Goal: Task Accomplishment & Management: Manage account settings

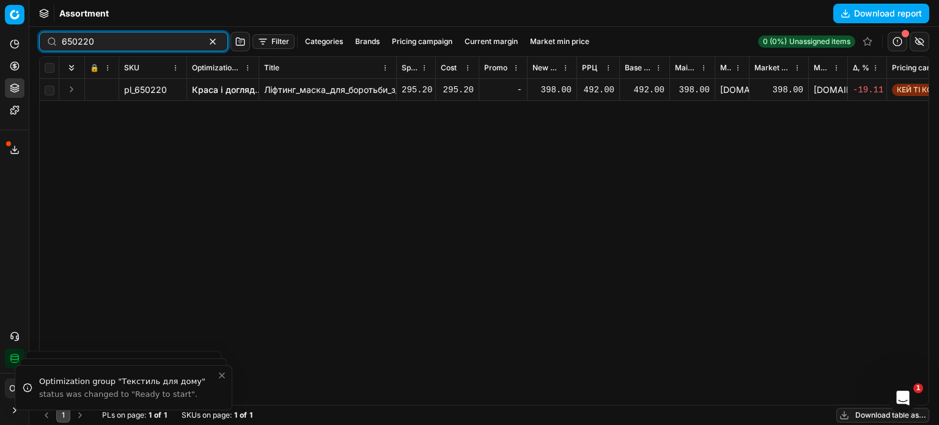
click at [205, 43] on button "button" at bounding box center [212, 41] width 15 height 15
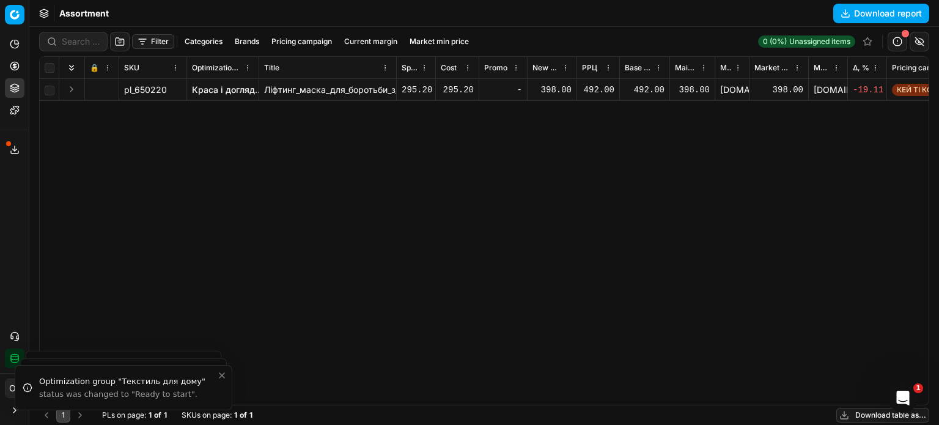
click at [193, 17] on div "Assortment Download report" at bounding box center [484, 13] width 910 height 27
click at [147, 43] on button "Filter" at bounding box center [153, 41] width 42 height 15
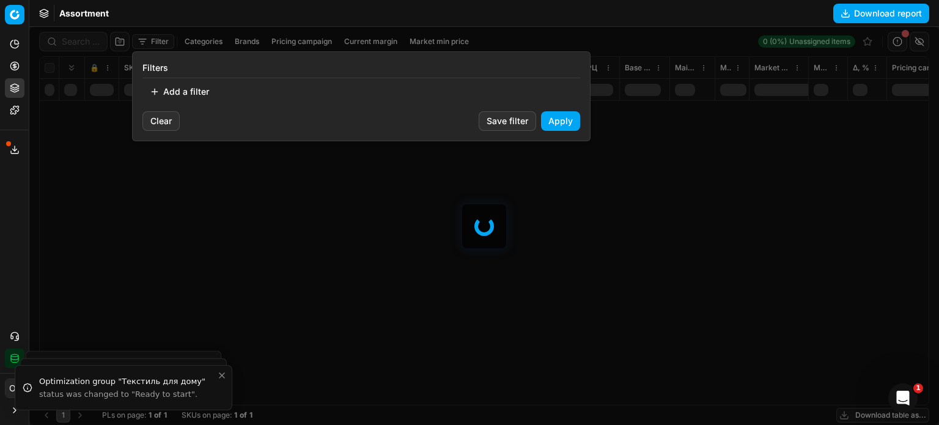
click at [188, 91] on button "Add a filter" at bounding box center [179, 92] width 74 height 20
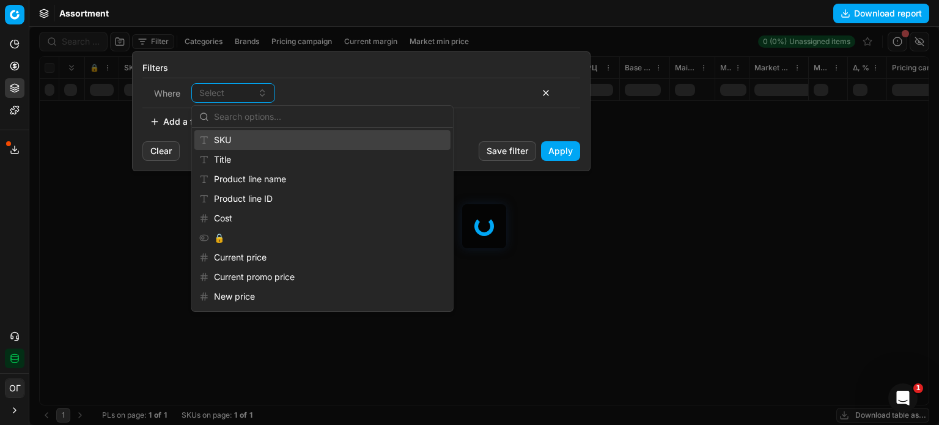
click at [220, 139] on div "SKU" at bounding box center [322, 140] width 256 height 20
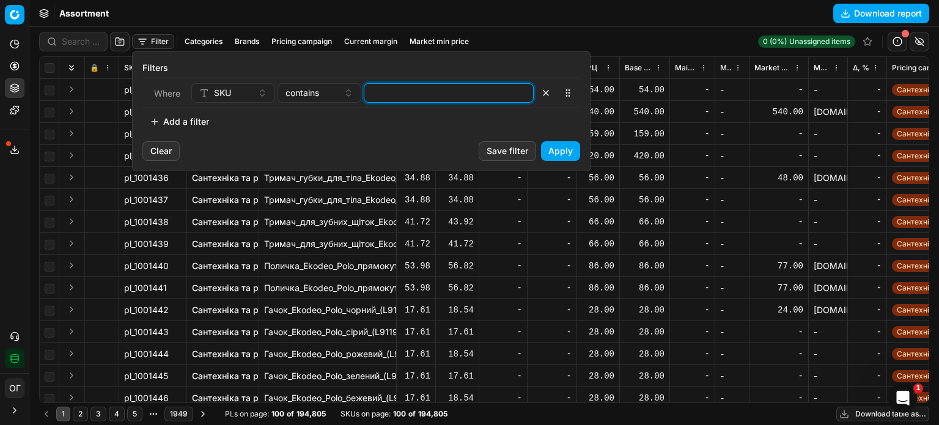
click at [404, 94] on input at bounding box center [448, 93] width 159 height 18
paste input "456801,1246512,1200462,1200464,498147,842524,557549,842552,705858,597308,100436…"
type input "456801,1246512,1200462,1200464,498147,842524,557549,842552,705858,597308,100436…"
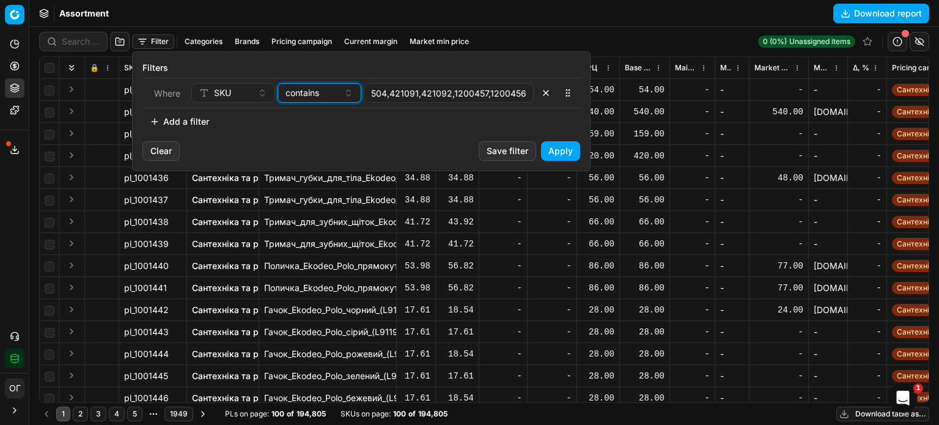
click at [306, 94] on span "contains" at bounding box center [303, 93] width 34 height 12
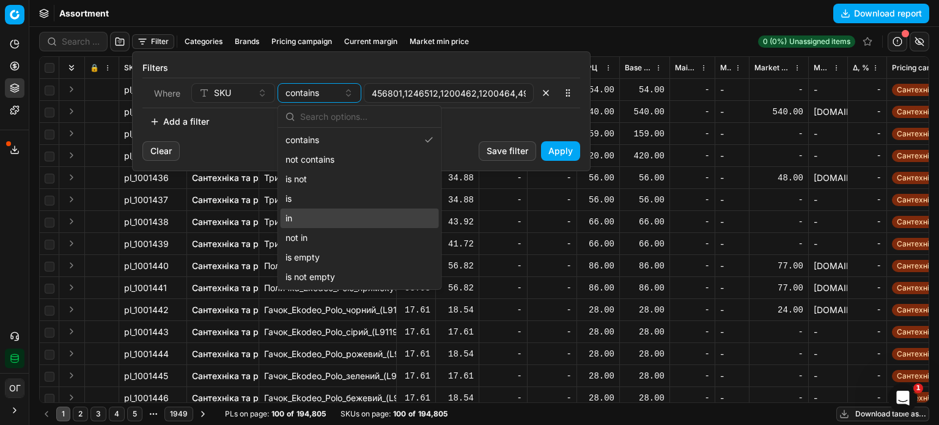
click at [321, 221] on div "in" at bounding box center [360, 219] width 158 height 20
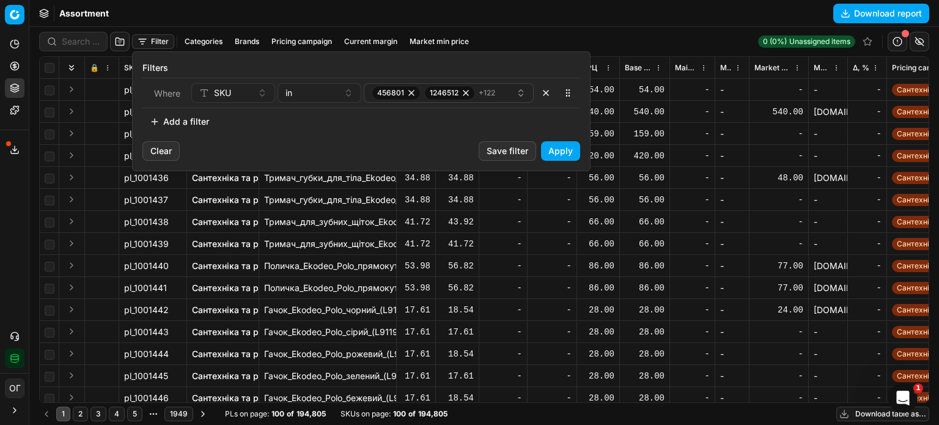
click at [562, 153] on button "Apply" at bounding box center [560, 151] width 39 height 20
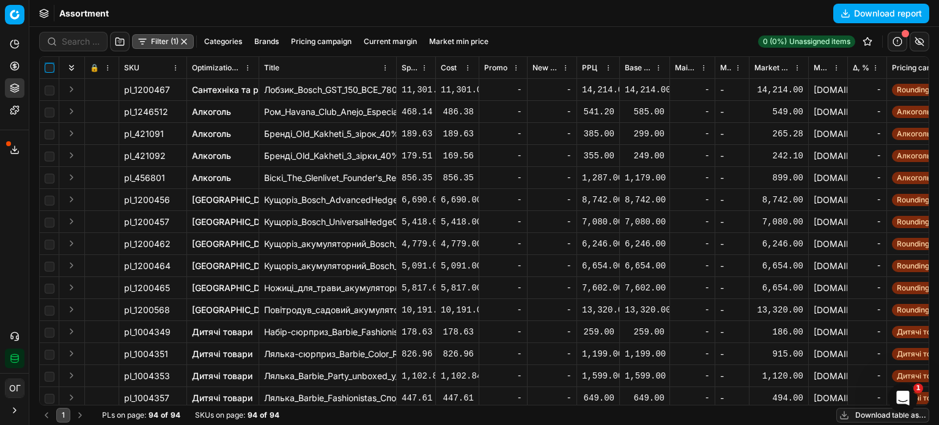
click at [52, 67] on input "checkbox" at bounding box center [50, 68] width 10 height 10
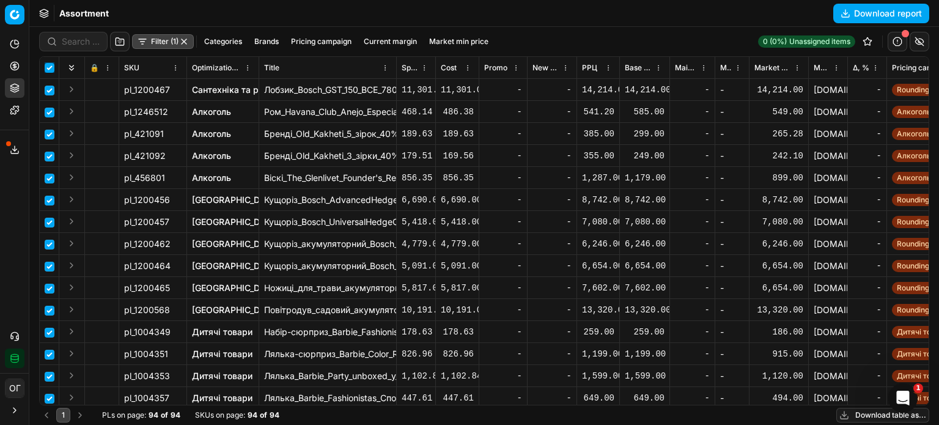
checkbox input "true"
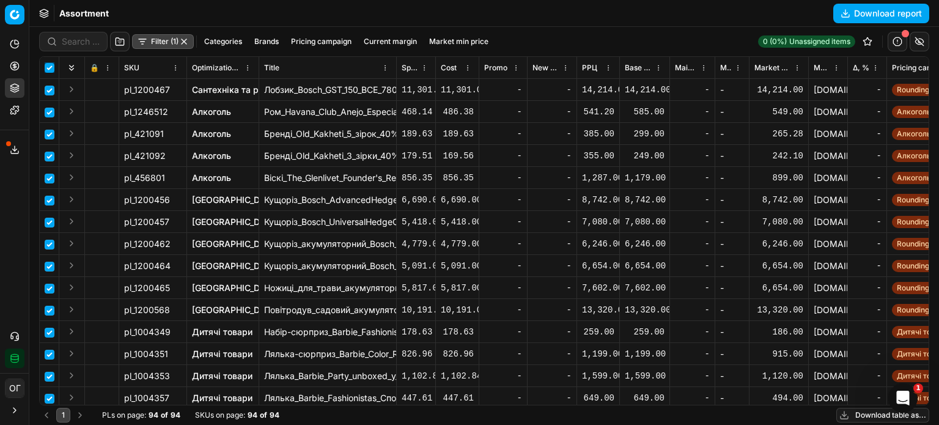
checkbox input "true"
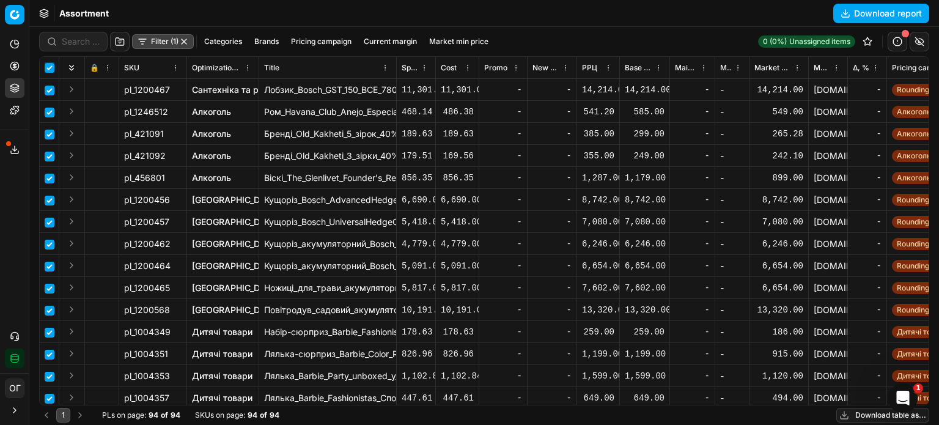
checkbox input "true"
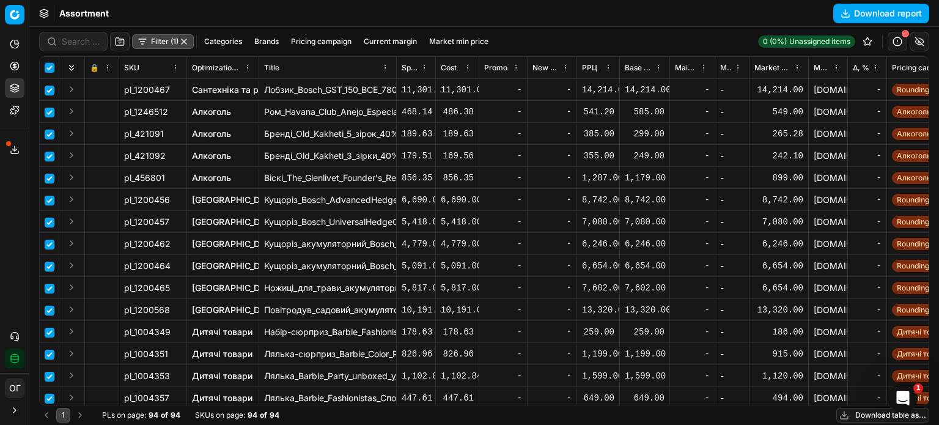
checkbox input "true"
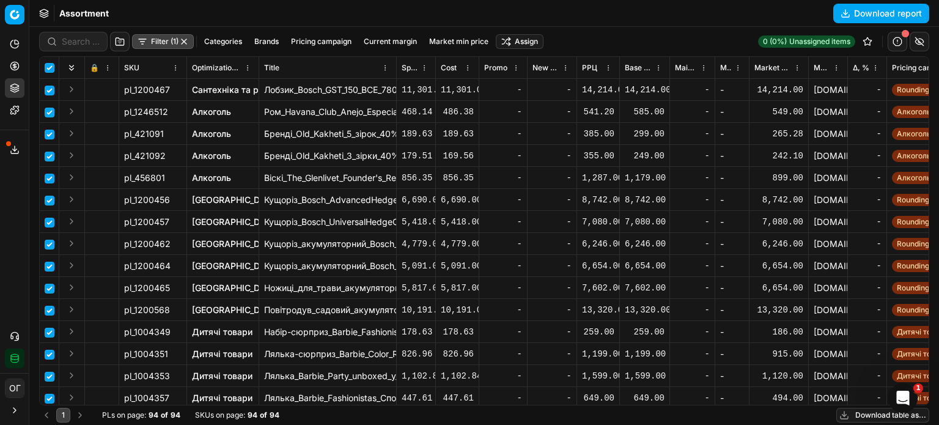
click at [531, 41] on html "Pricing platform Analytics Pricing Product portfolio Templates Export service 1…" at bounding box center [469, 212] width 939 height 425
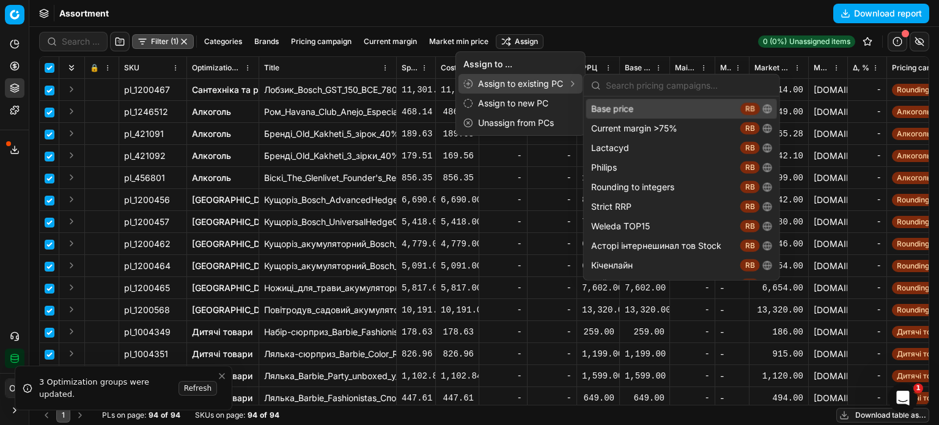
click at [528, 83] on div "Assign to existing PC" at bounding box center [521, 84] width 124 height 20
click at [643, 103] on div "Base price RB" at bounding box center [681, 109] width 191 height 20
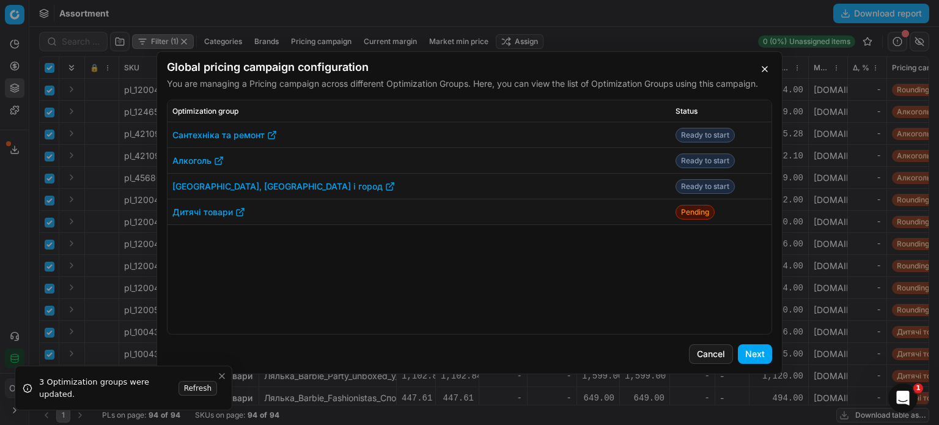
click at [761, 352] on button "Next" at bounding box center [755, 354] width 34 height 20
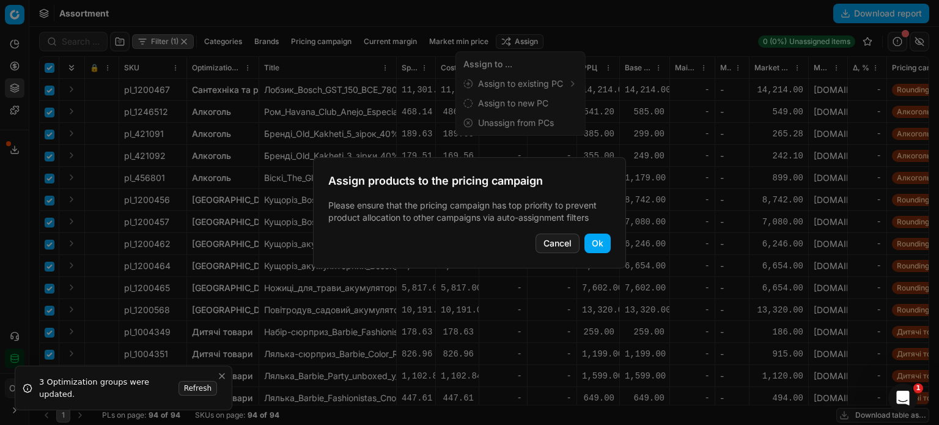
click at [602, 239] on button "Ok" at bounding box center [598, 244] width 26 height 20
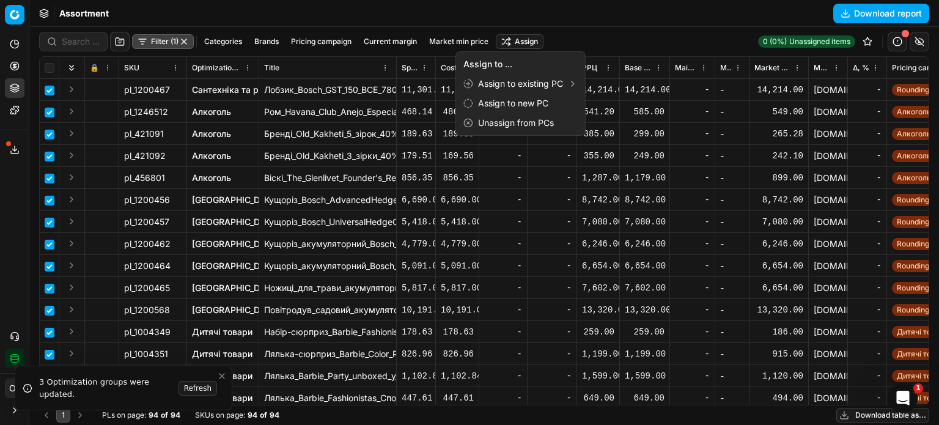
checkbox input "false"
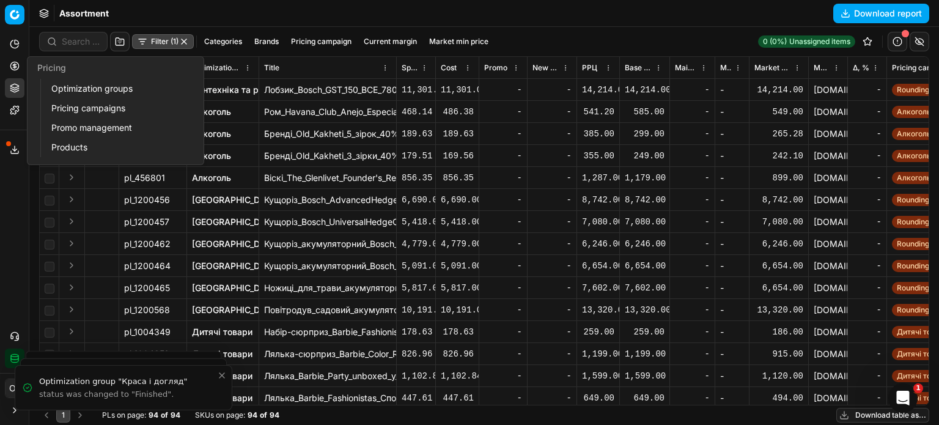
click at [15, 68] on icon at bounding box center [15, 66] width 0 height 5
click at [84, 86] on link "Optimization groups" at bounding box center [117, 88] width 142 height 17
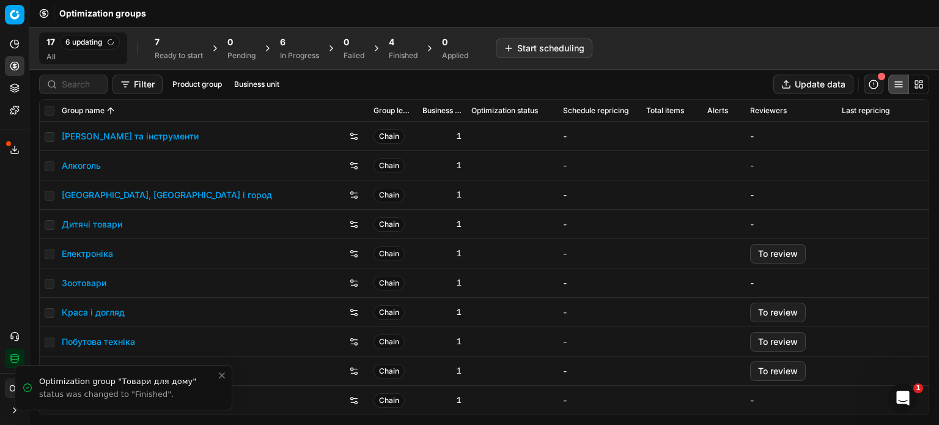
click at [189, 43] on div "7" at bounding box center [179, 42] width 48 height 12
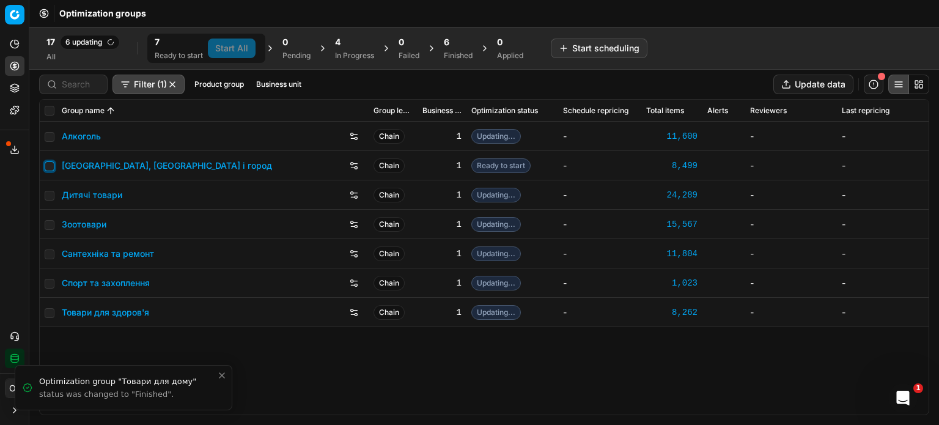
click at [49, 163] on input "checkbox" at bounding box center [50, 166] width 10 height 10
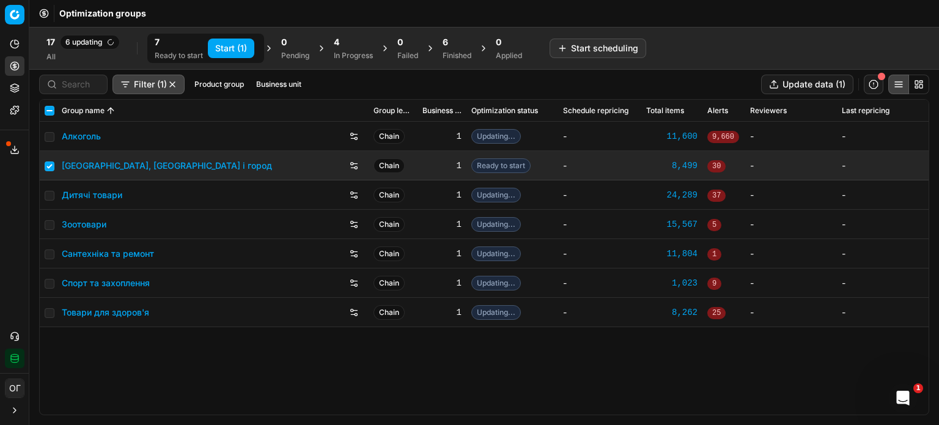
click at [227, 45] on button "Start (1)" at bounding box center [231, 49] width 46 height 20
checkbox input "false"
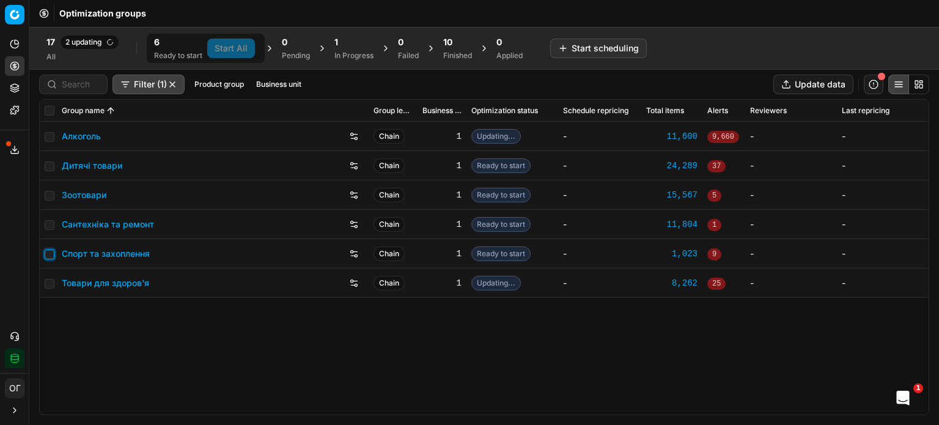
drag, startPoint x: 47, startPoint y: 253, endPoint x: 46, endPoint y: 227, distance: 25.7
click at [47, 252] on input "checkbox" at bounding box center [50, 254] width 10 height 10
checkbox input "true"
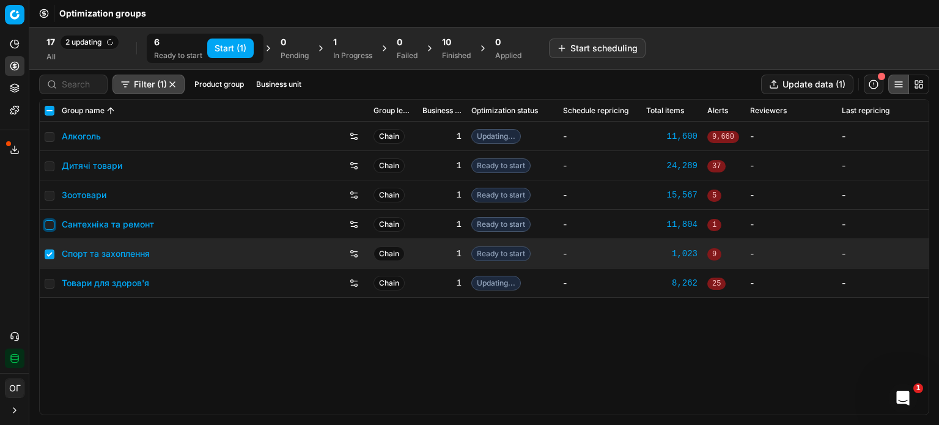
drag, startPoint x: 46, startPoint y: 220, endPoint x: 52, endPoint y: 207, distance: 14.5
click at [47, 220] on input "checkbox" at bounding box center [50, 225] width 10 height 10
checkbox input "true"
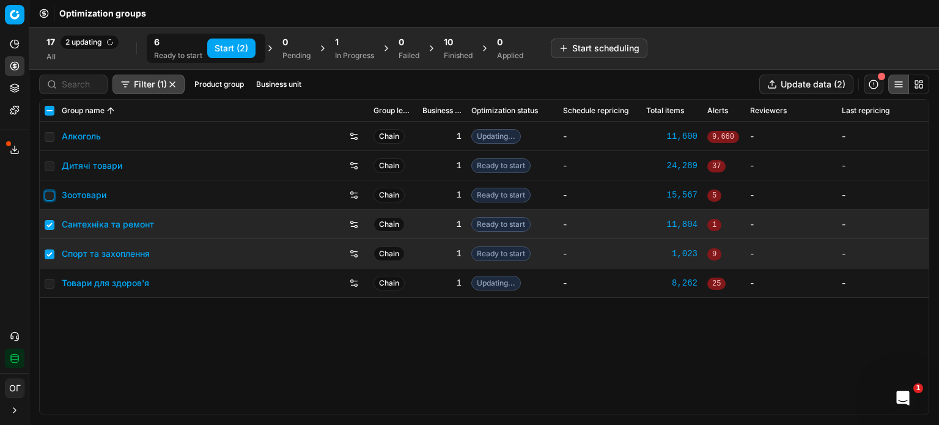
drag, startPoint x: 49, startPoint y: 194, endPoint x: 51, endPoint y: 151, distance: 43.5
click at [49, 194] on input "checkbox" at bounding box center [50, 196] width 10 height 10
checkbox input "true"
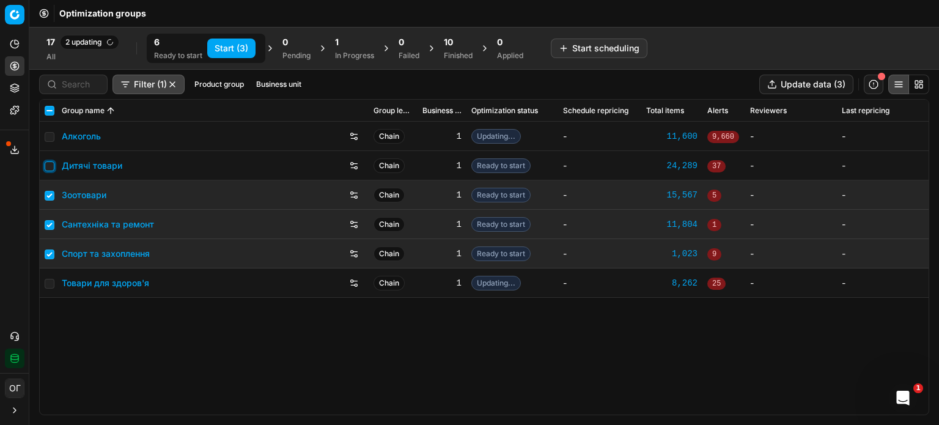
click at [48, 165] on input "checkbox" at bounding box center [50, 166] width 10 height 10
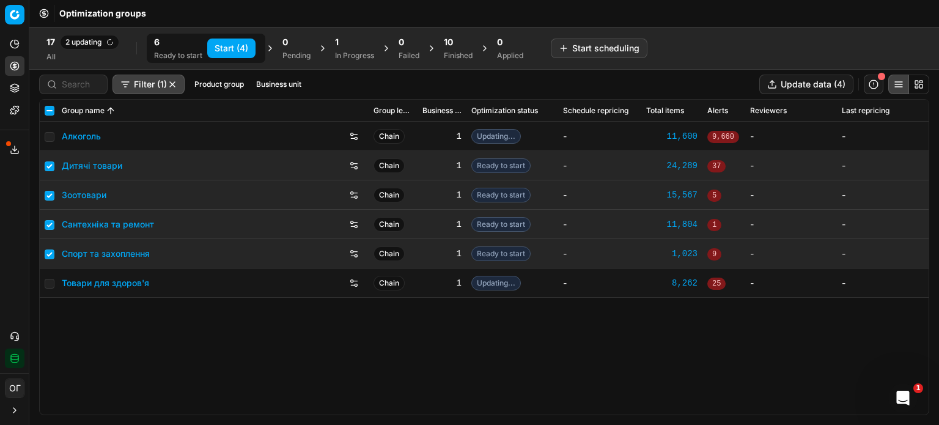
click at [240, 45] on button "Start (4)" at bounding box center [231, 49] width 48 height 20
checkbox input "false"
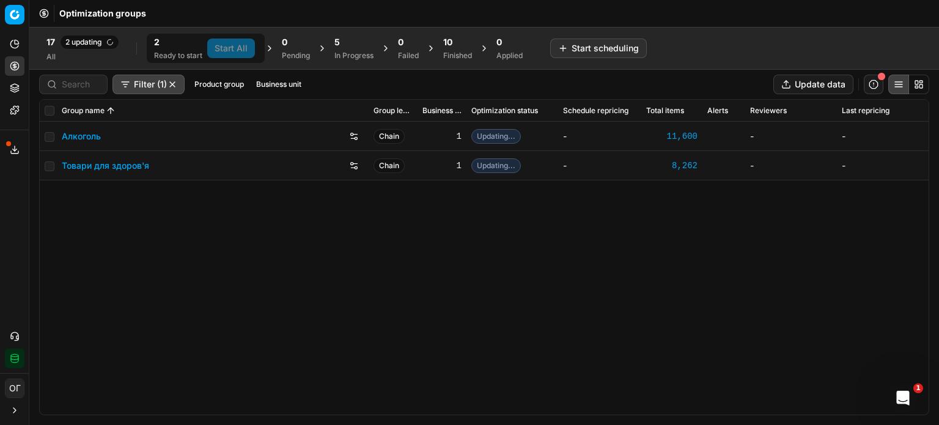
click at [13, 70] on circle at bounding box center [14, 66] width 8 height 8
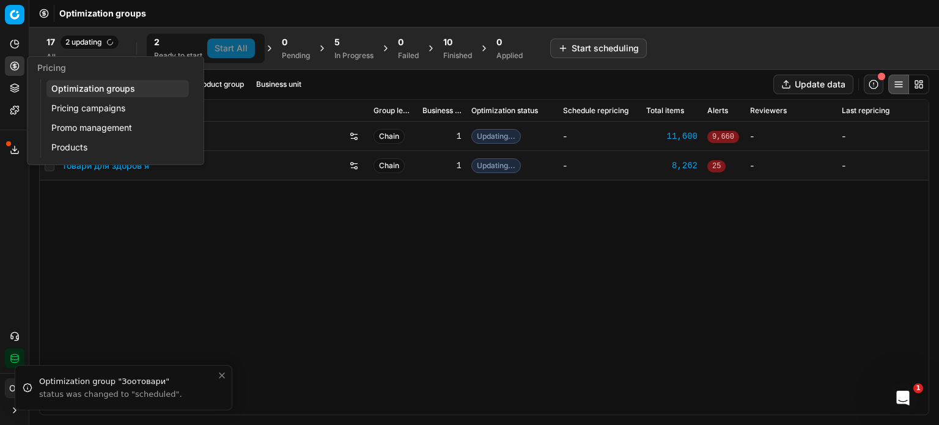
click at [72, 108] on link "Pricing campaigns" at bounding box center [117, 108] width 142 height 17
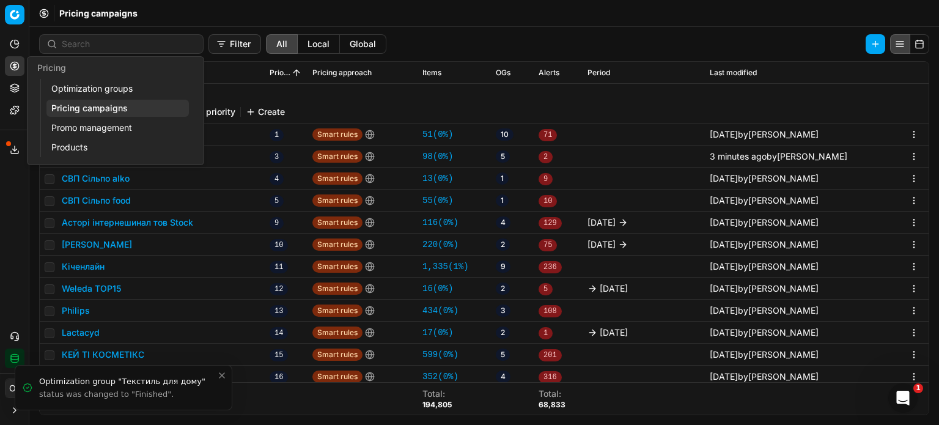
click at [91, 87] on link "Optimization groups" at bounding box center [117, 88] width 142 height 17
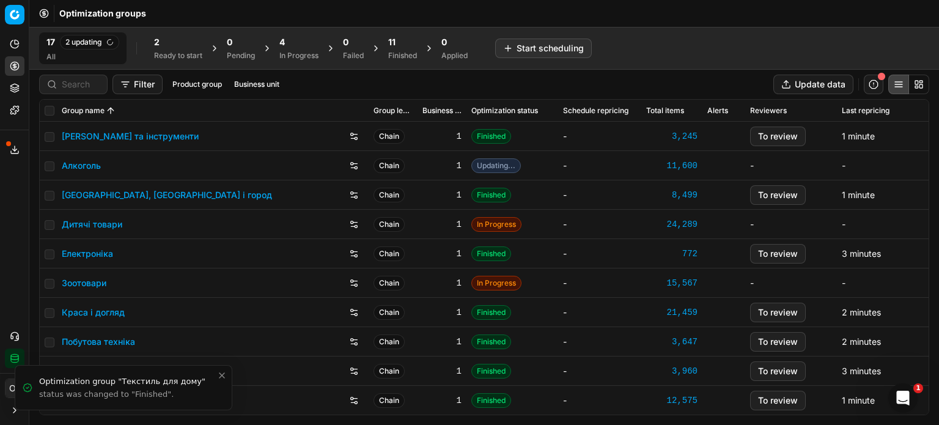
click at [294, 28] on div "17 2 updating All 2 Ready to start 0 Pending 4 In Progress 0 Failed 11 Finished…" at bounding box center [484, 48] width 910 height 43
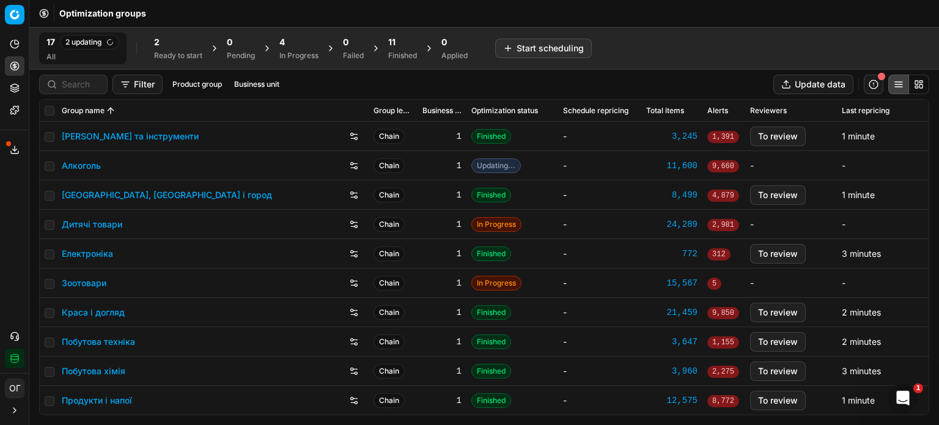
click at [191, 43] on div "2" at bounding box center [178, 42] width 48 height 12
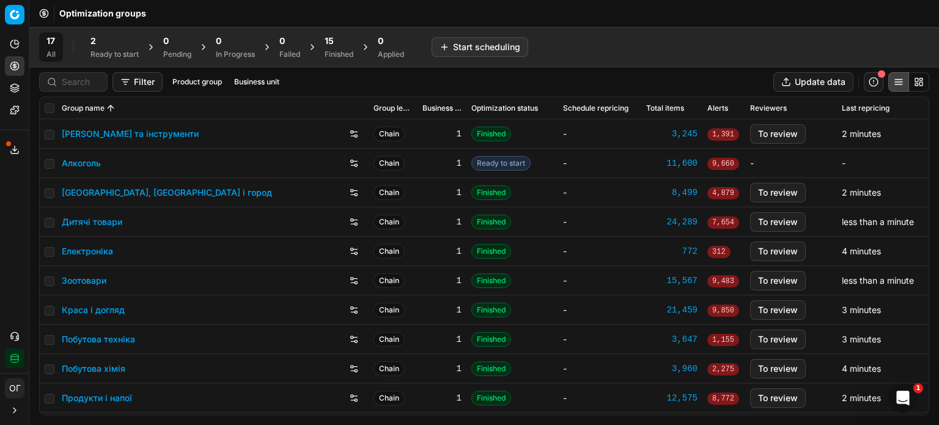
click at [110, 57] on div "Ready to start" at bounding box center [115, 55] width 48 height 10
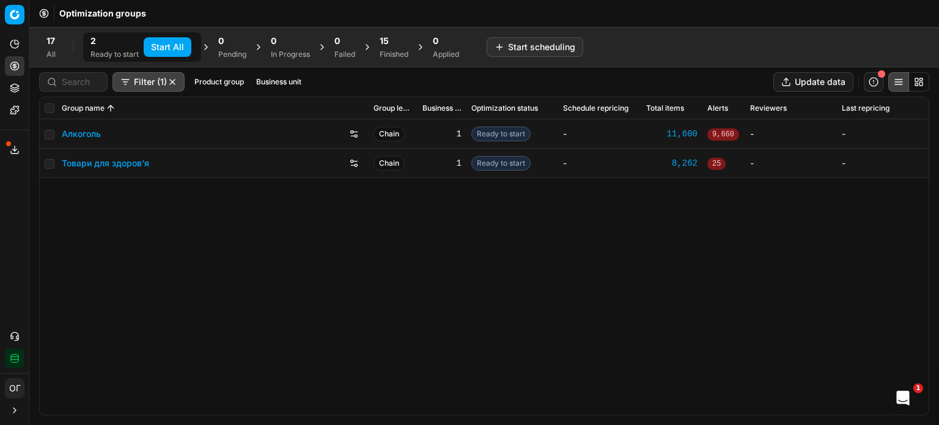
click at [161, 52] on button "Start All" at bounding box center [168, 47] width 48 height 20
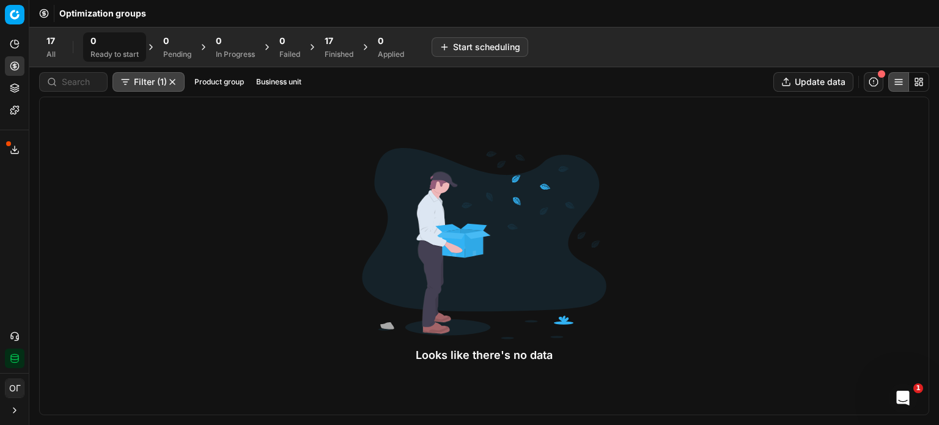
click at [14, 90] on icon at bounding box center [14, 89] width 8 height 2
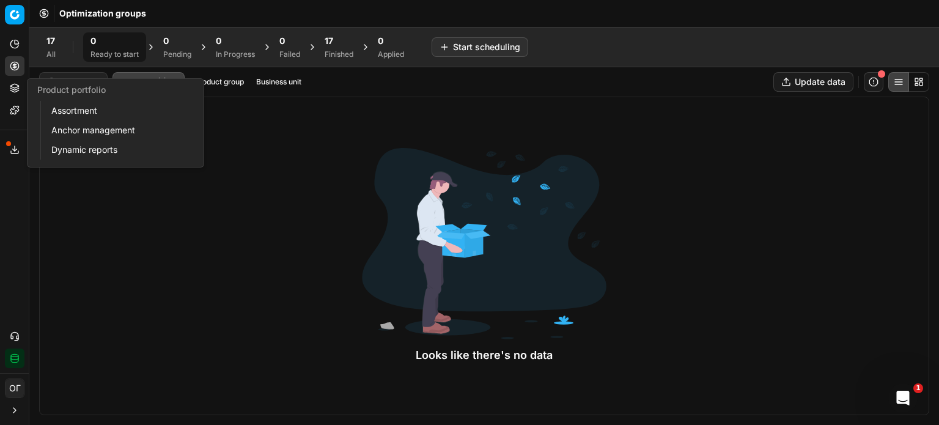
click at [78, 113] on link "Assortment" at bounding box center [117, 110] width 142 height 17
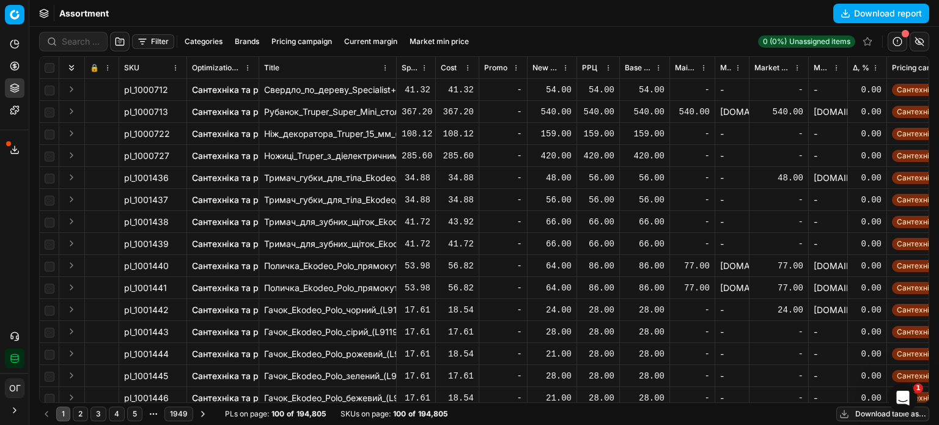
click at [859, 64] on span "Δ, %" at bounding box center [861, 68] width 17 height 10
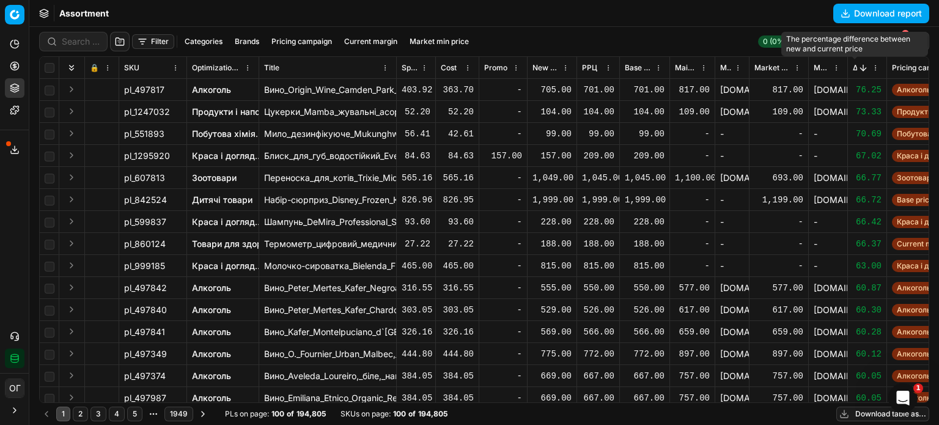
click at [857, 67] on button "Sorted by Δ, % descending" at bounding box center [863, 68] width 12 height 12
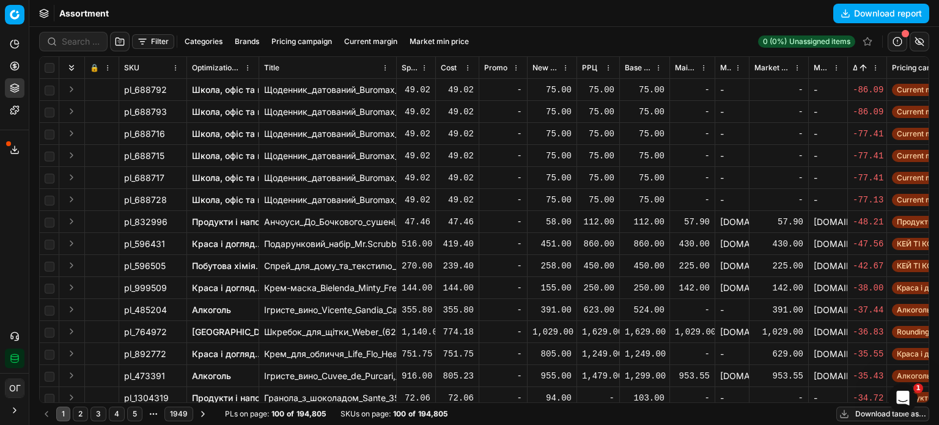
click at [900, 41] on button "button" at bounding box center [898, 42] width 20 height 20
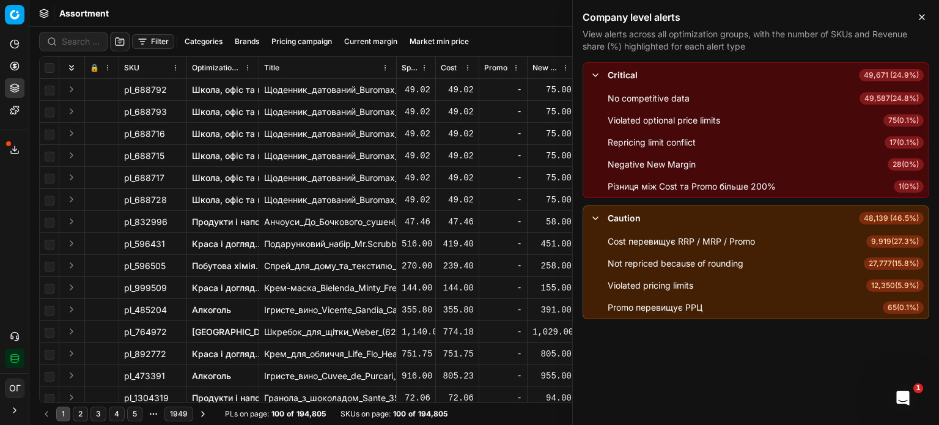
click at [888, 307] on span "65 ( 0.1% )" at bounding box center [903, 307] width 41 height 12
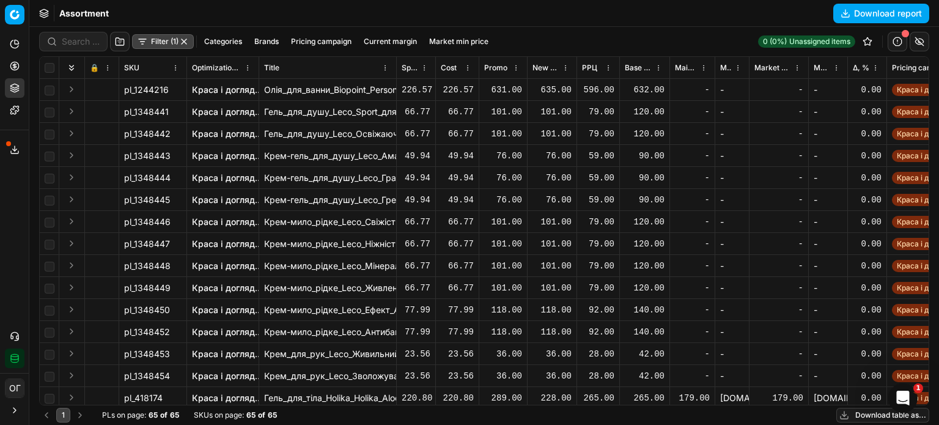
click at [862, 415] on button "Download table as..." at bounding box center [883, 415] width 93 height 15
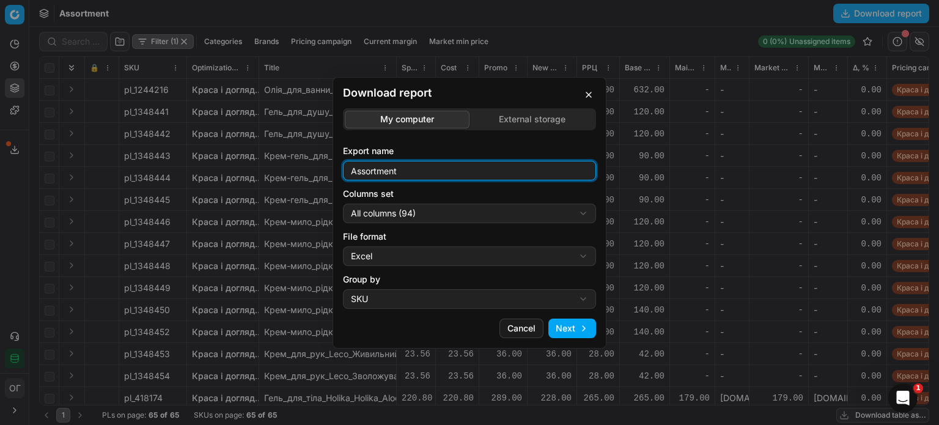
click at [465, 171] on input "Assortment" at bounding box center [470, 170] width 242 height 18
type input "Assortment промо вище РРЦ"
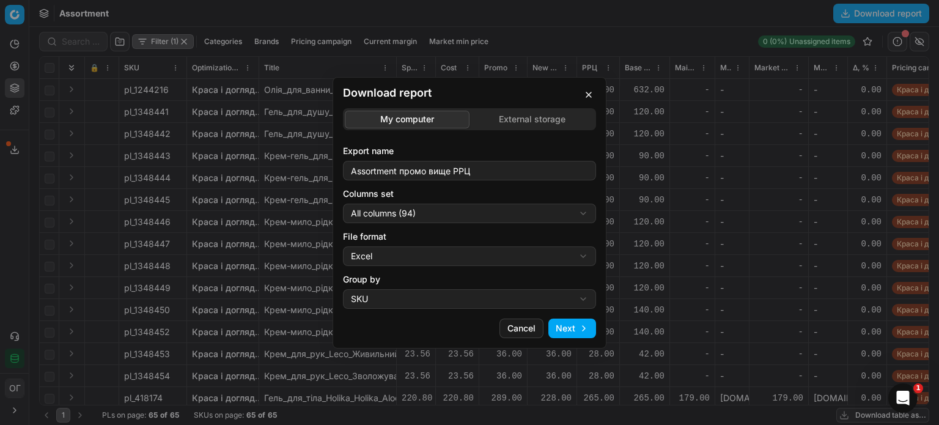
click at [472, 218] on div "Download report My computer External storage Export name Assortment промо вище …" at bounding box center [469, 212] width 939 height 425
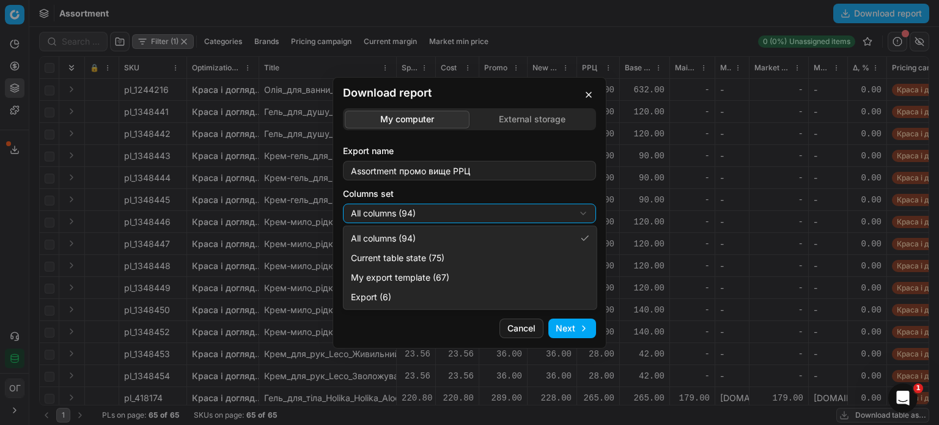
select select "table"
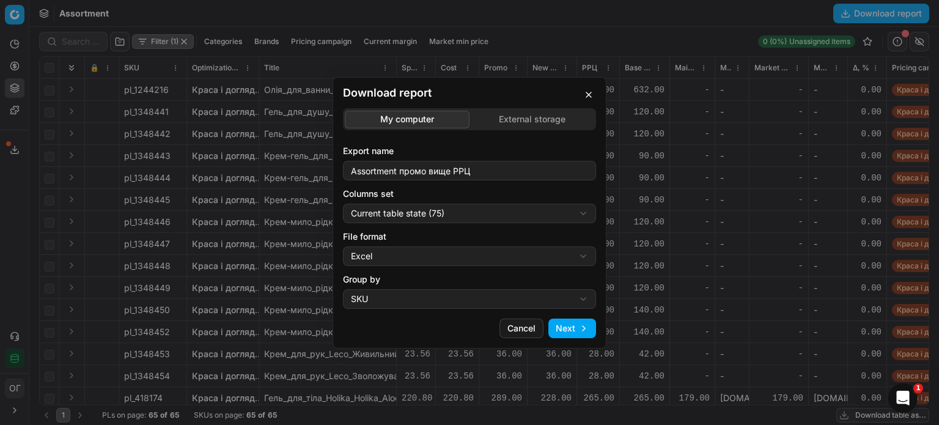
click at [578, 330] on button "Next" at bounding box center [573, 329] width 48 height 20
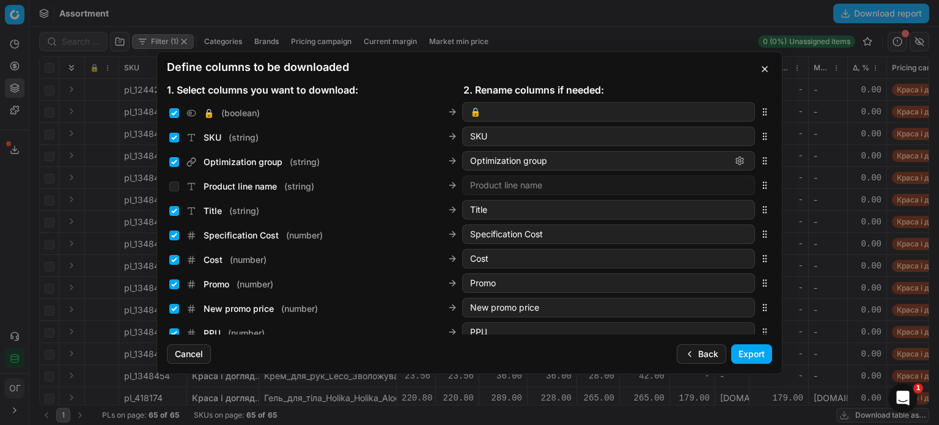
click at [744, 353] on button "Export" at bounding box center [751, 354] width 41 height 20
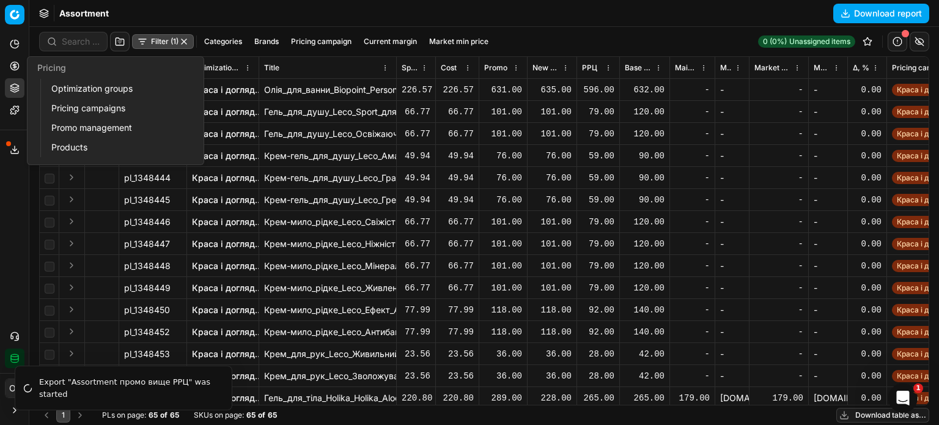
click at [95, 95] on link "Optimization groups" at bounding box center [117, 88] width 142 height 17
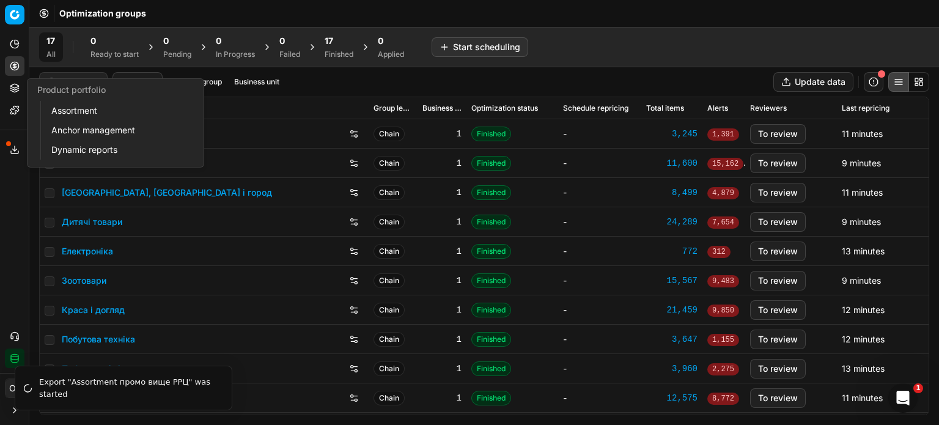
click at [12, 87] on icon at bounding box center [14, 86] width 8 height 4
click at [56, 106] on link "Assortment" at bounding box center [117, 110] width 142 height 17
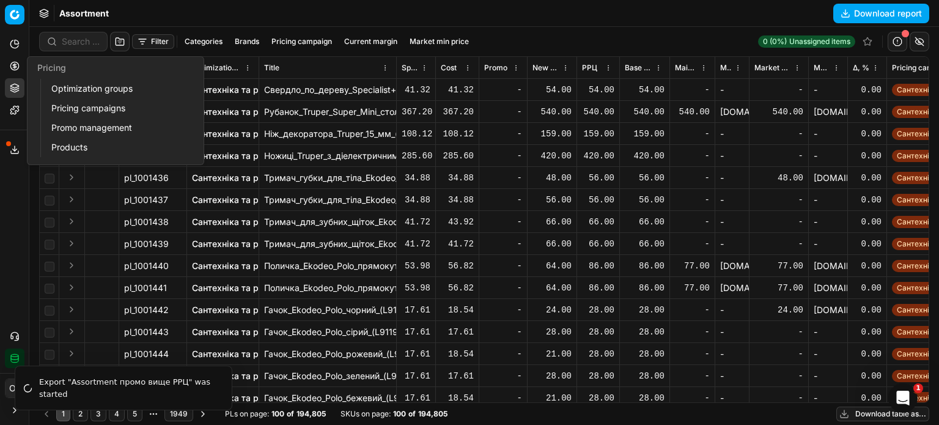
click at [12, 68] on circle at bounding box center [14, 66] width 8 height 8
click at [64, 92] on link "Optimization groups" at bounding box center [117, 88] width 142 height 17
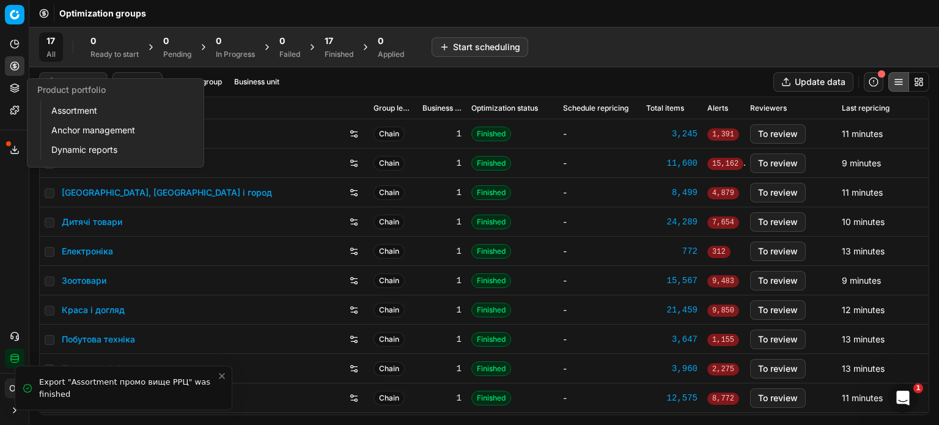
click at [13, 88] on icon at bounding box center [15, 88] width 10 height 10
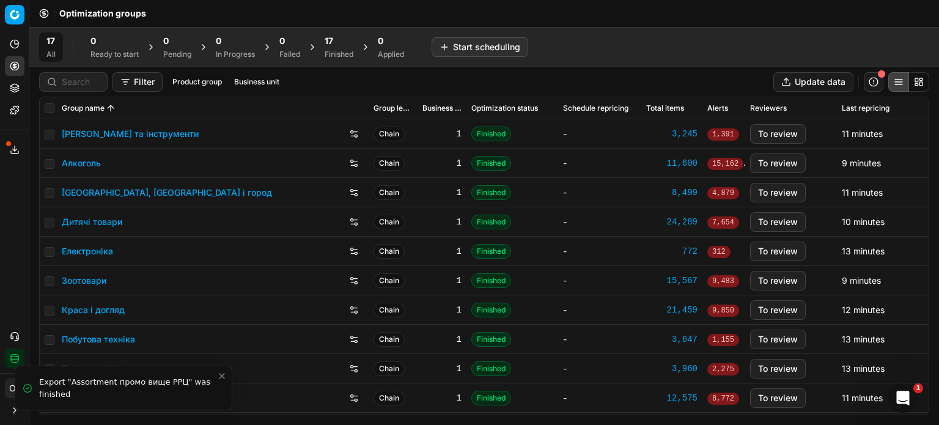
click at [82, 310] on link "Краса і догляд" at bounding box center [93, 310] width 63 height 12
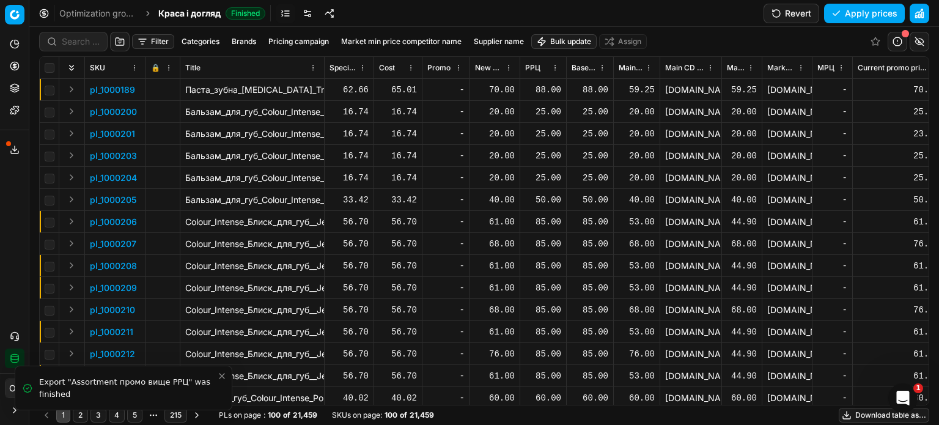
click at [159, 42] on button "Filter" at bounding box center [153, 41] width 42 height 15
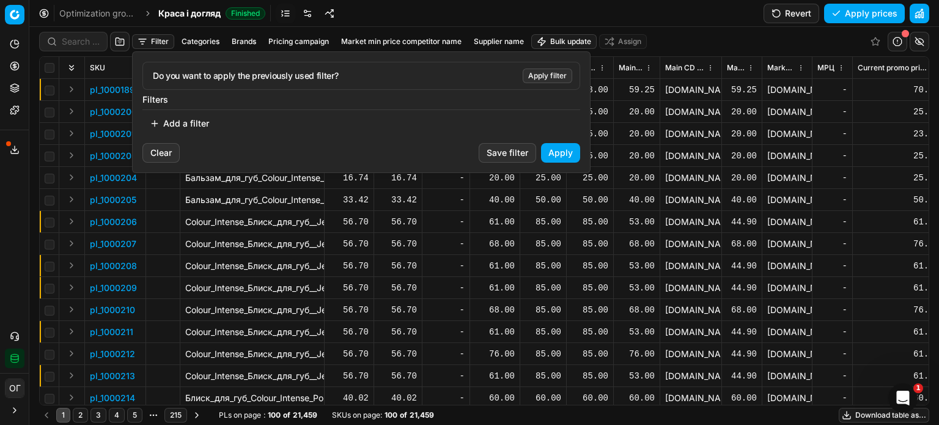
click at [201, 121] on button "Add a filter" at bounding box center [179, 124] width 74 height 20
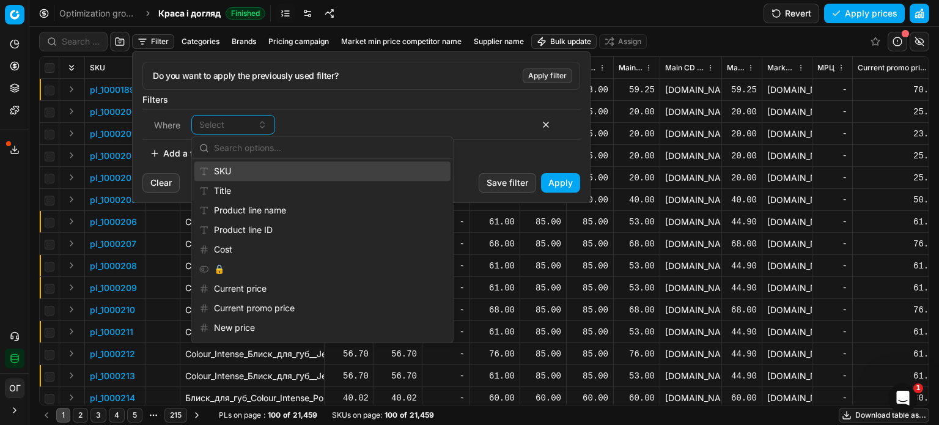
click at [236, 174] on div "SKU" at bounding box center [322, 171] width 256 height 20
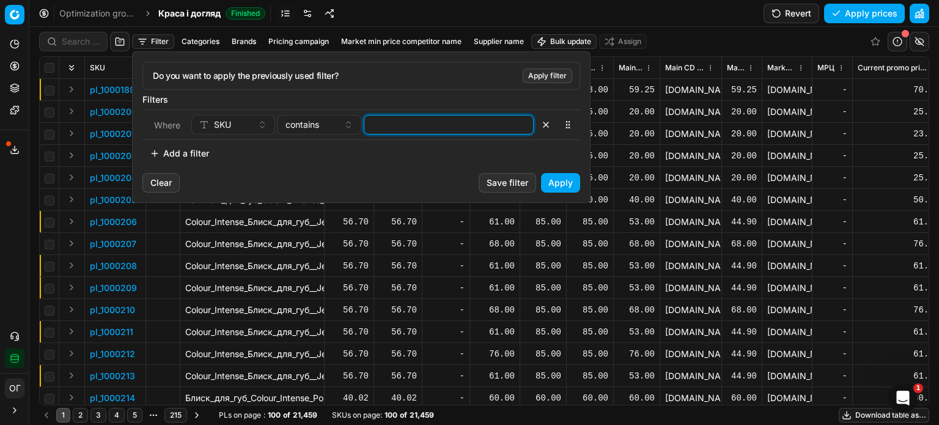
click at [448, 125] on input at bounding box center [448, 125] width 159 height 18
paste input "554069,511707,511711"
type input "554069,511707,511711"
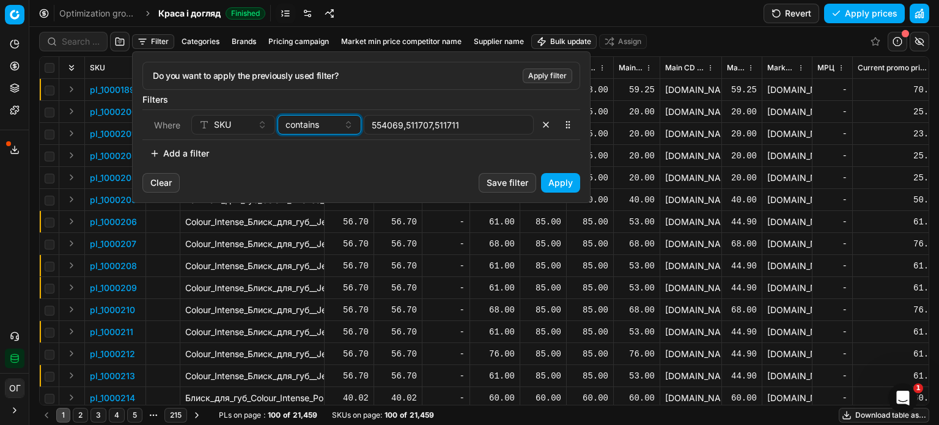
click at [319, 124] on span "contains" at bounding box center [303, 125] width 34 height 12
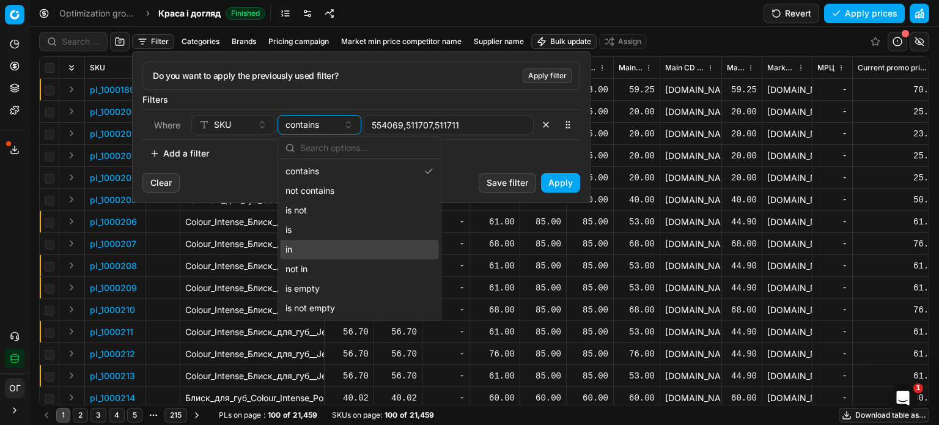
click at [320, 242] on div "in" at bounding box center [360, 250] width 158 height 20
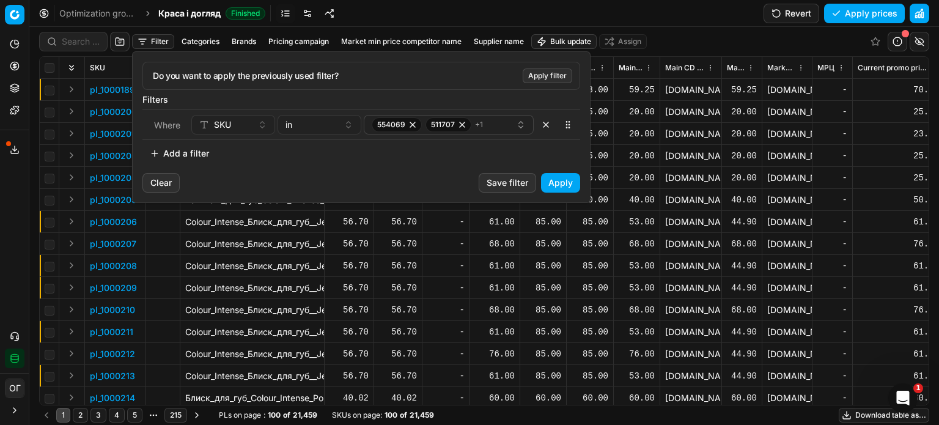
click at [569, 176] on button "Apply" at bounding box center [560, 183] width 39 height 20
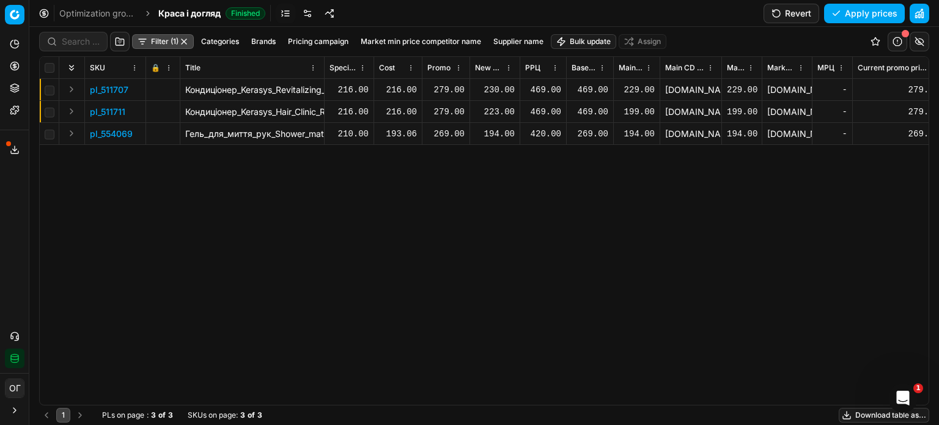
click at [497, 90] on div "230.00" at bounding box center [495, 90] width 40 height 12
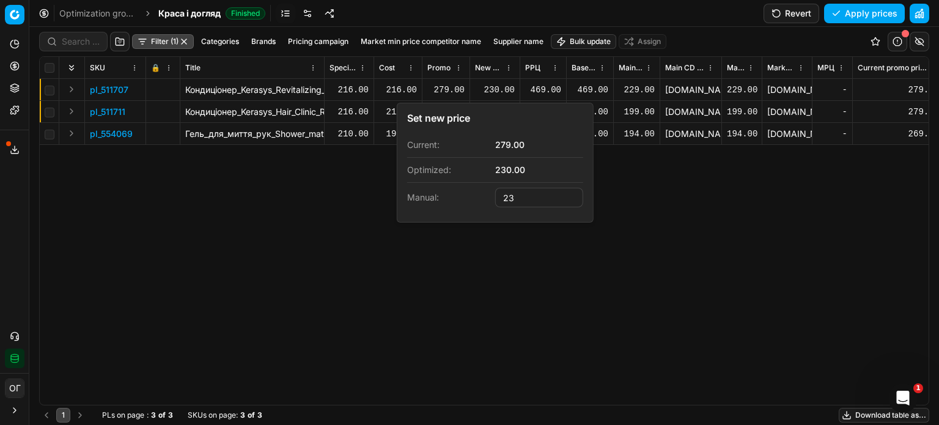
type input "2"
type input "279.00"
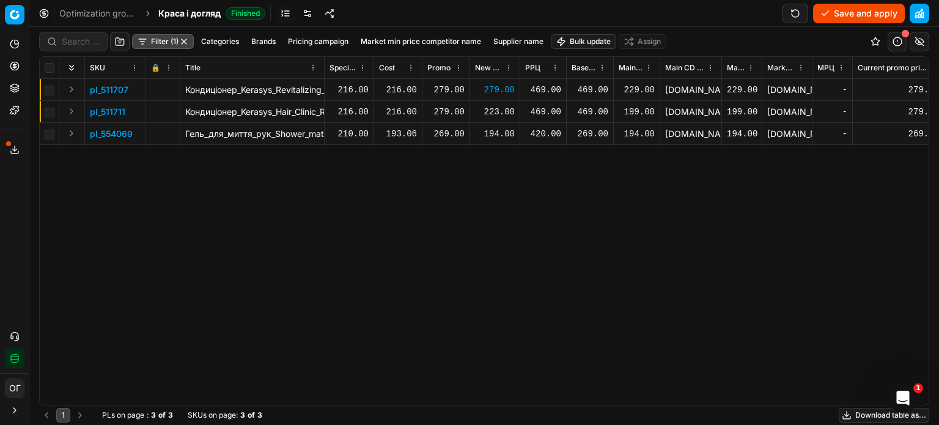
click at [489, 114] on div "223.00" at bounding box center [495, 112] width 40 height 12
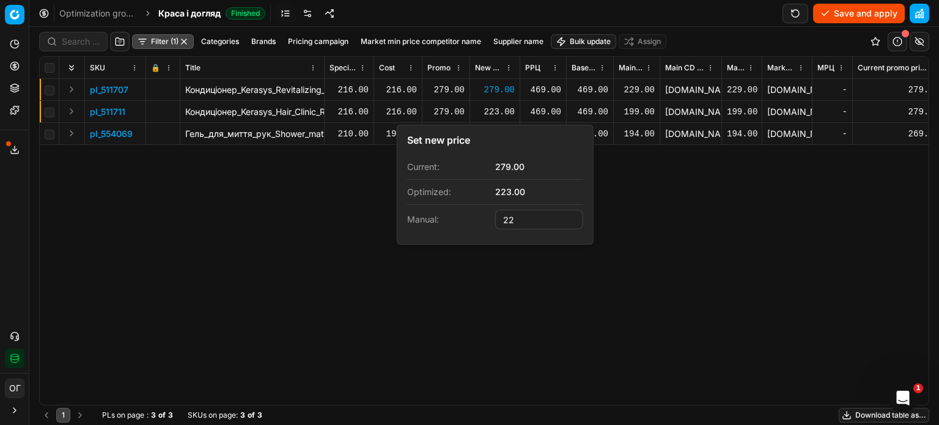
type input "2"
type input "279.00"
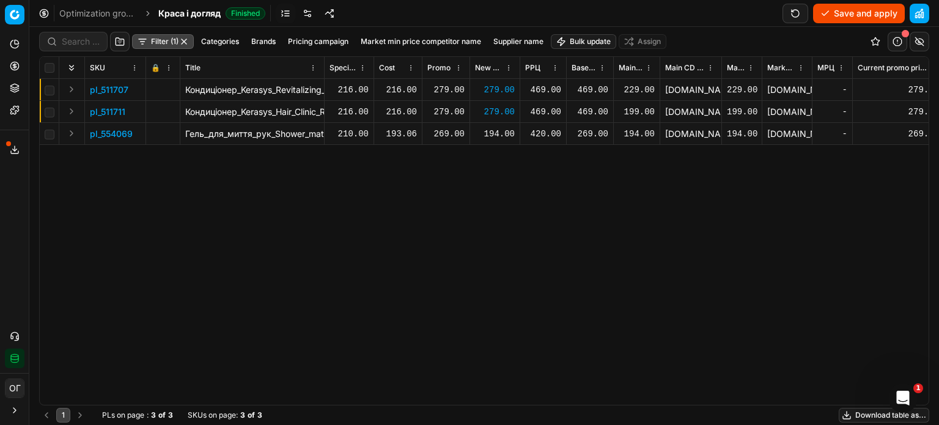
click at [497, 136] on div "194.00" at bounding box center [495, 134] width 40 height 12
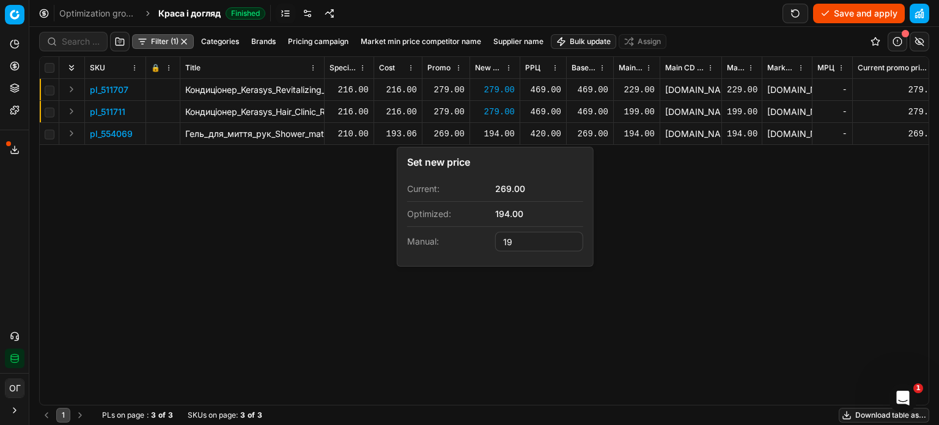
type input "1"
type input "269.00"
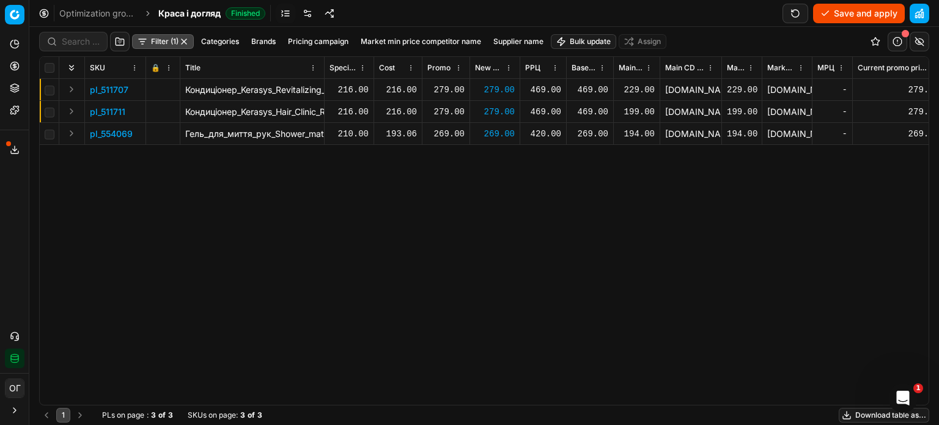
click at [74, 134] on button "Expand" at bounding box center [71, 133] width 15 height 15
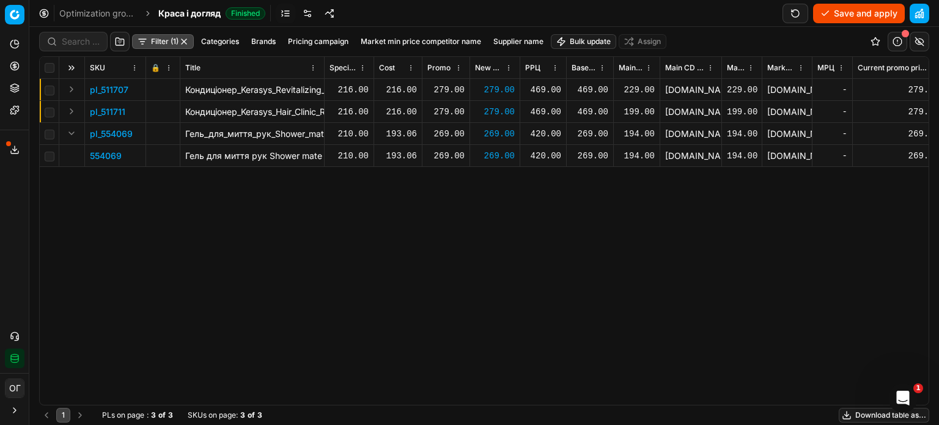
click at [105, 155] on p "554069" at bounding box center [106, 156] width 32 height 12
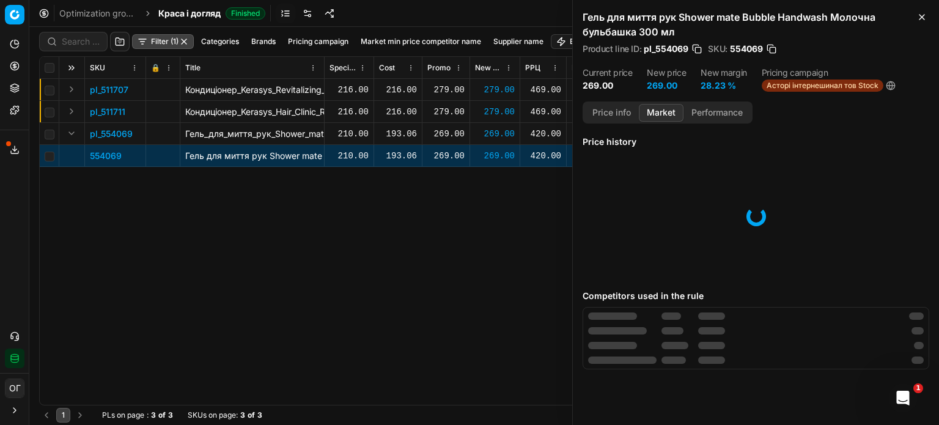
click at [673, 109] on button "Market" at bounding box center [661, 113] width 45 height 18
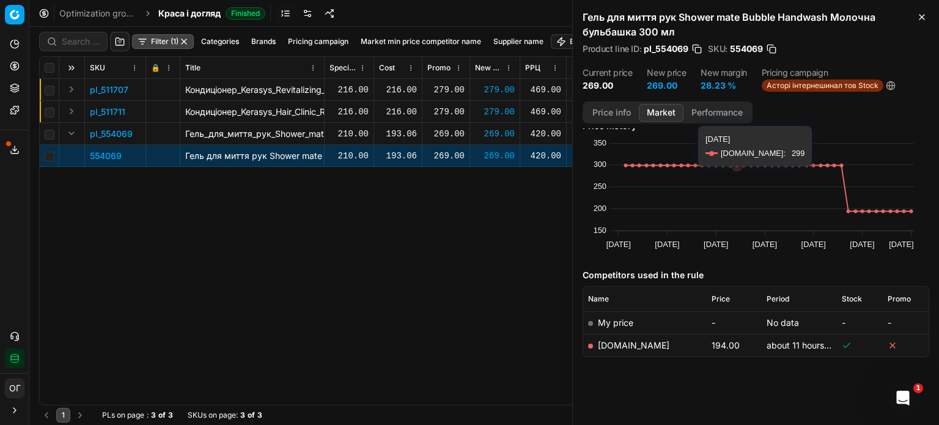
scroll to position [20, 0]
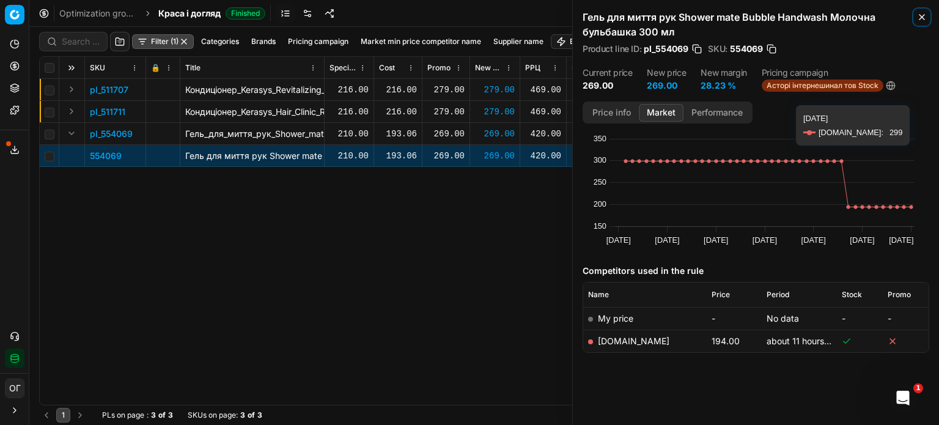
click at [920, 18] on icon "button" at bounding box center [922, 17] width 5 height 5
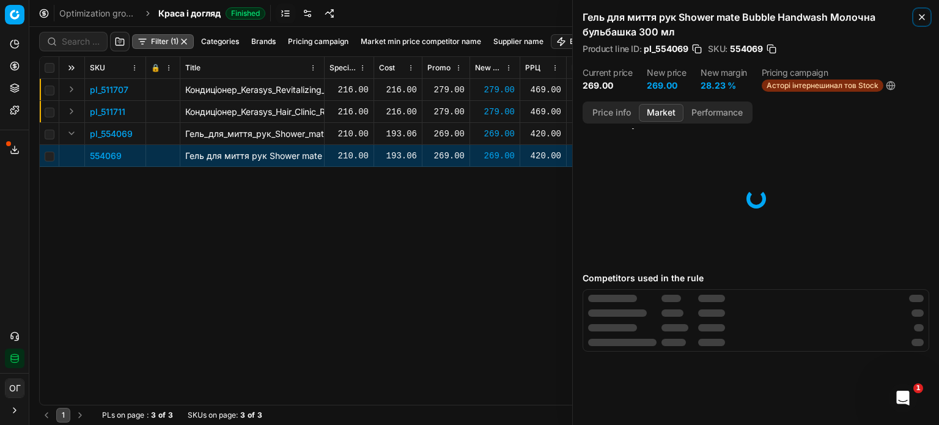
scroll to position [0, 0]
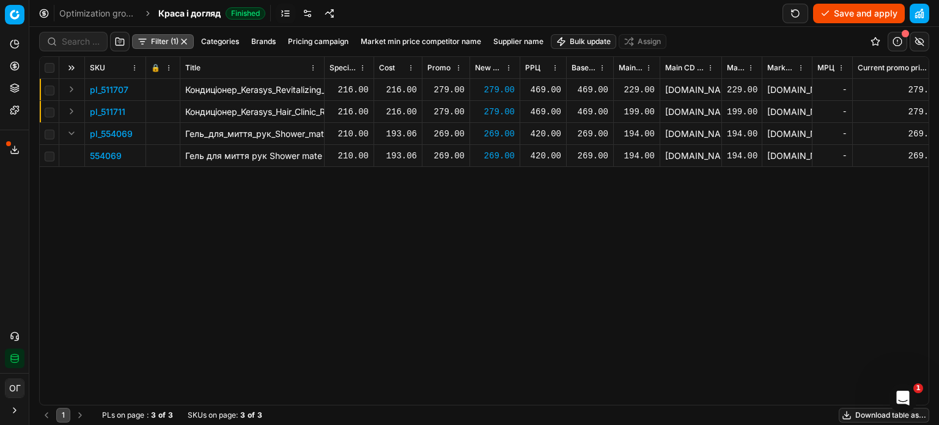
click at [828, 11] on button "Save and apply" at bounding box center [859, 14] width 92 height 20
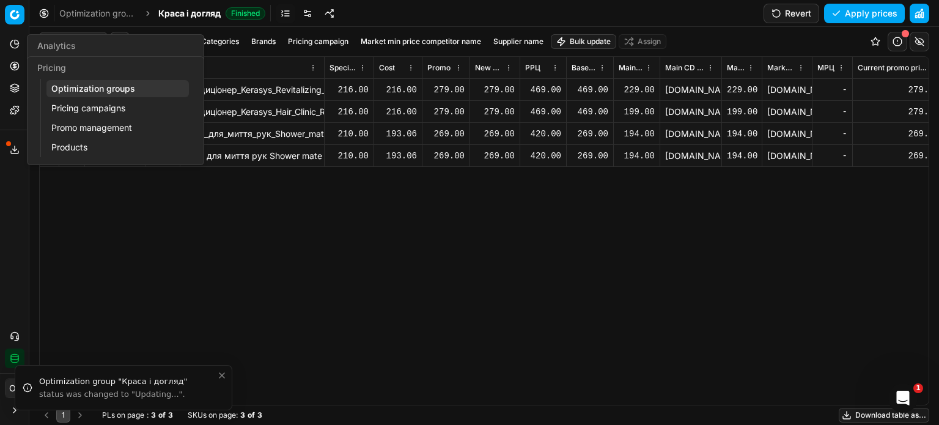
click at [15, 66] on icon at bounding box center [14, 65] width 3 height 3
drag, startPoint x: 88, startPoint y: 92, endPoint x: 95, endPoint y: 94, distance: 7.7
click at [88, 92] on link "Optimization groups" at bounding box center [117, 88] width 142 height 17
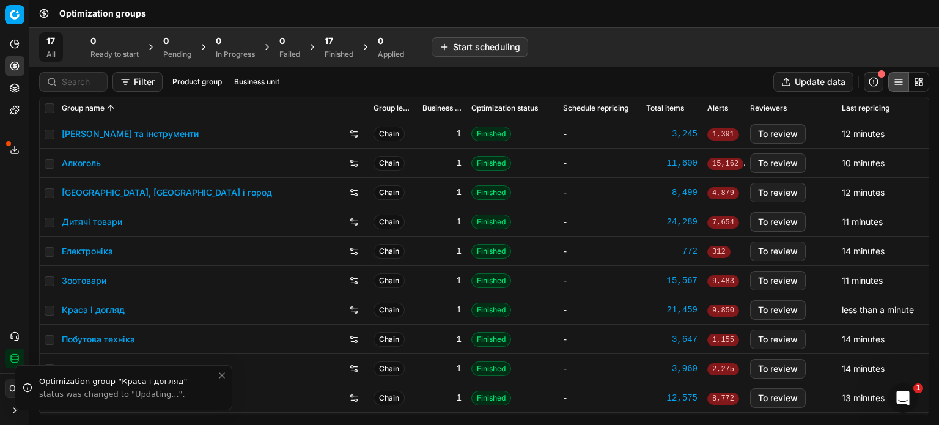
click at [338, 37] on div "17" at bounding box center [339, 41] width 29 height 12
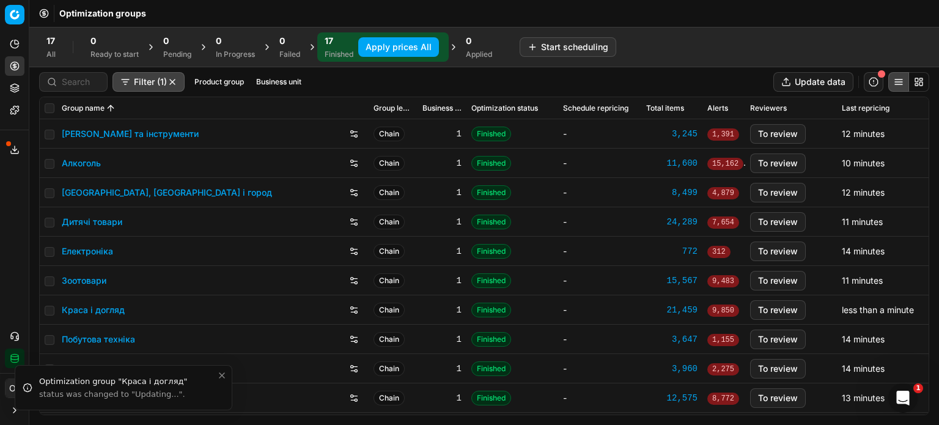
click at [393, 45] on button "Apply prices All" at bounding box center [398, 47] width 81 height 20
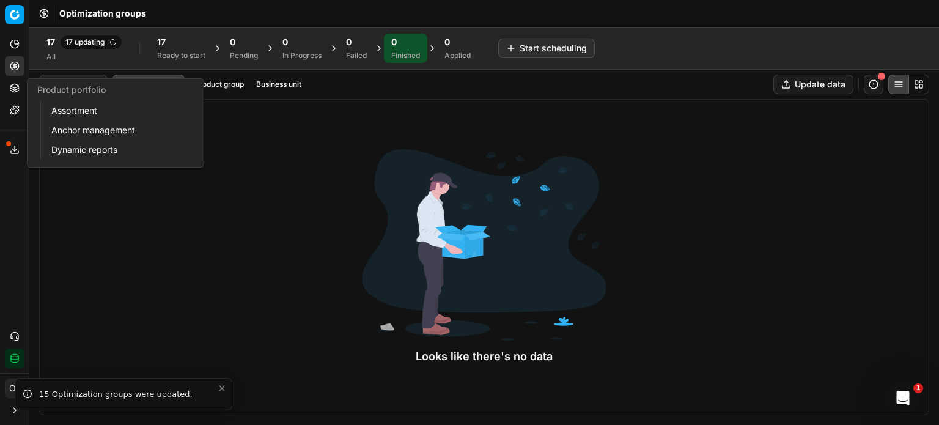
click at [9, 89] on button "Product portfolio" at bounding box center [15, 88] width 20 height 20
click at [79, 112] on link "Assortment" at bounding box center [117, 110] width 142 height 17
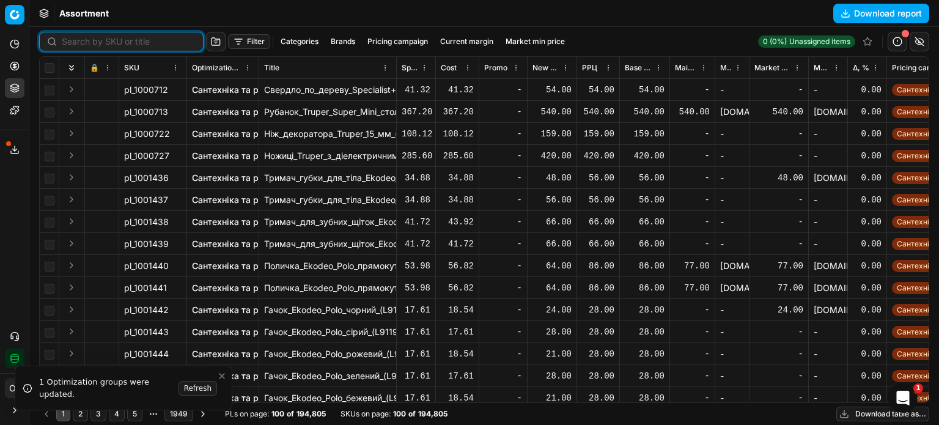
click at [68, 42] on input at bounding box center [129, 41] width 134 height 12
paste input "650220"
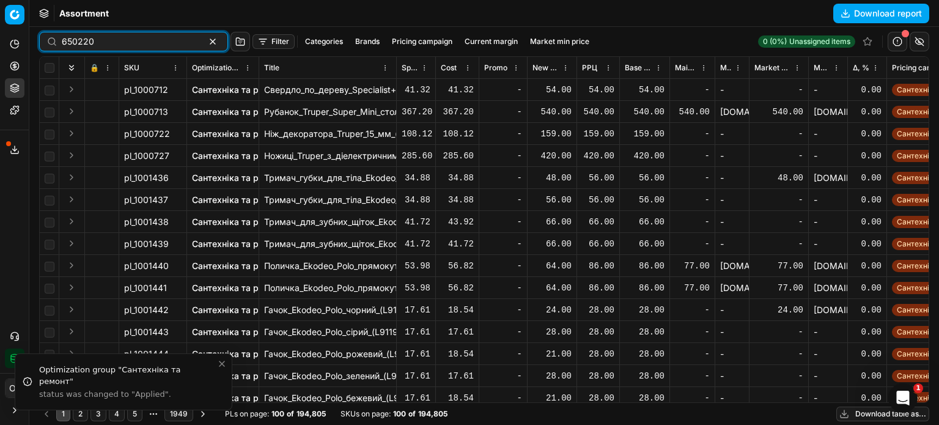
type input "650220"
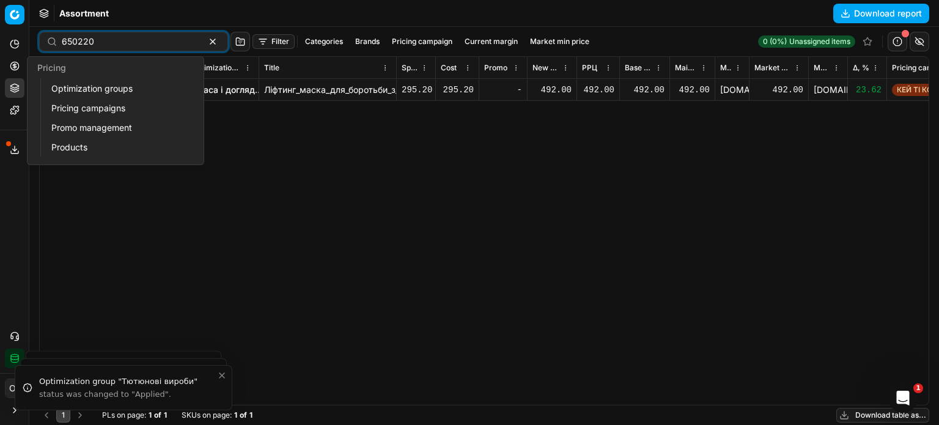
click at [12, 67] on icon at bounding box center [15, 66] width 10 height 10
click at [75, 81] on link "Optimization groups" at bounding box center [117, 88] width 142 height 17
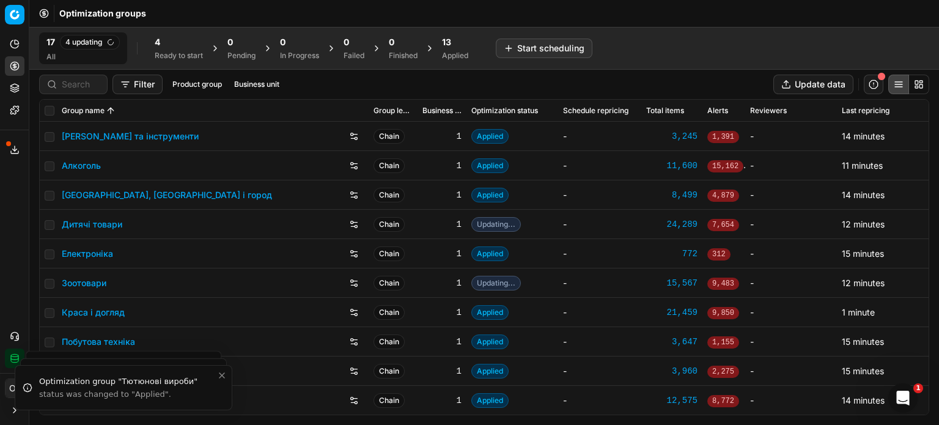
click at [446, 51] on div "Applied" at bounding box center [455, 56] width 26 height 10
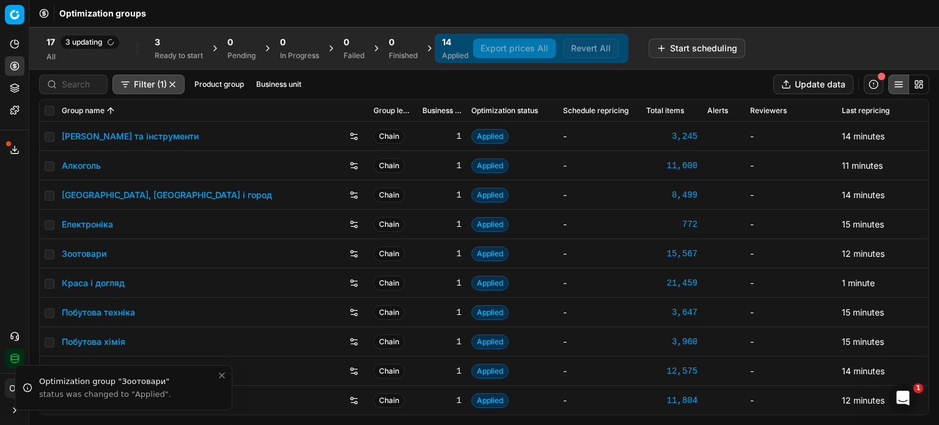
click at [86, 165] on link "Алкоголь" at bounding box center [81, 166] width 39 height 12
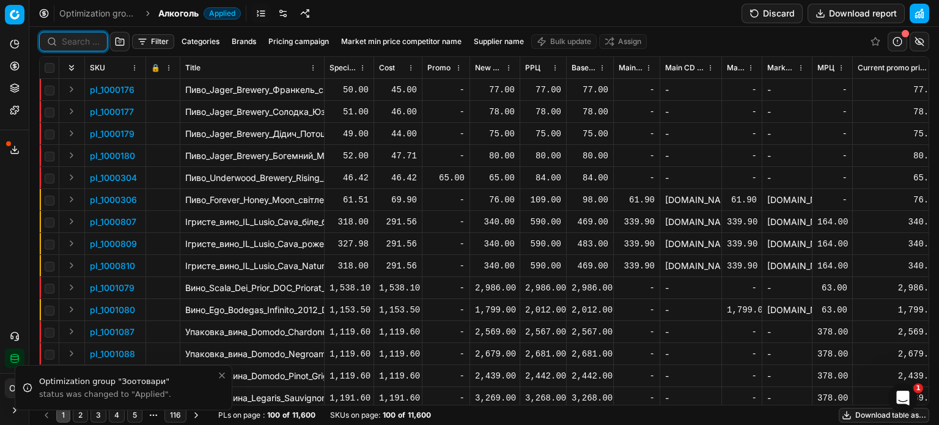
click at [79, 43] on input at bounding box center [81, 41] width 38 height 12
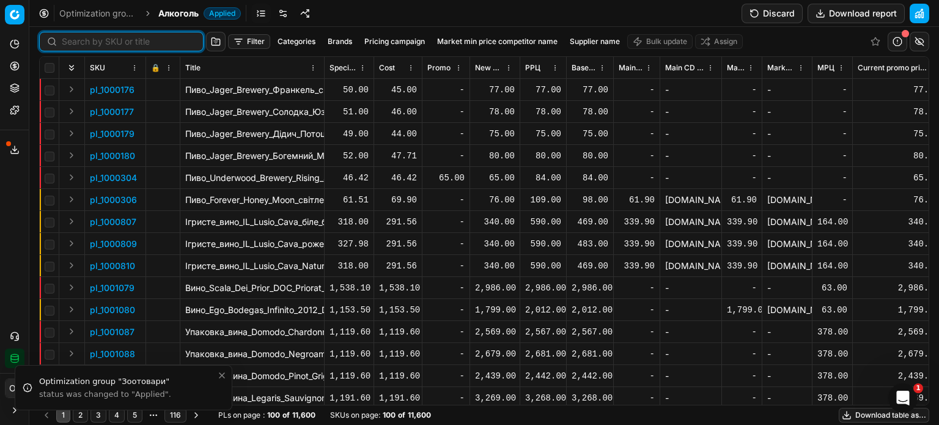
paste input "480344"
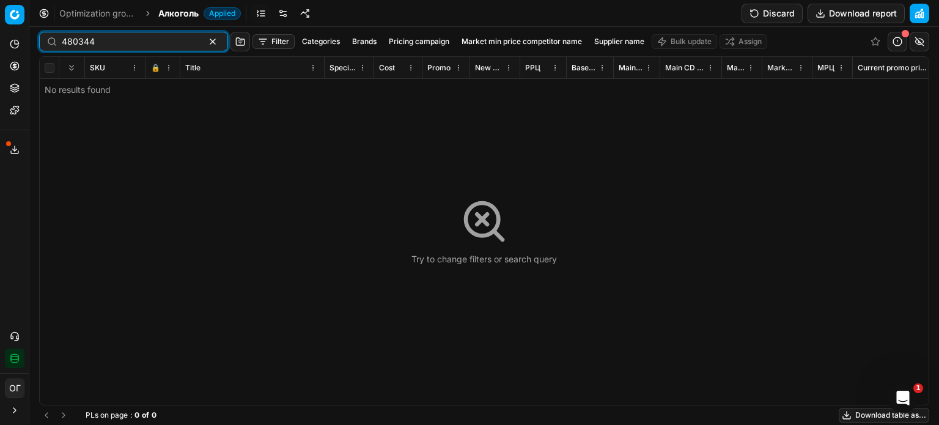
drag, startPoint x: 91, startPoint y: 46, endPoint x: 56, endPoint y: 24, distance: 40.7
click at [48, 35] on div "480344" at bounding box center [133, 42] width 189 height 20
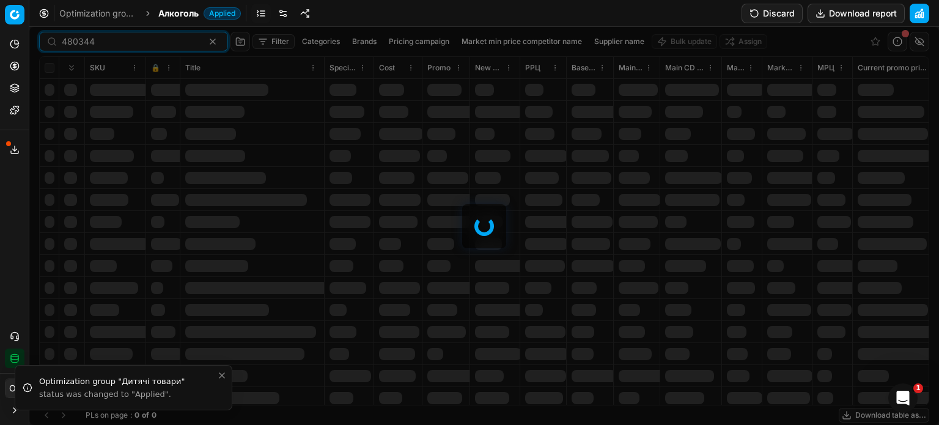
type input "480344"
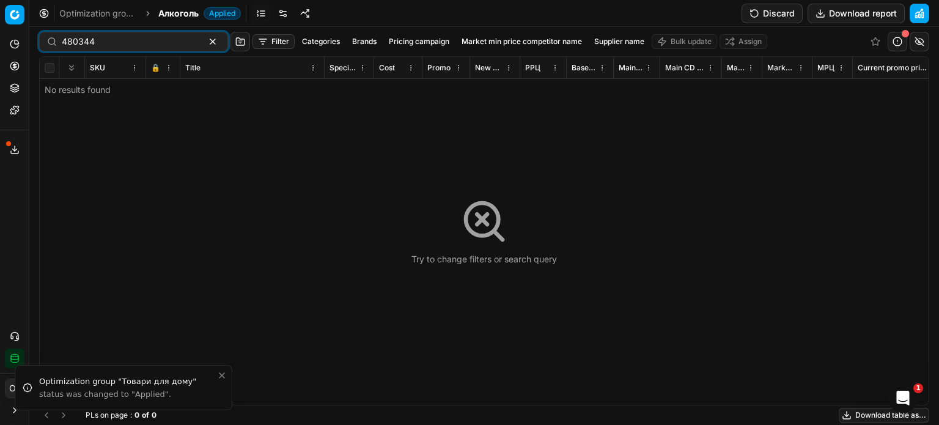
click at [22, 84] on button "Product portfolio" at bounding box center [15, 88] width 20 height 20
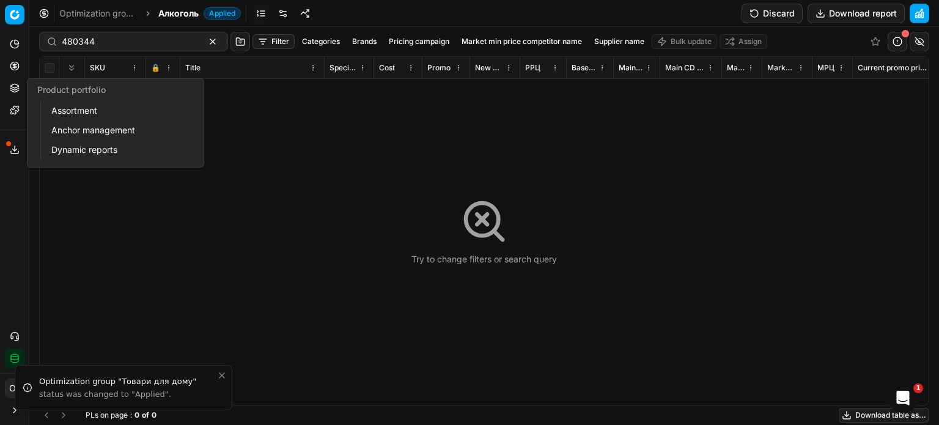
click at [53, 113] on link "Assortment" at bounding box center [117, 110] width 142 height 17
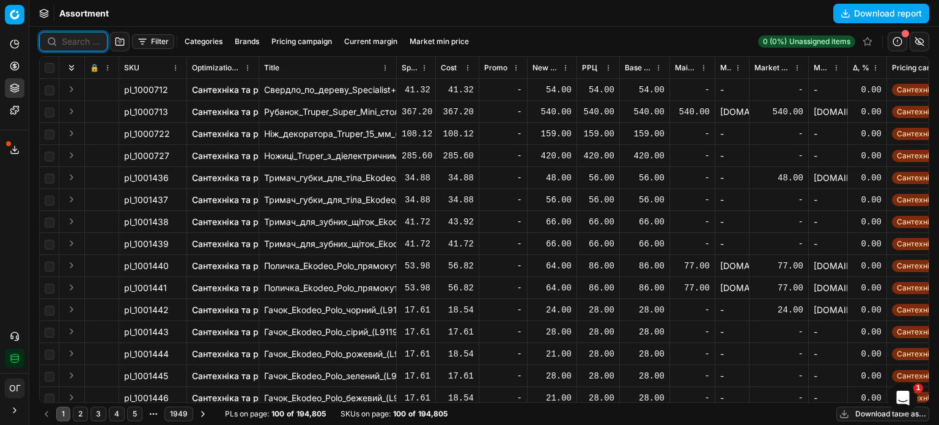
click at [73, 42] on input at bounding box center [81, 41] width 38 height 12
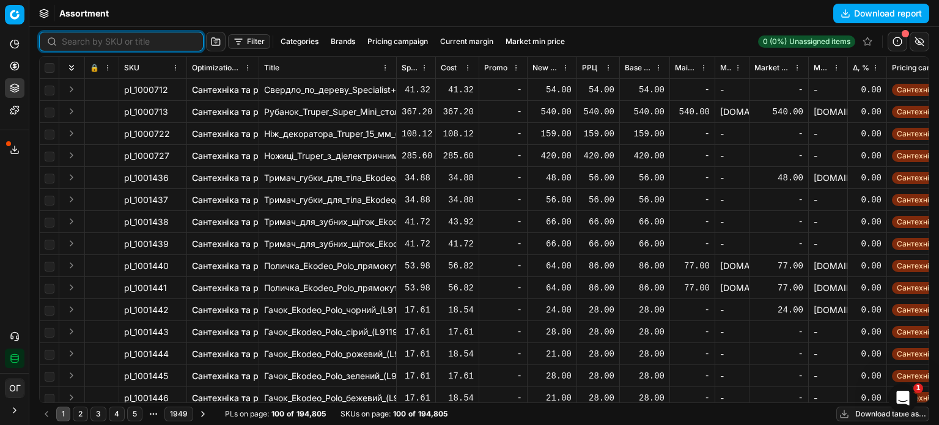
paste input "480344"
type input "480344"
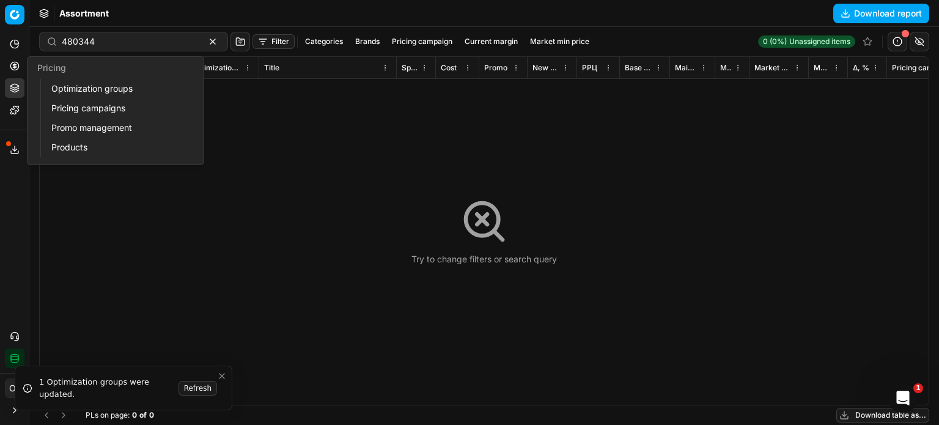
click at [15, 69] on icon at bounding box center [15, 66] width 10 height 10
click at [64, 85] on link "Optimization groups" at bounding box center [117, 88] width 142 height 17
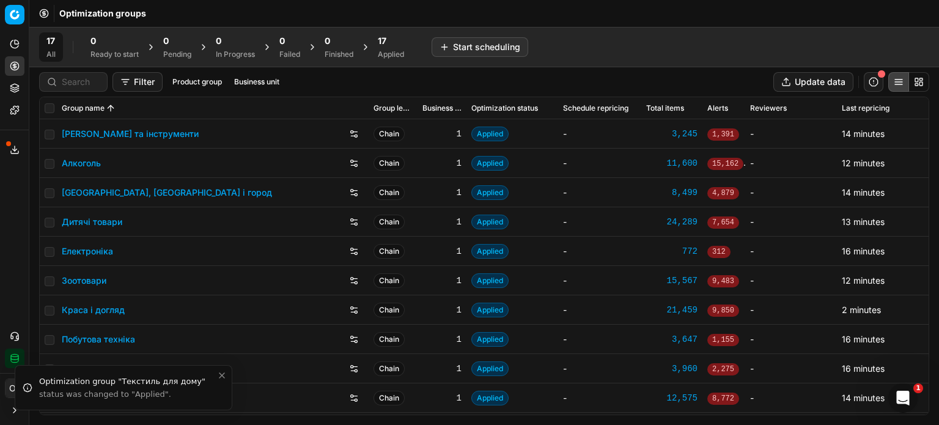
click at [397, 41] on div "17" at bounding box center [391, 41] width 26 height 12
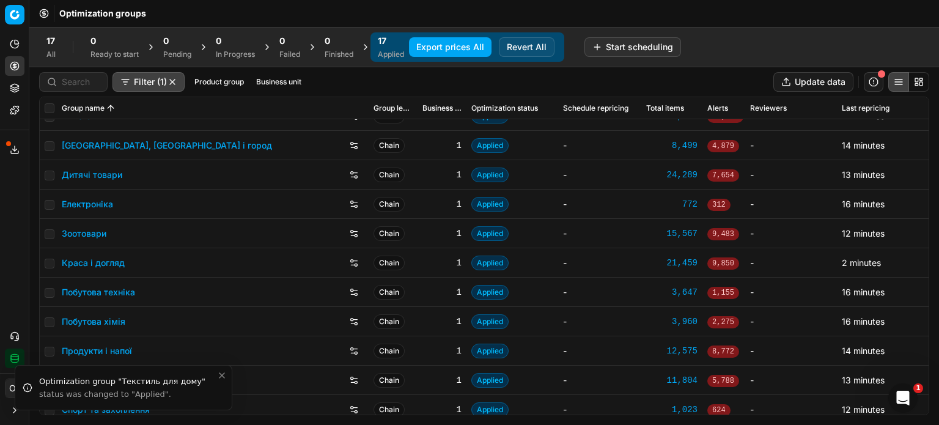
scroll to position [61, 0]
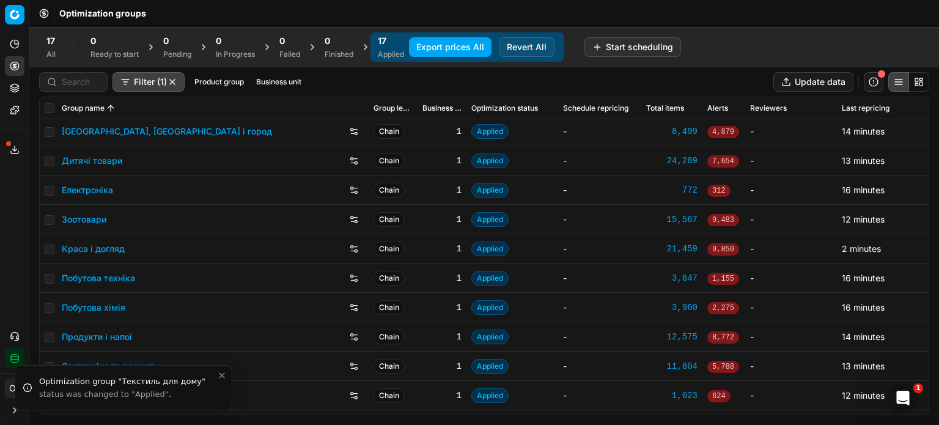
click at [82, 216] on link "Зоотовари" at bounding box center [84, 219] width 45 height 12
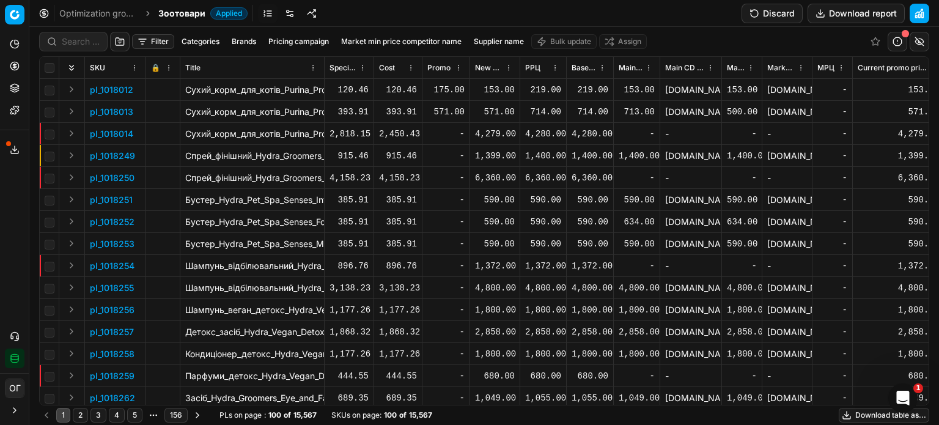
click at [283, 13] on link at bounding box center [290, 14] width 20 height 20
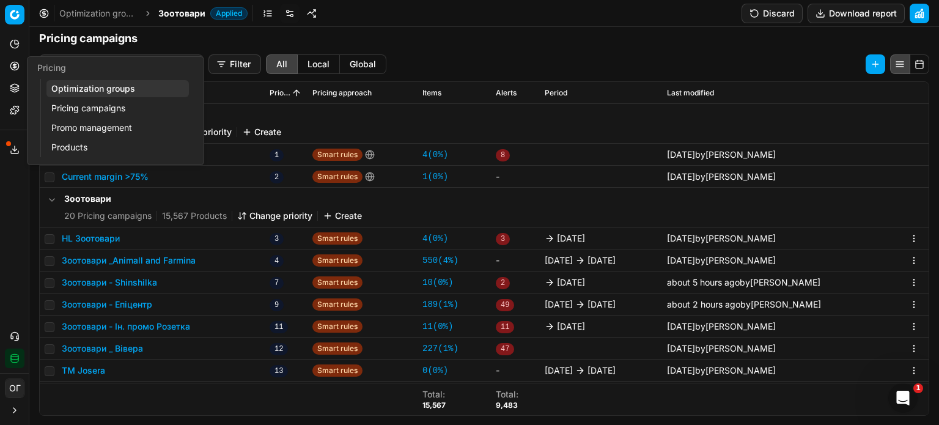
click at [67, 85] on link "Optimization groups" at bounding box center [117, 88] width 142 height 17
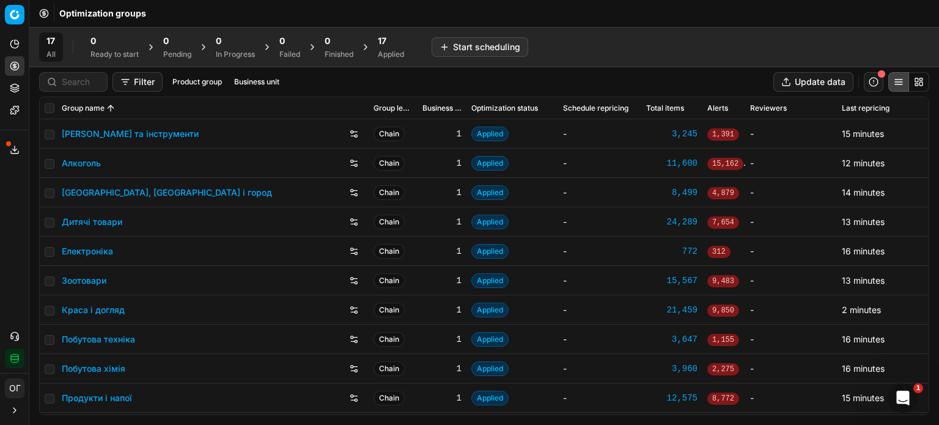
click at [402, 46] on div "17" at bounding box center [391, 41] width 26 height 12
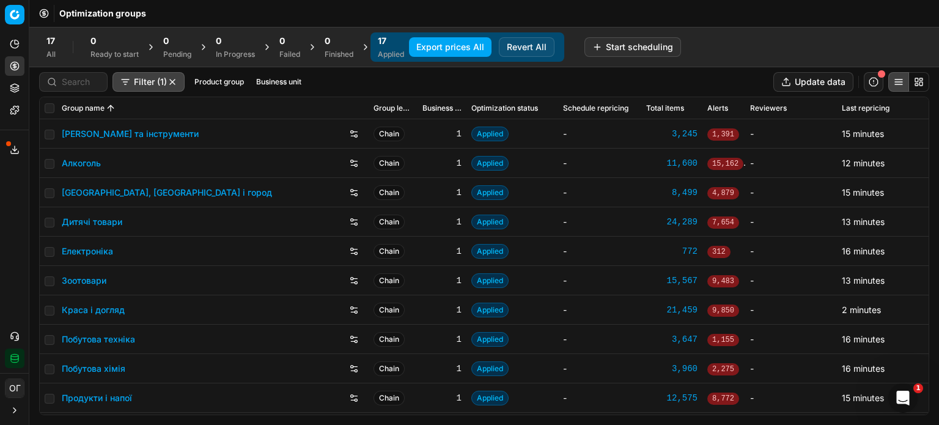
click at [445, 48] on button "Export prices All" at bounding box center [450, 47] width 83 height 20
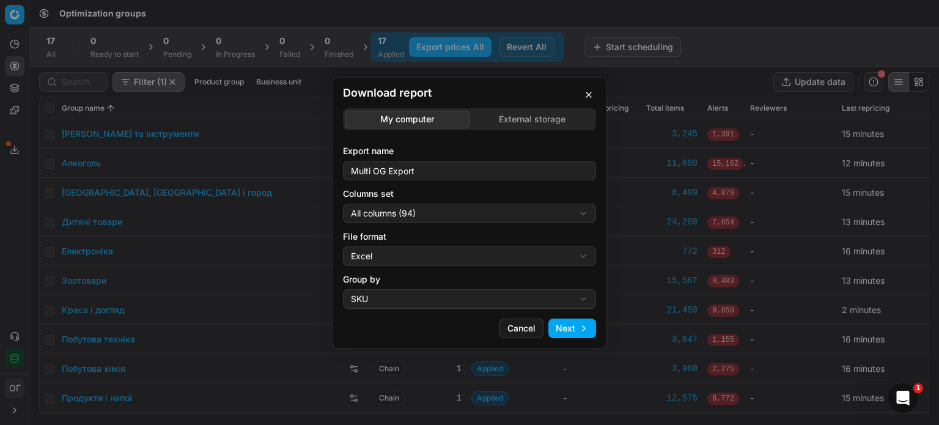
click at [520, 122] on div "Download report My computer External storage Export name Multi OG Export Column…" at bounding box center [469, 212] width 939 height 425
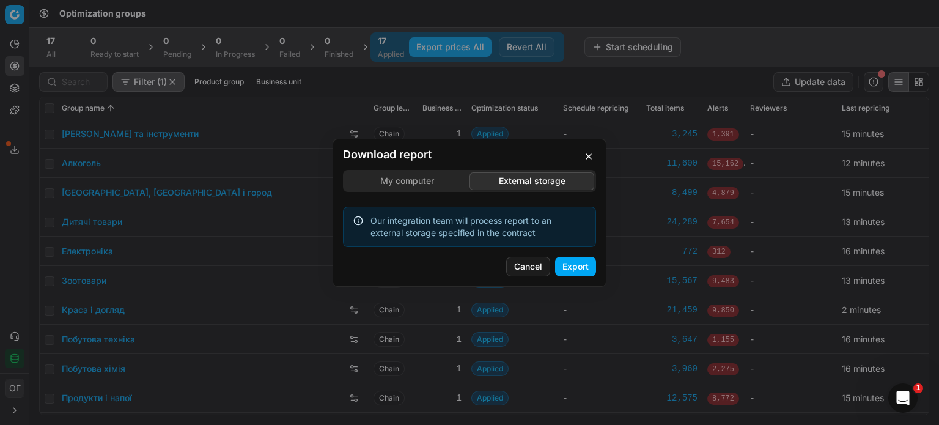
click at [582, 269] on button "Export" at bounding box center [575, 267] width 41 height 20
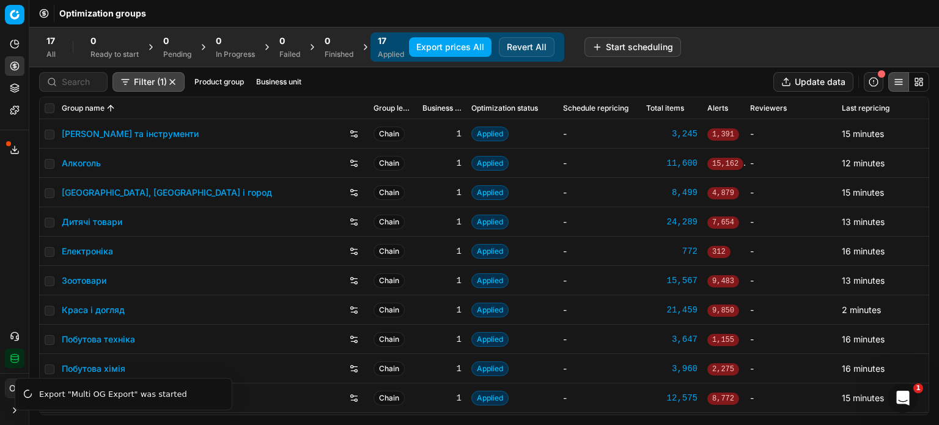
click at [17, 144] on button "Export service" at bounding box center [15, 150] width 20 height 20
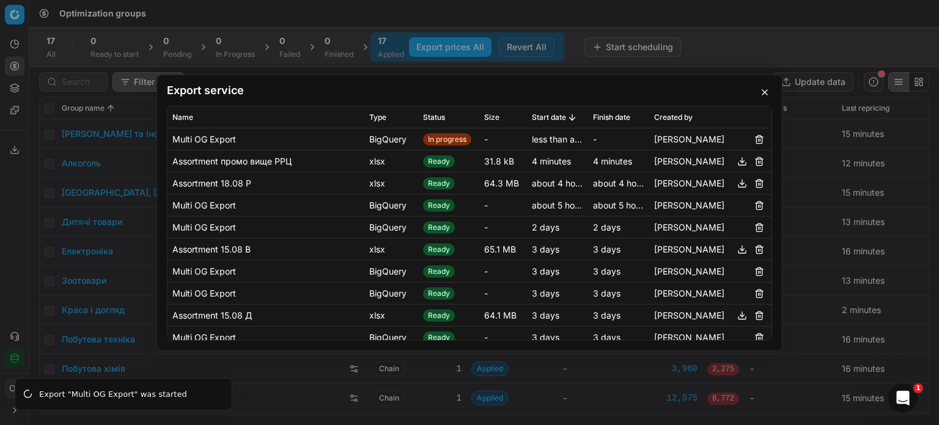
click at [735, 163] on button "button" at bounding box center [742, 160] width 15 height 15
click at [763, 92] on button "button" at bounding box center [765, 92] width 15 height 15
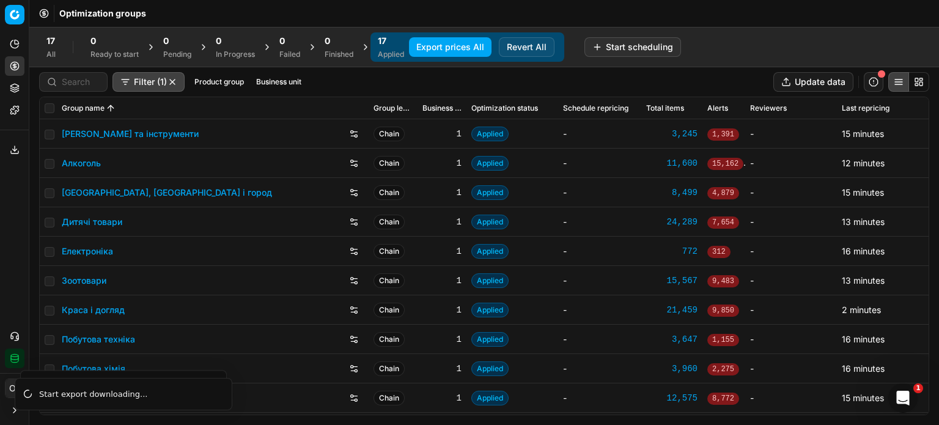
click at [15, 87] on icon at bounding box center [15, 88] width 10 height 10
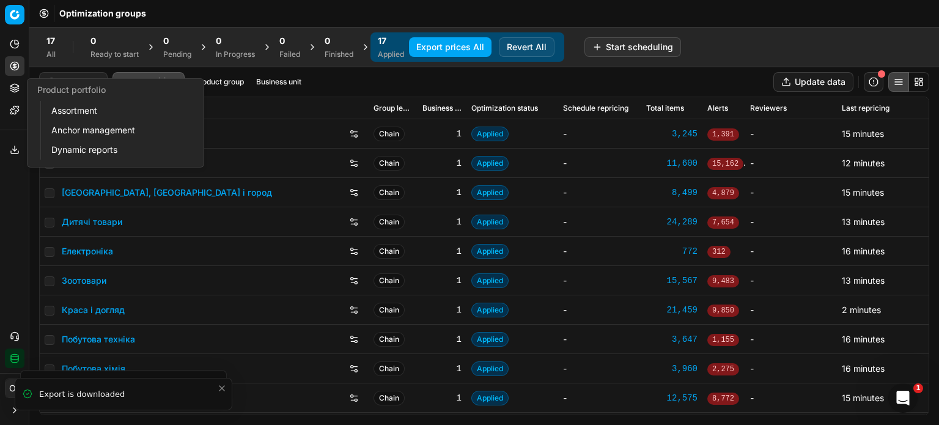
click at [18, 90] on icon at bounding box center [14, 91] width 8 height 2
click at [72, 110] on link "Assortment" at bounding box center [117, 110] width 142 height 17
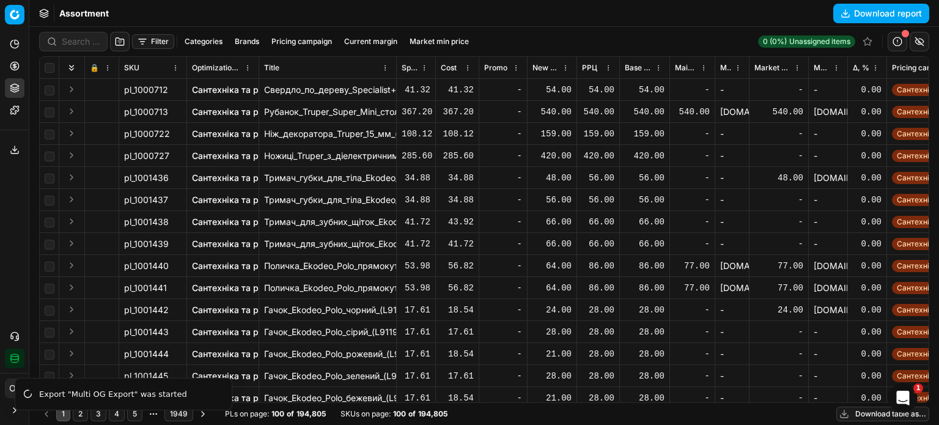
click at [850, 415] on button "Download table as..." at bounding box center [883, 414] width 93 height 15
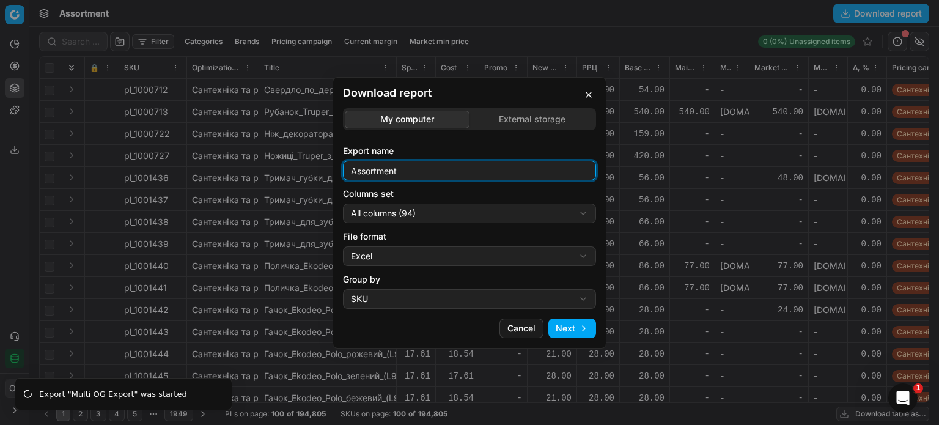
click at [429, 171] on input "Assortment" at bounding box center [470, 170] width 242 height 18
type input "Assortment 18.08 Д"
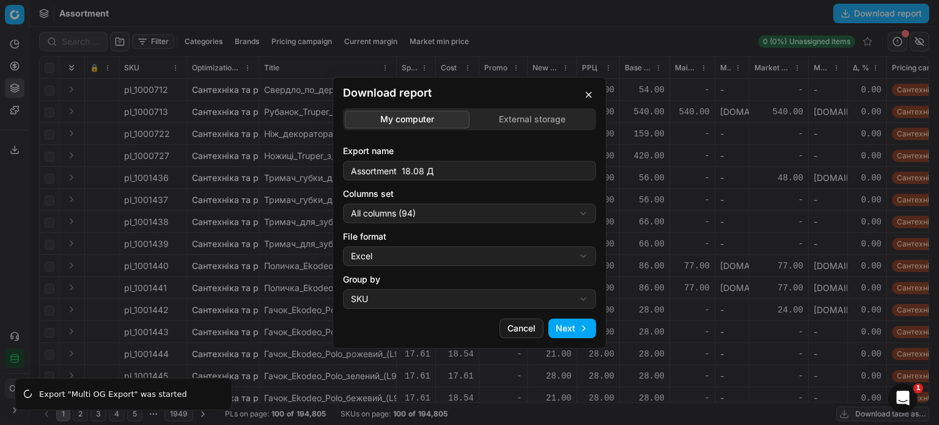
click at [446, 220] on div "Download report My computer External storage Export name Assortment 18.08 Д Col…" at bounding box center [469, 212] width 939 height 425
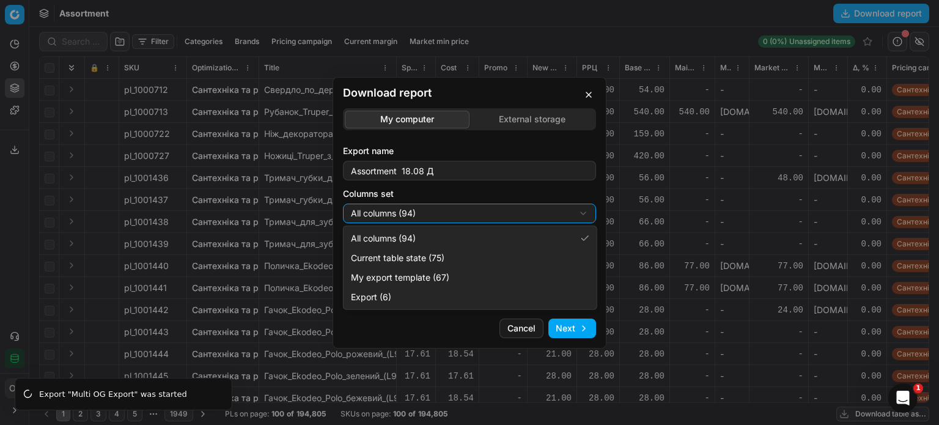
select select "table"
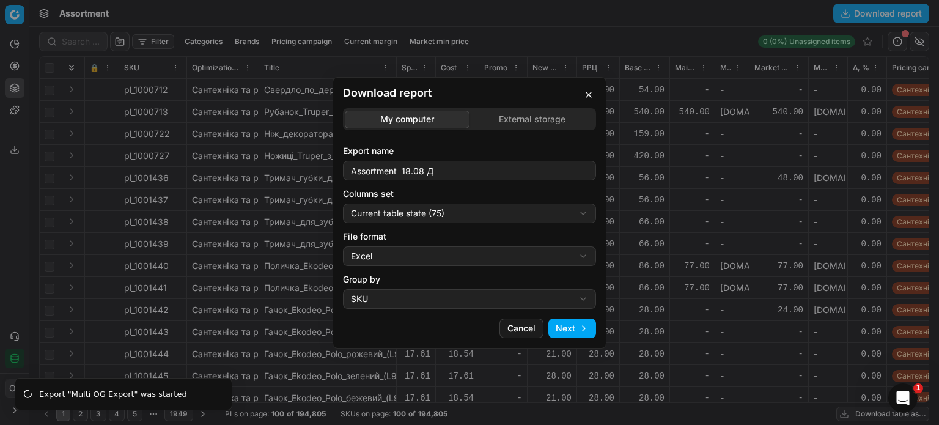
click at [583, 328] on button "Next" at bounding box center [573, 329] width 48 height 20
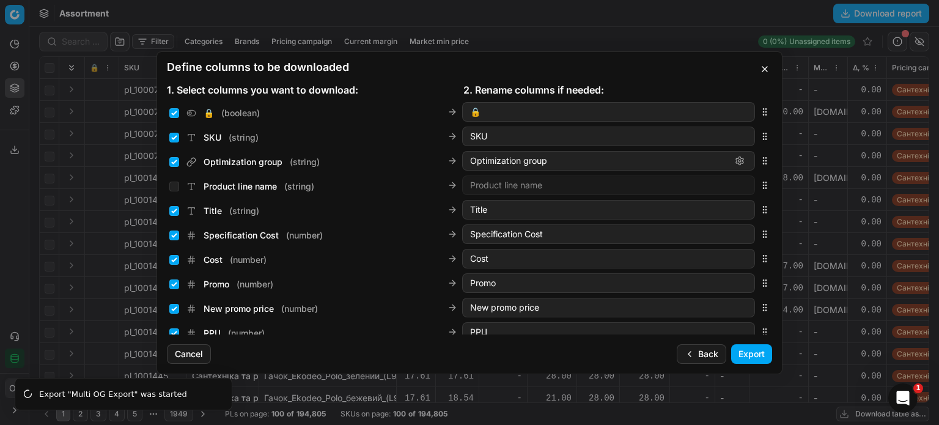
click at [748, 358] on button "Export" at bounding box center [751, 354] width 41 height 20
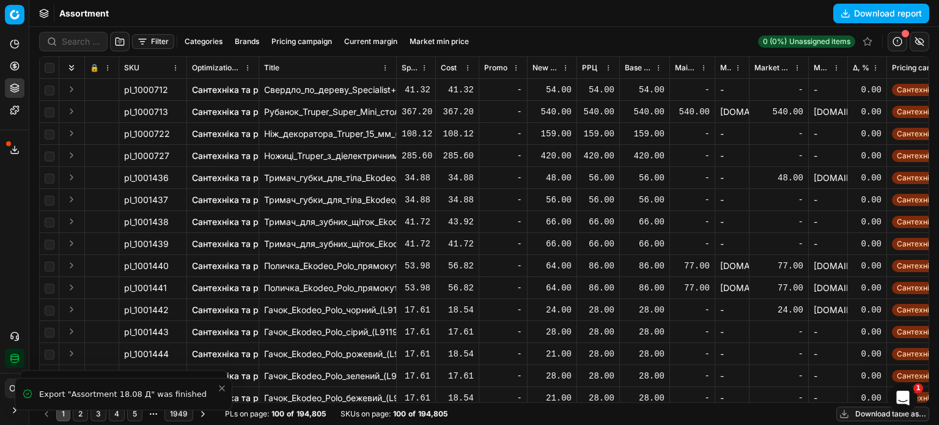
click at [59, 39] on div at bounding box center [73, 42] width 68 height 20
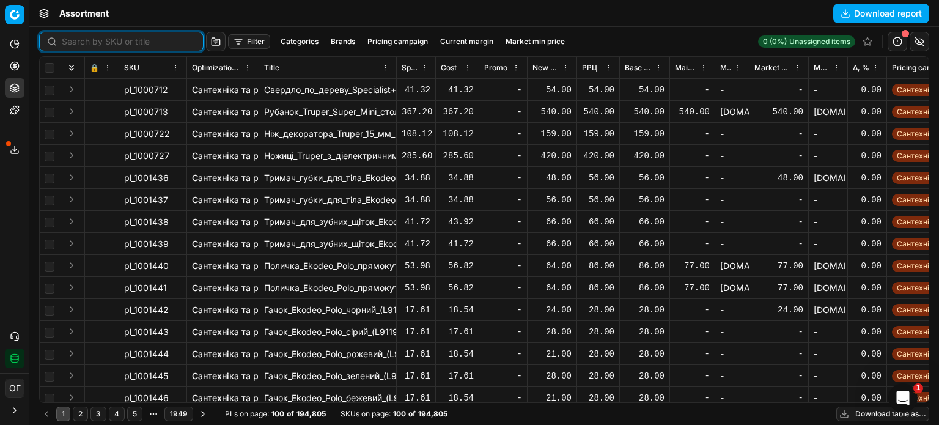
paste input "421122"
type input "421122"
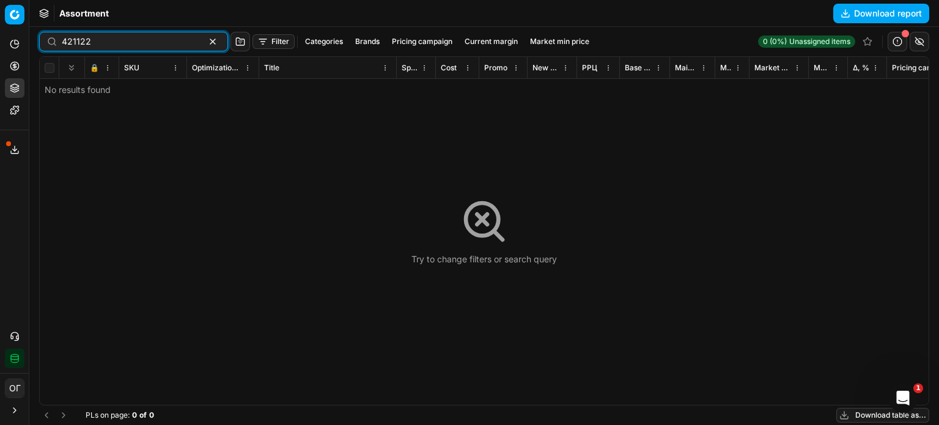
click at [64, 41] on input "421122" at bounding box center [129, 41] width 134 height 12
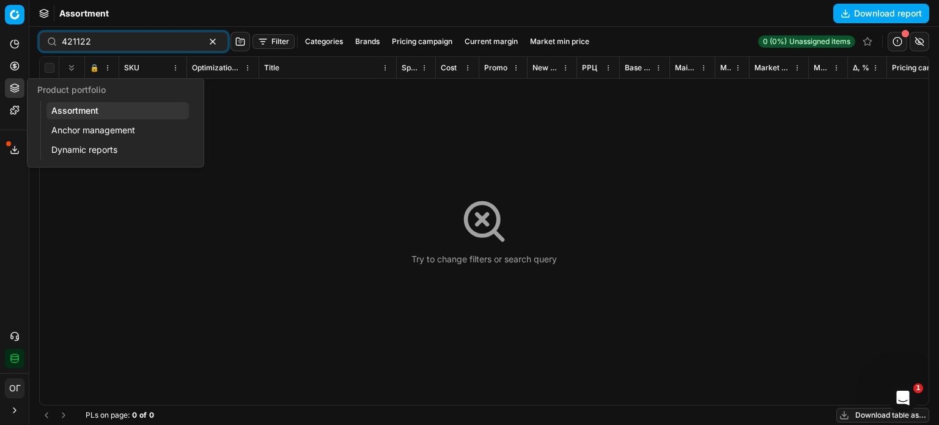
click at [15, 85] on icon at bounding box center [15, 88] width 10 height 10
click at [62, 113] on link "Assortment" at bounding box center [117, 110] width 142 height 17
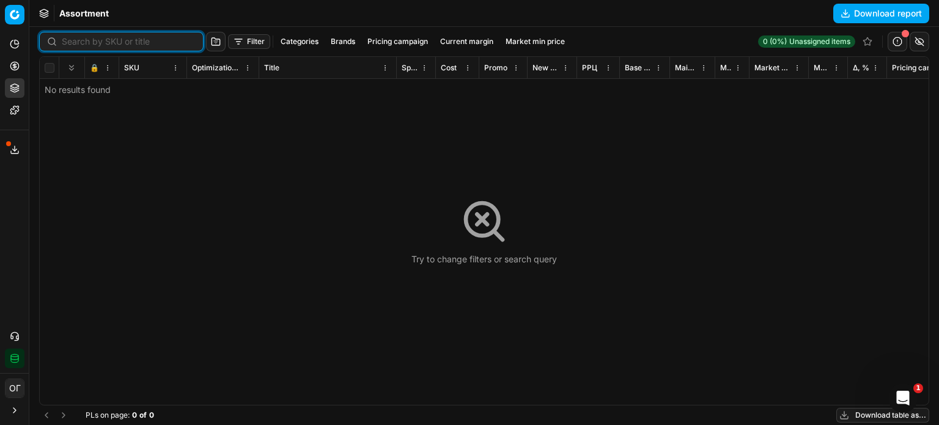
click at [81, 42] on input at bounding box center [129, 41] width 134 height 12
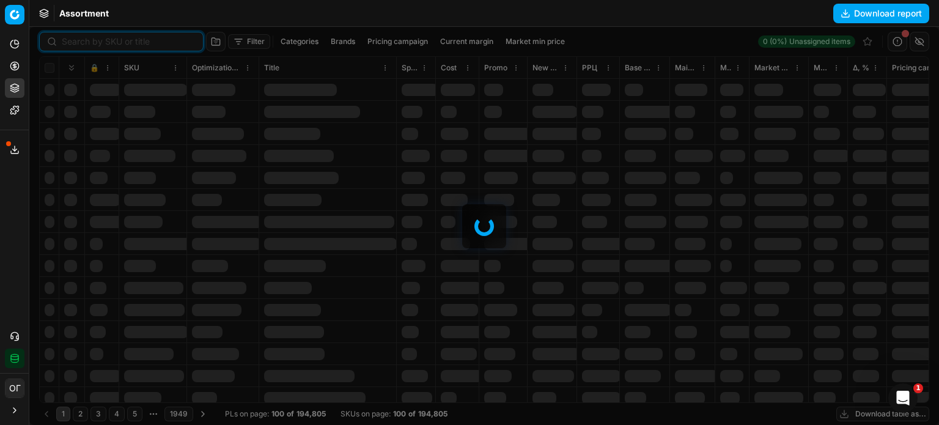
paste input "421122"
type input "421122"
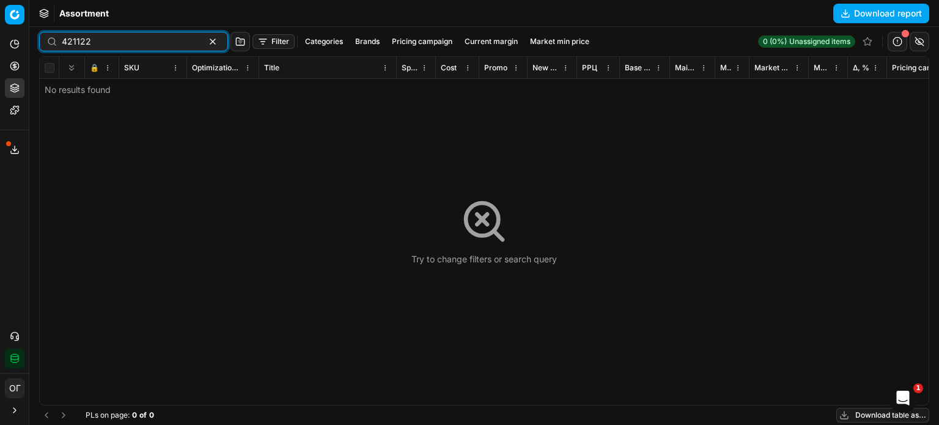
click at [205, 42] on button "button" at bounding box center [212, 41] width 15 height 15
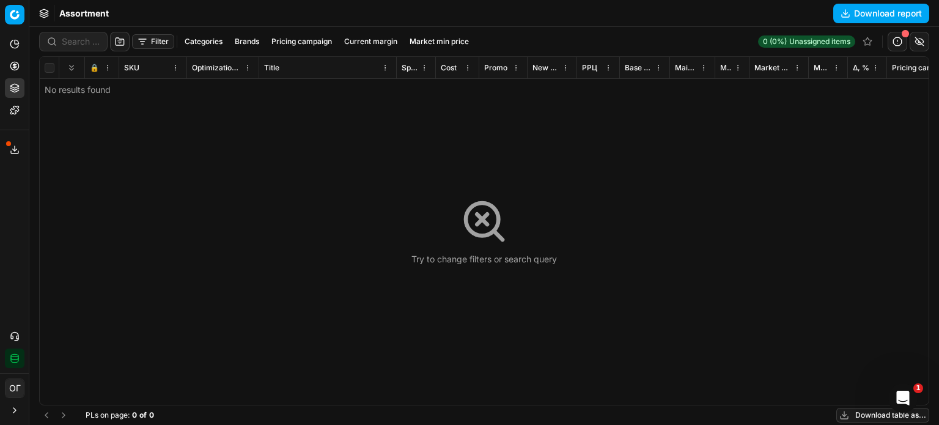
click at [179, 4] on div "Assortment Download report" at bounding box center [484, 13] width 910 height 27
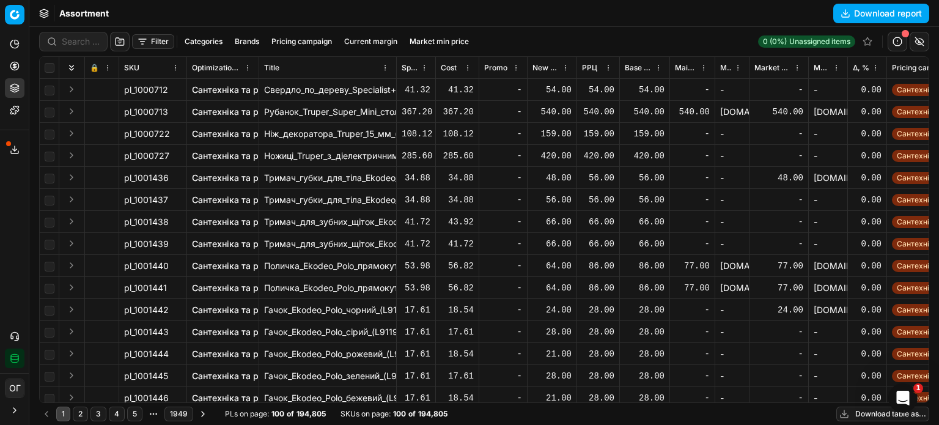
click at [155, 34] on button "Filter" at bounding box center [153, 41] width 42 height 15
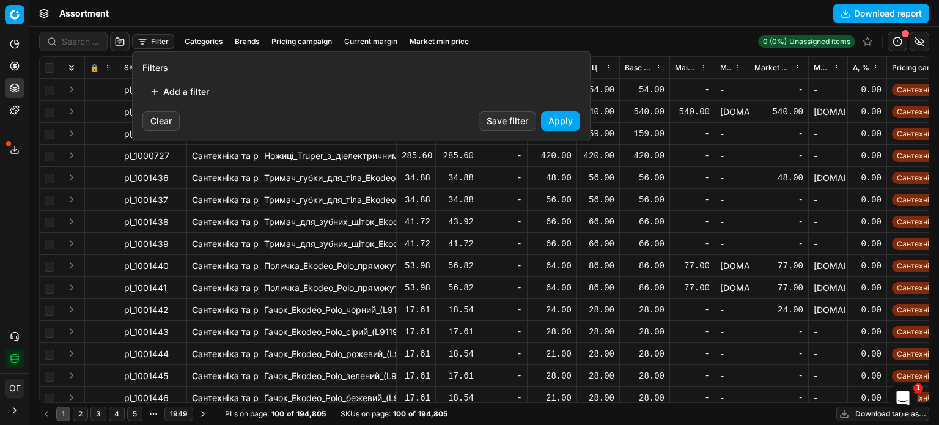
click at [179, 91] on button "Add a filter" at bounding box center [179, 92] width 74 height 20
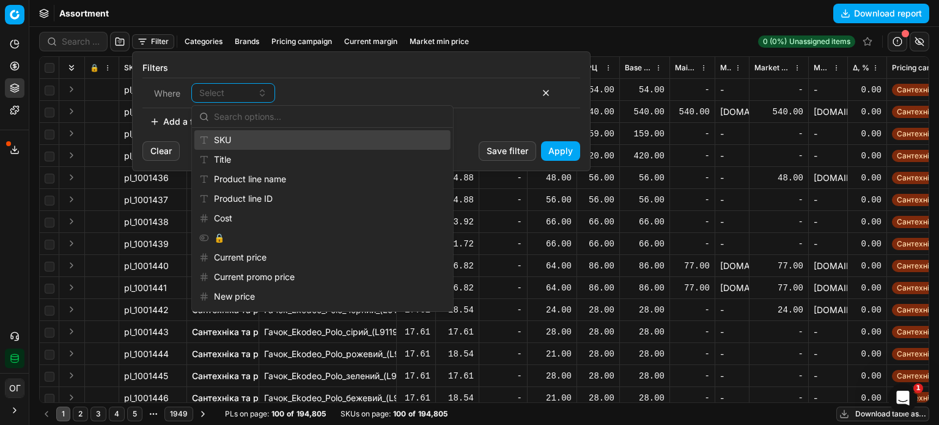
drag, startPoint x: 229, startPoint y: 132, endPoint x: 301, endPoint y: 122, distance: 72.3
click at [230, 133] on div "SKU" at bounding box center [322, 140] width 256 height 20
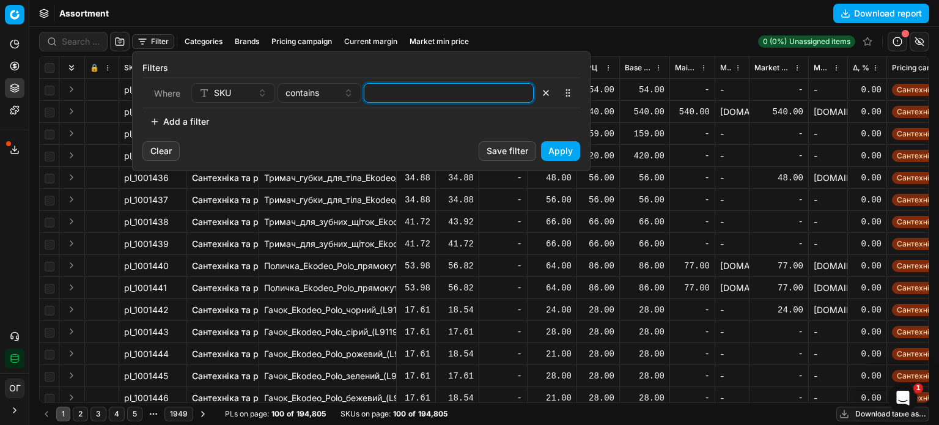
click at [411, 94] on input at bounding box center [448, 93] width 159 height 18
paste input "421122"
type input "421122"
click at [291, 92] on span "contains" at bounding box center [303, 93] width 34 height 12
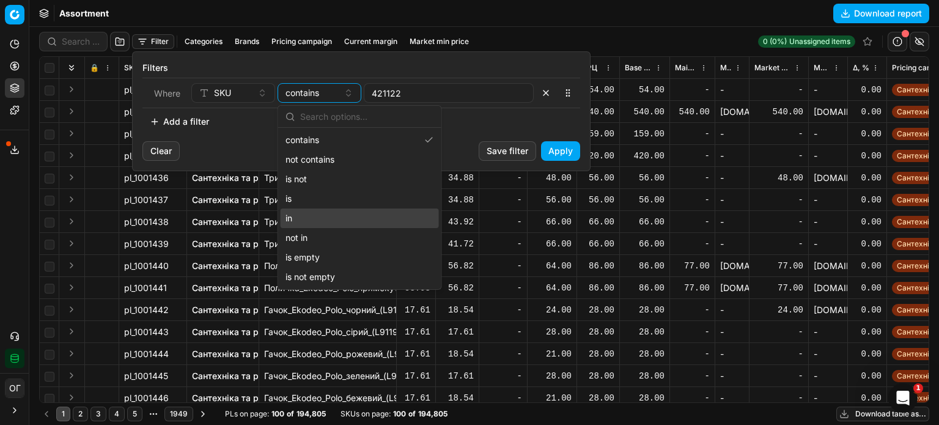
click at [330, 226] on div "in" at bounding box center [360, 219] width 158 height 20
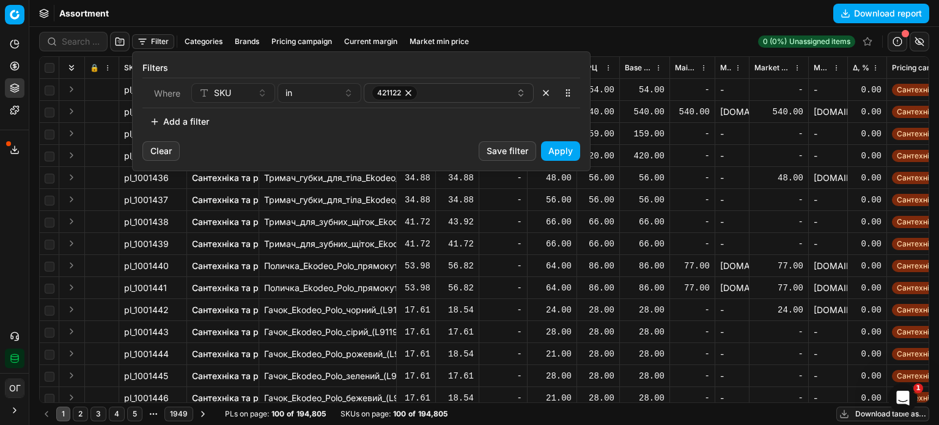
click at [555, 150] on button "Apply" at bounding box center [560, 151] width 39 height 20
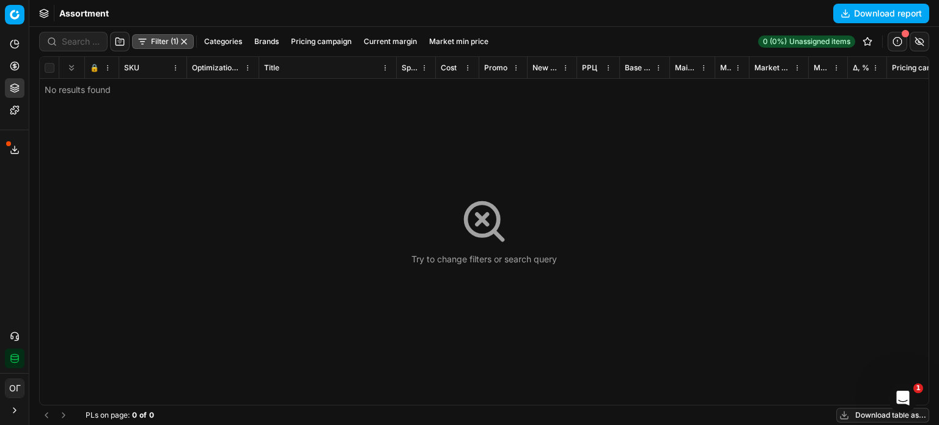
click at [15, 149] on line at bounding box center [15, 148] width 0 height 5
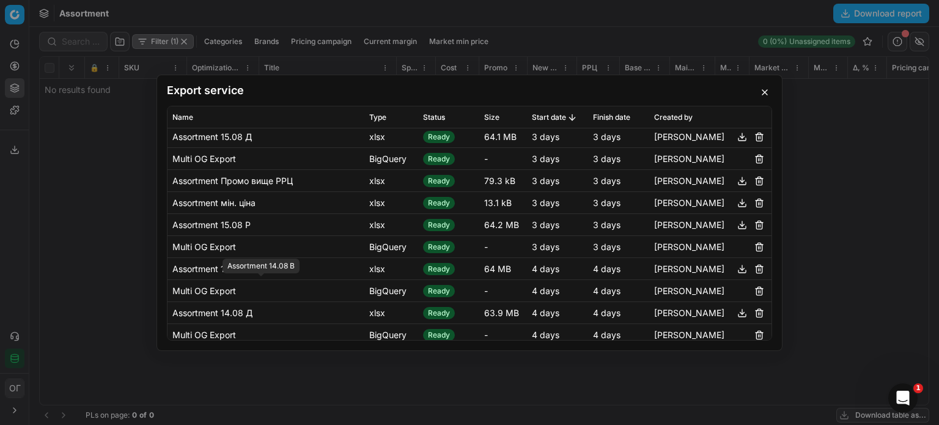
scroll to position [183, 0]
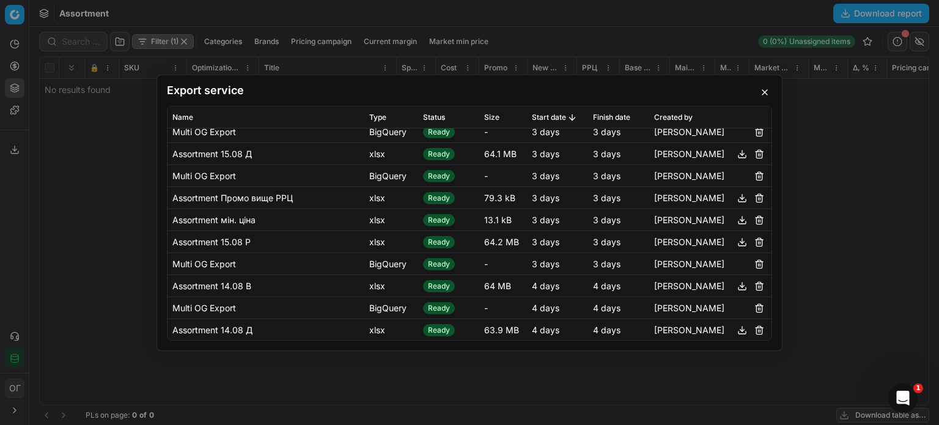
click at [735, 244] on button "button" at bounding box center [742, 241] width 15 height 15
click at [766, 90] on button "button" at bounding box center [765, 92] width 15 height 15
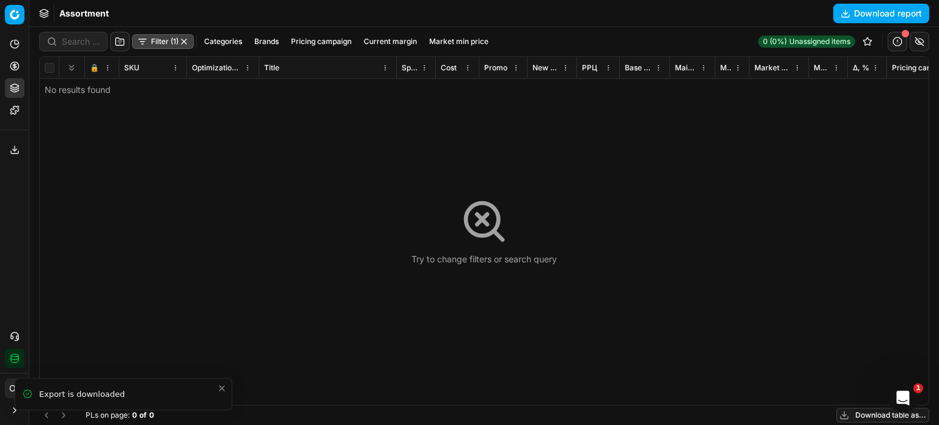
click at [185, 42] on button "button" at bounding box center [184, 42] width 10 height 10
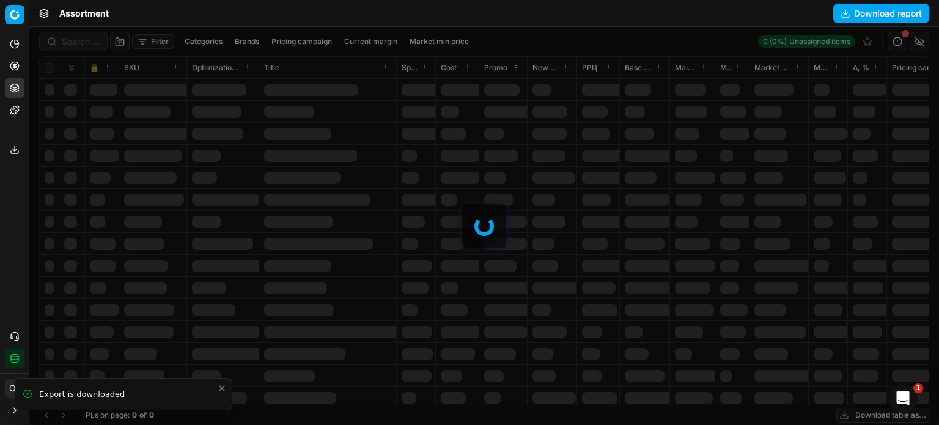
click at [183, 25] on div "Assortment Download report" at bounding box center [484, 13] width 910 height 27
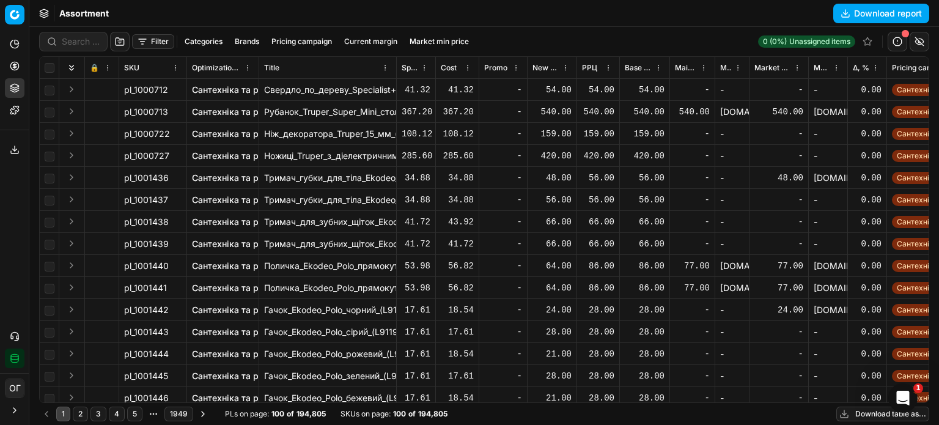
click at [150, 42] on button "Filter" at bounding box center [153, 41] width 42 height 15
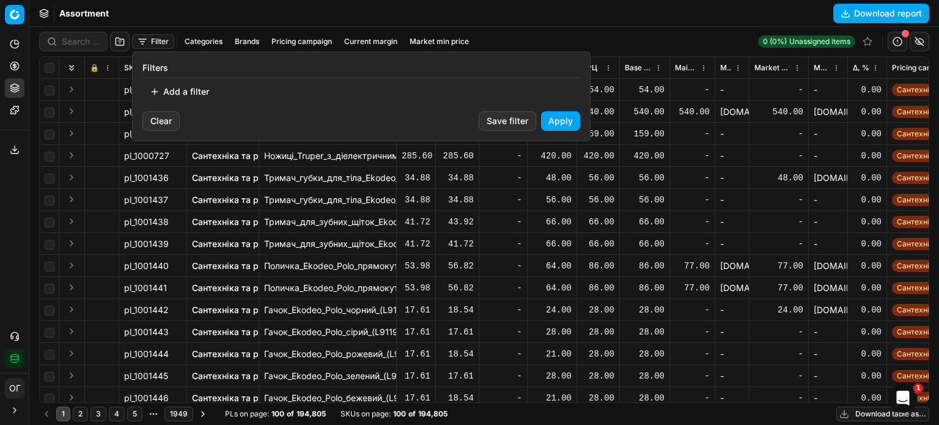
click at [196, 95] on button "Add a filter" at bounding box center [179, 92] width 74 height 20
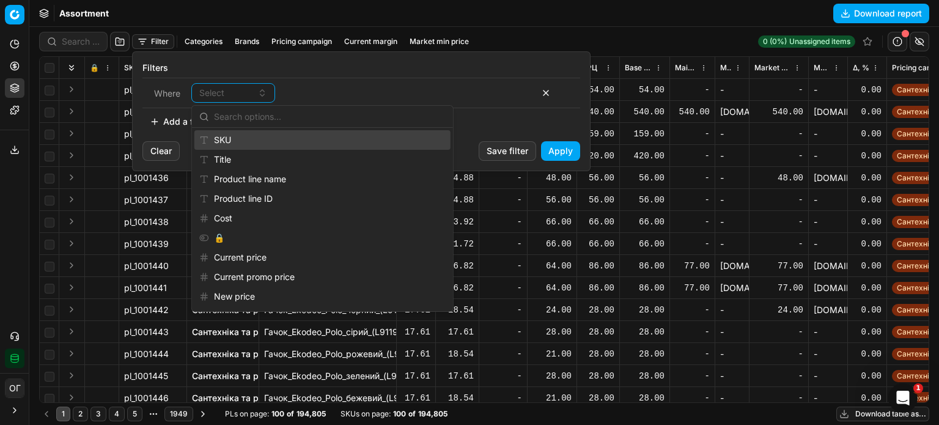
click at [233, 136] on div "SKU" at bounding box center [322, 140] width 256 height 20
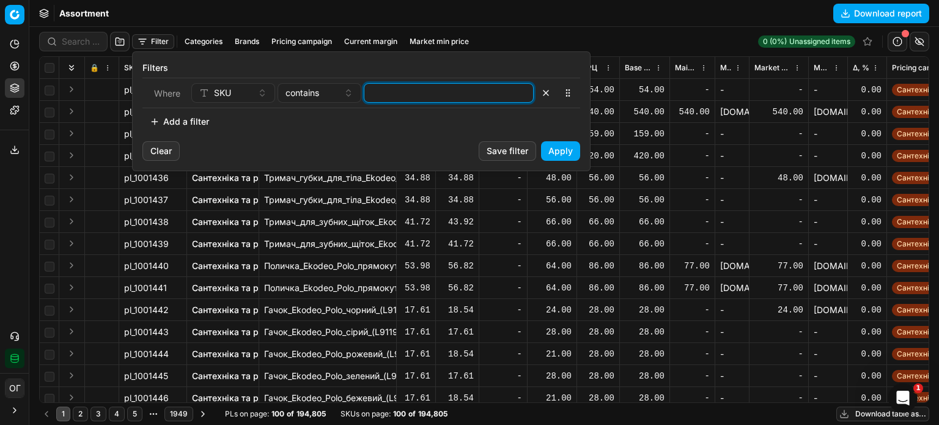
click at [402, 96] on input at bounding box center [448, 93] width 159 height 18
click at [567, 147] on button "Apply" at bounding box center [560, 151] width 39 height 20
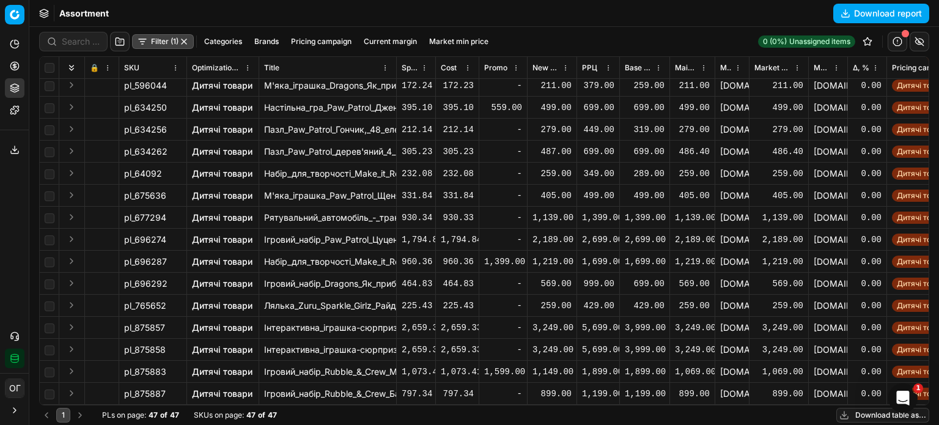
scroll to position [717, 0]
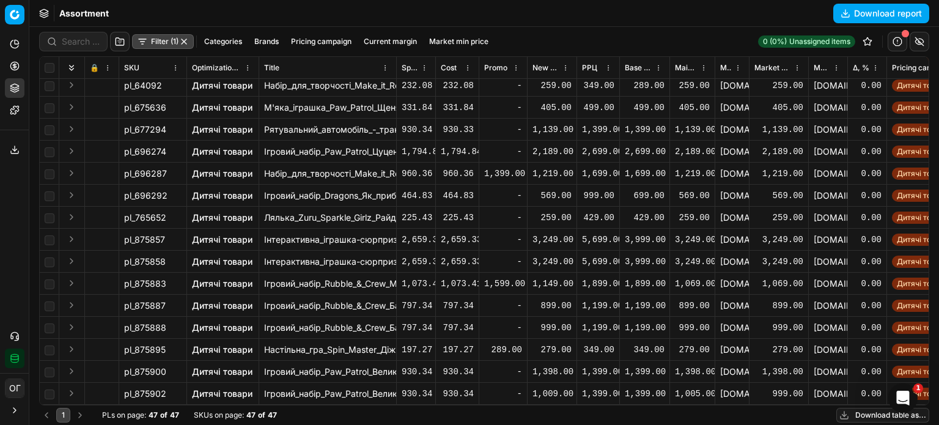
click at [218, 124] on link "Дитячі товари" at bounding box center [222, 130] width 61 height 12
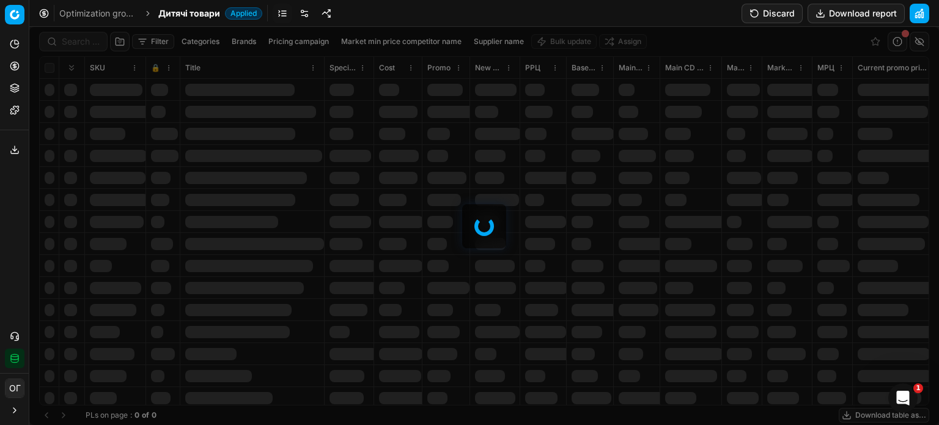
click at [772, 12] on button "Discard" at bounding box center [772, 14] width 61 height 20
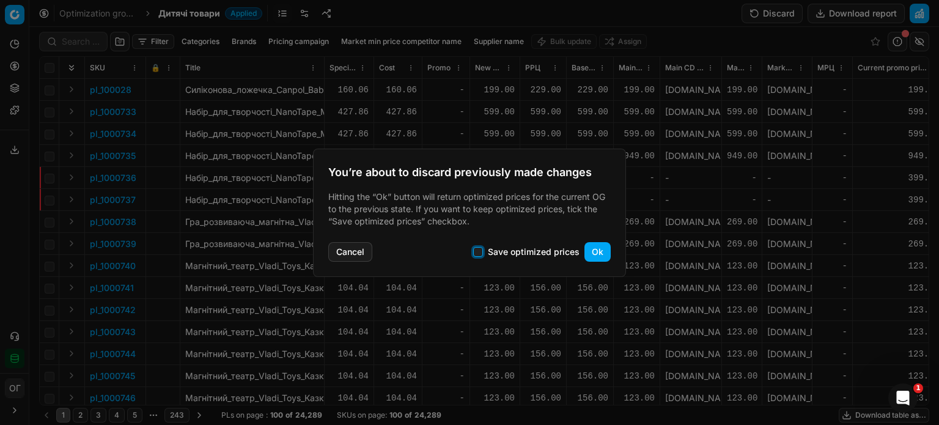
click at [479, 251] on input "Save optimized prices" at bounding box center [478, 252] width 10 height 10
checkbox input "true"
click at [599, 251] on button "Ok" at bounding box center [598, 252] width 26 height 20
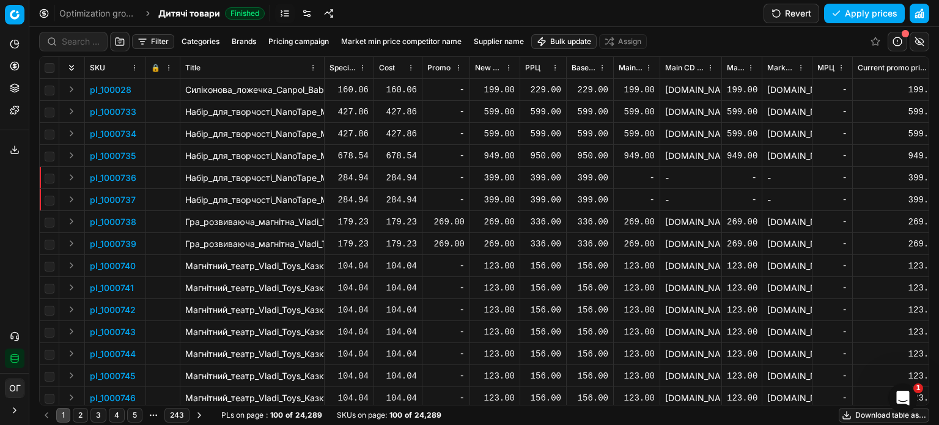
click at [578, 40] on html "Pricing platform Analytics Pricing Product portfolio Templates Export service 1…" at bounding box center [469, 212] width 939 height 425
click at [538, 107] on div "Import from file" at bounding box center [565, 104] width 86 height 20
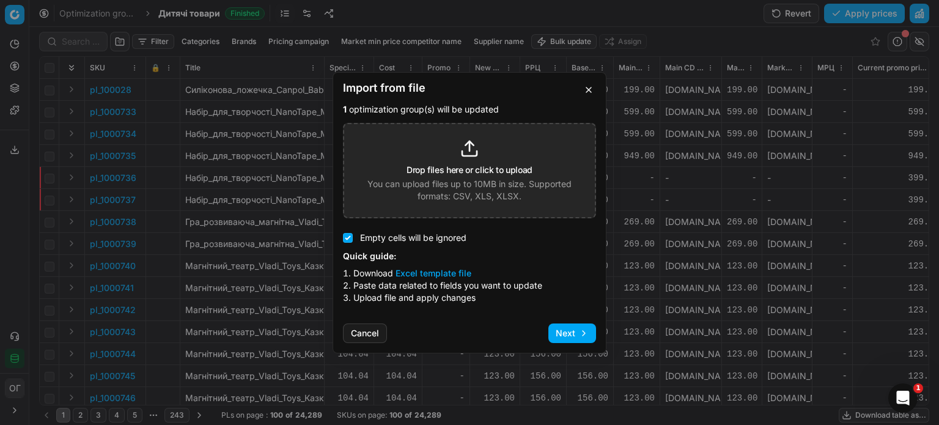
click at [441, 265] on div "Quick guide: Download Excel template file Paste data related to fields you want…" at bounding box center [469, 282] width 253 height 64
click at [443, 272] on button "Excel template file" at bounding box center [434, 273] width 76 height 12
click at [454, 168] on h3 "Drop files here or click to upload" at bounding box center [470, 170] width 126 height 9
type input "C:\fakepath\import_template - 2025-08-18T144412.658.xlsx"
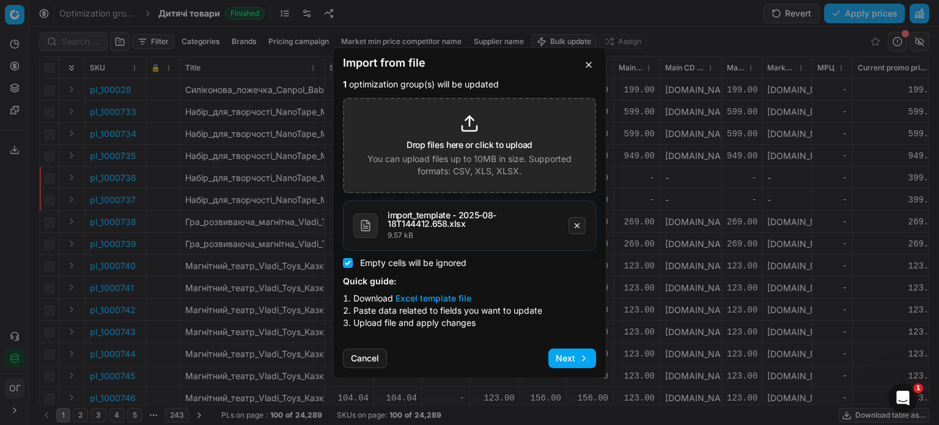
click at [581, 355] on button "Next" at bounding box center [573, 359] width 48 height 20
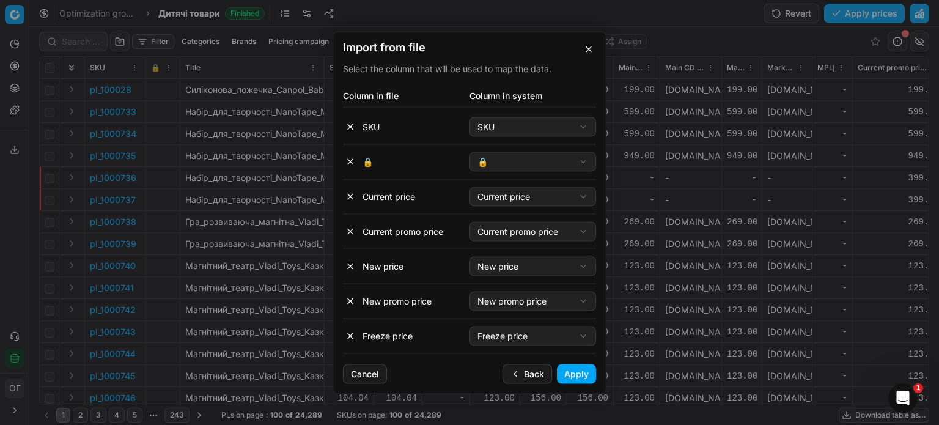
click at [582, 376] on button "Apply" at bounding box center [576, 374] width 39 height 20
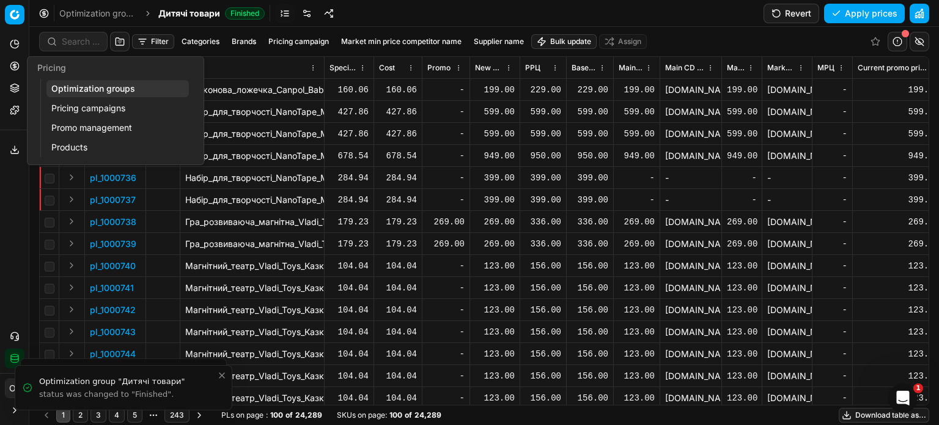
click at [20, 64] on button "Pricing" at bounding box center [15, 66] width 20 height 20
drag, startPoint x: 66, startPoint y: 91, endPoint x: 76, endPoint y: 89, distance: 9.9
click at [66, 91] on link "Optimization groups" at bounding box center [117, 88] width 142 height 17
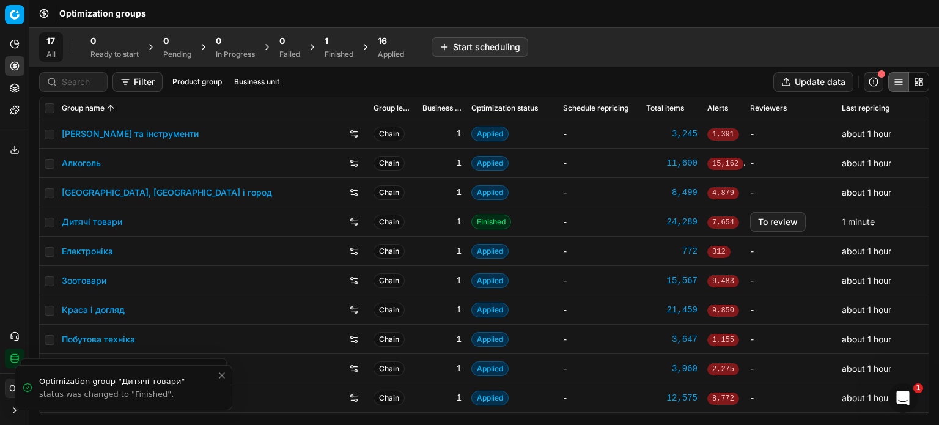
click at [394, 43] on div "16" at bounding box center [391, 41] width 26 height 12
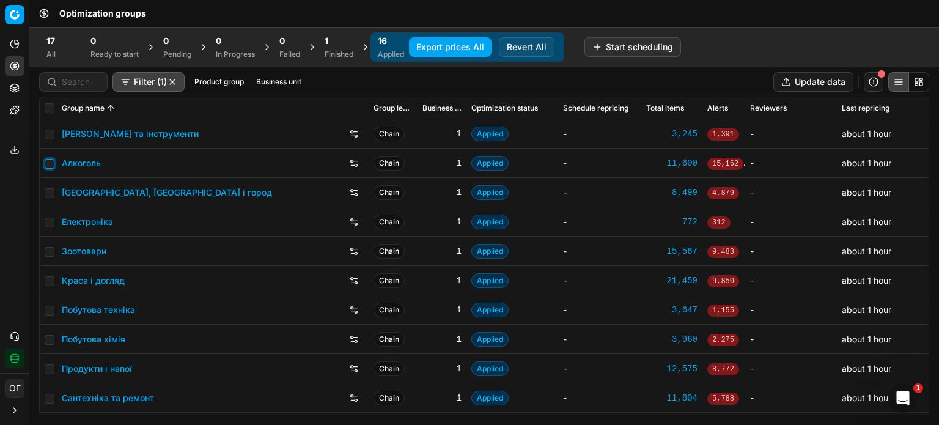
click at [49, 163] on input "checkbox" at bounding box center [50, 164] width 10 height 10
checkbox input "true"
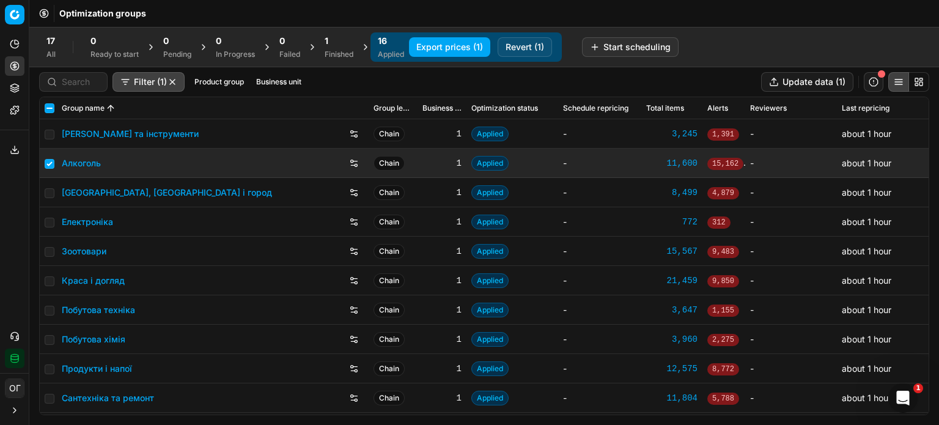
click at [522, 46] on button "Revert (1)" at bounding box center [525, 47] width 54 height 20
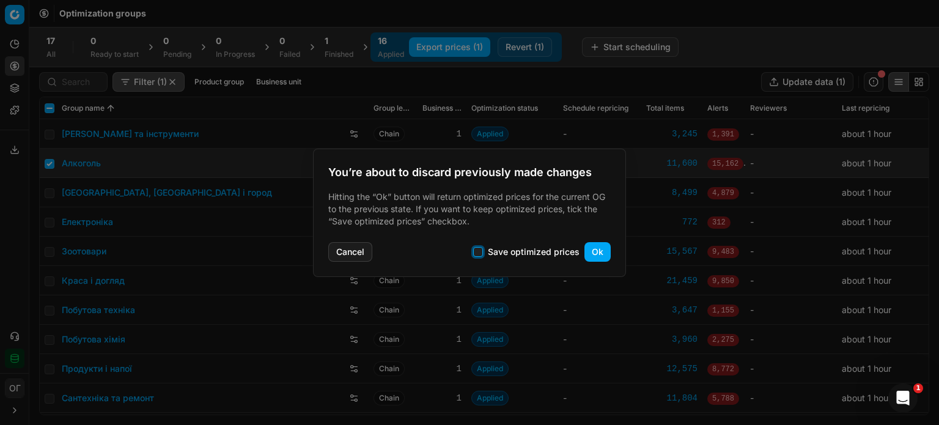
click at [479, 253] on input "Save optimized prices" at bounding box center [478, 252] width 10 height 10
checkbox input "true"
click at [582, 249] on div "Cancel Save optimized prices Ok" at bounding box center [469, 249] width 283 height 24
click at [594, 250] on button "Ok" at bounding box center [598, 252] width 26 height 20
checkbox input "false"
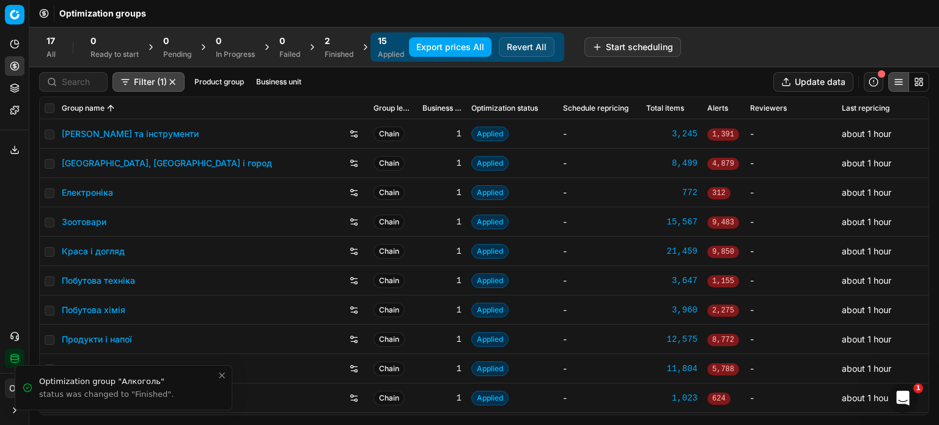
click at [350, 44] on div "2" at bounding box center [339, 41] width 29 height 12
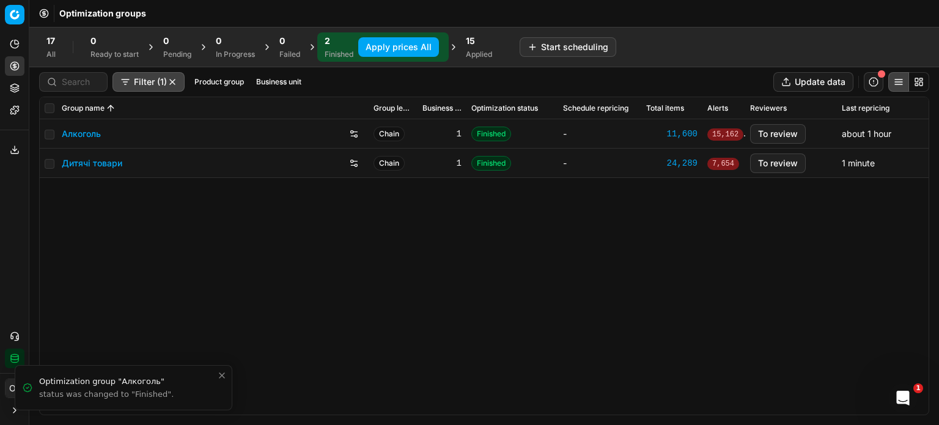
click at [72, 136] on link "Алкоголь" at bounding box center [81, 134] width 39 height 12
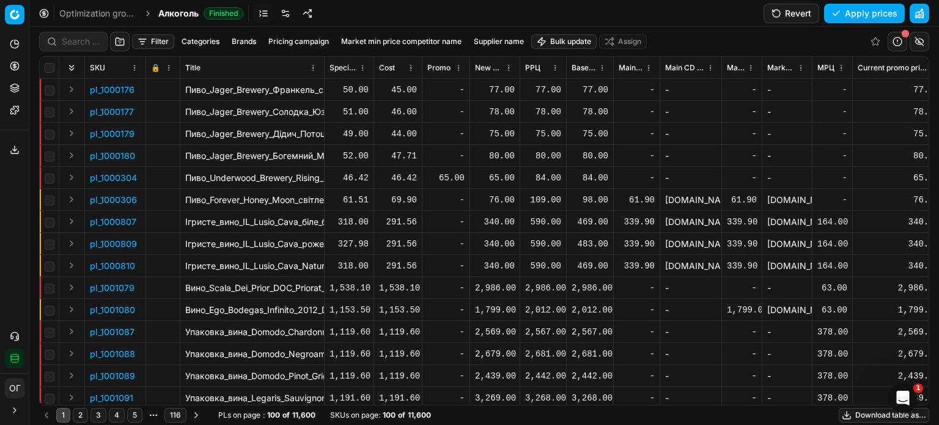
click at [572, 39] on html "Pricing platform Analytics Pricing Product portfolio Templates Export service 1…" at bounding box center [469, 212] width 939 height 425
click at [572, 102] on div "Import from file" at bounding box center [565, 104] width 86 height 20
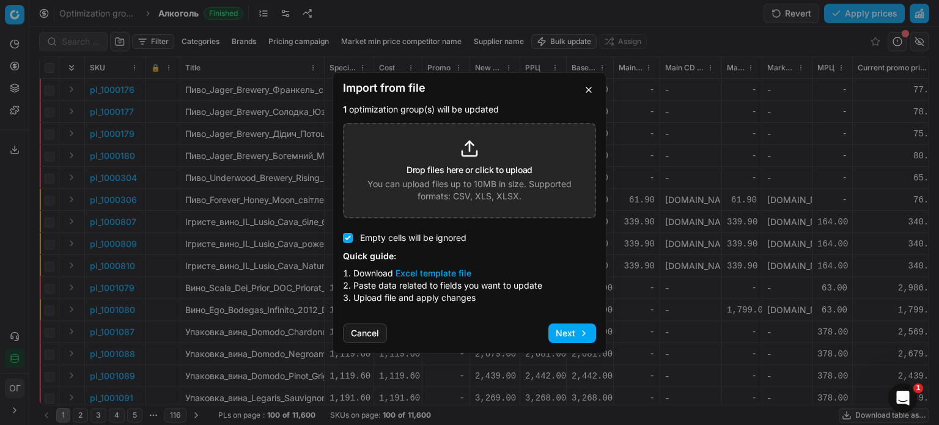
click at [482, 168] on h3 "Drop files here or click to upload" at bounding box center [470, 170] width 126 height 9
type input "C:\fakepath\import_template - 2025-08-18T144412.658.xlsx"
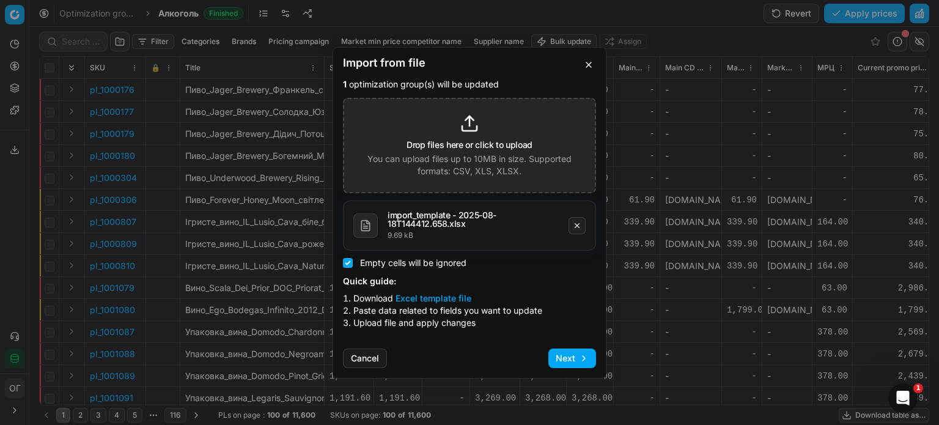
click at [565, 353] on button "Next" at bounding box center [573, 359] width 48 height 20
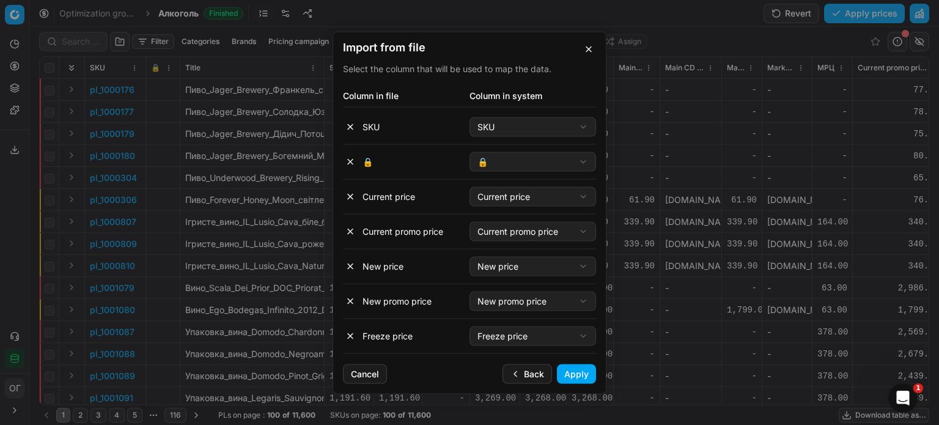
click at [587, 366] on button "Apply" at bounding box center [576, 374] width 39 height 20
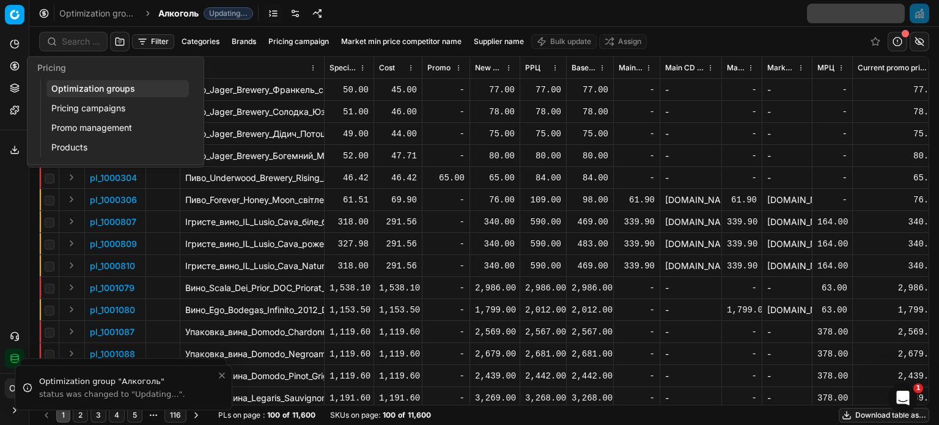
click at [17, 68] on icon at bounding box center [15, 66] width 10 height 10
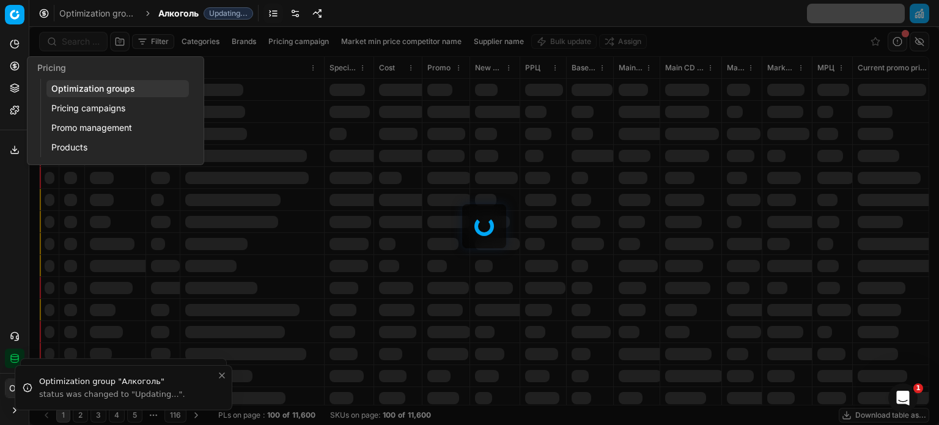
click at [70, 80] on link "Optimization groups" at bounding box center [117, 88] width 142 height 17
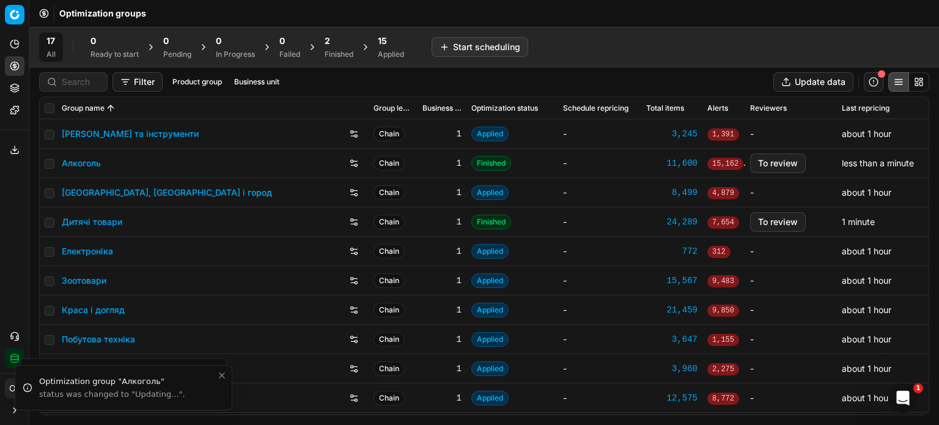
drag, startPoint x: 345, startPoint y: 39, endPoint x: 353, endPoint y: 42, distance: 8.8
click at [344, 39] on div "2" at bounding box center [339, 41] width 29 height 12
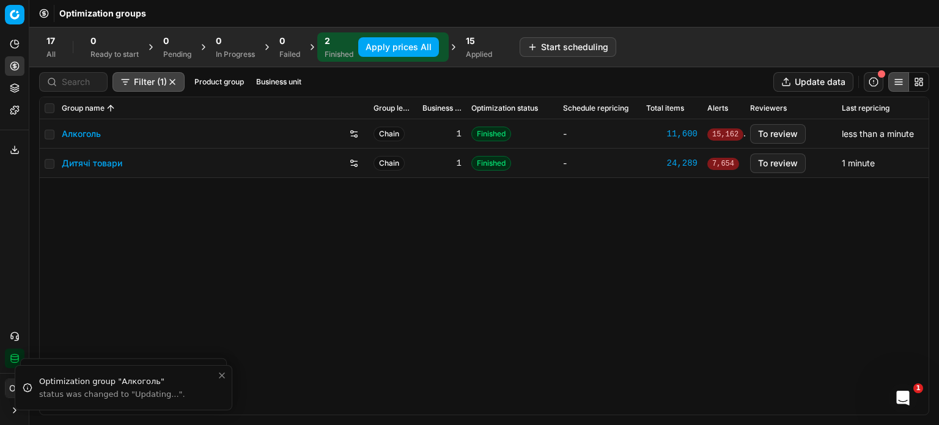
click at [383, 43] on button "Apply prices All" at bounding box center [398, 47] width 81 height 20
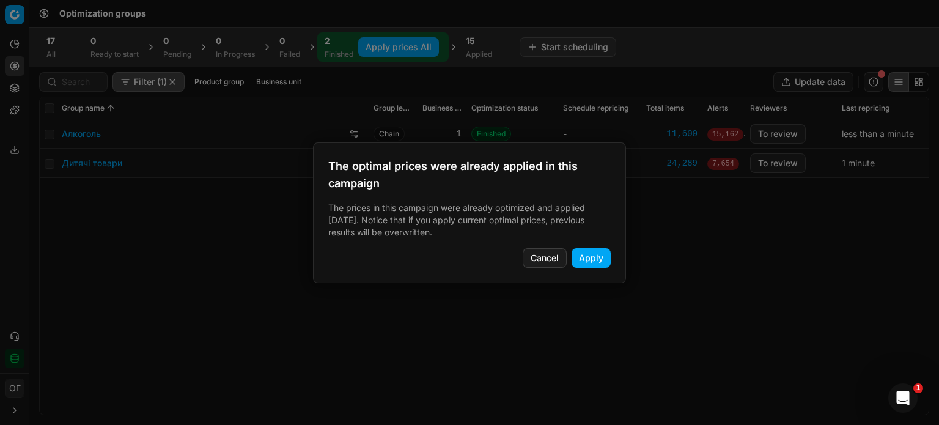
click at [594, 254] on button "Apply" at bounding box center [591, 258] width 39 height 20
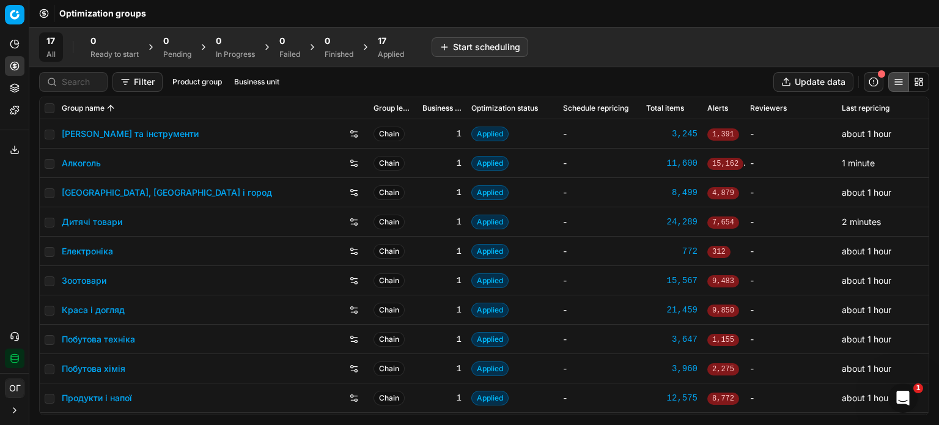
click at [404, 53] on div "Applied" at bounding box center [391, 55] width 26 height 10
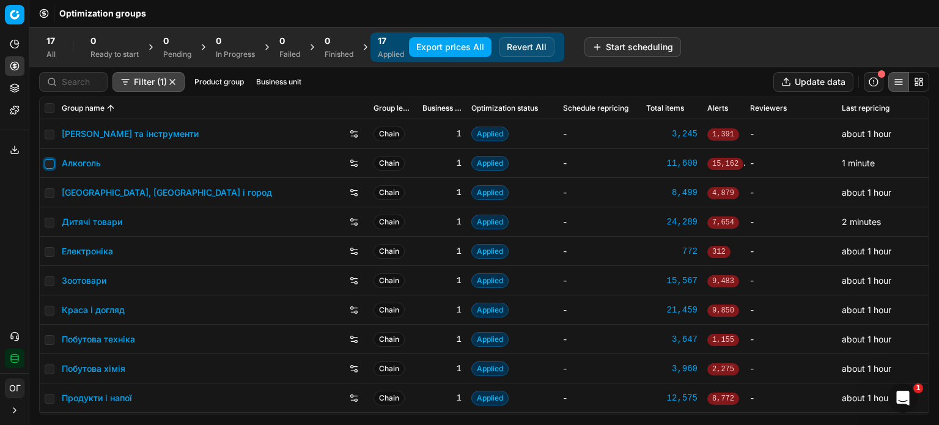
click at [46, 163] on input "checkbox" at bounding box center [50, 164] width 10 height 10
checkbox input "true"
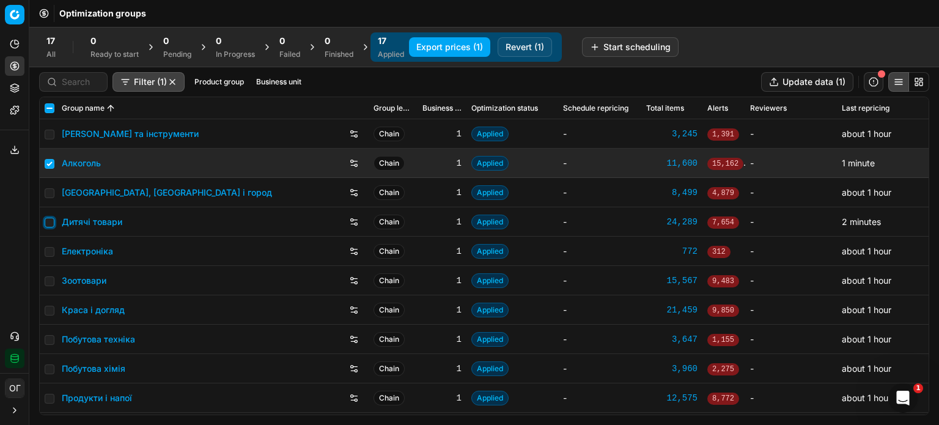
click at [49, 220] on input "checkbox" at bounding box center [50, 223] width 10 height 10
checkbox input "true"
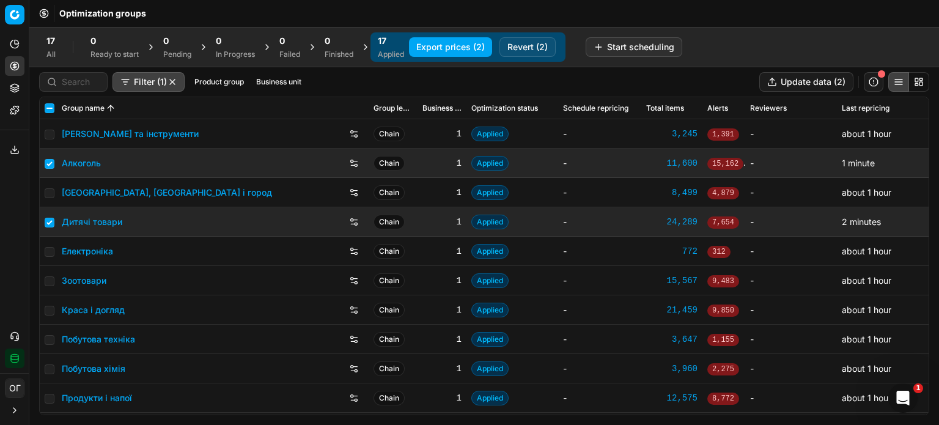
click at [453, 46] on button "Export prices (2)" at bounding box center [450, 47] width 83 height 20
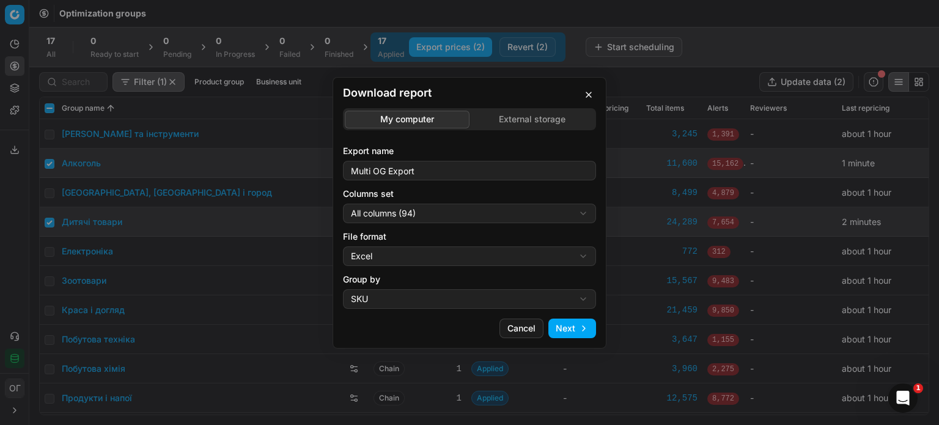
click at [525, 117] on div "Download report My computer External storage Export name Multi OG Export Column…" at bounding box center [469, 212] width 939 height 425
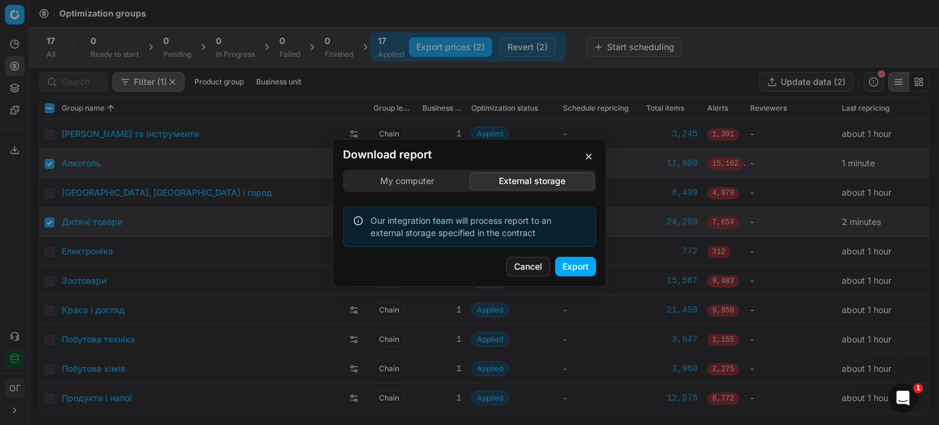
click at [573, 268] on button "Export" at bounding box center [575, 267] width 41 height 20
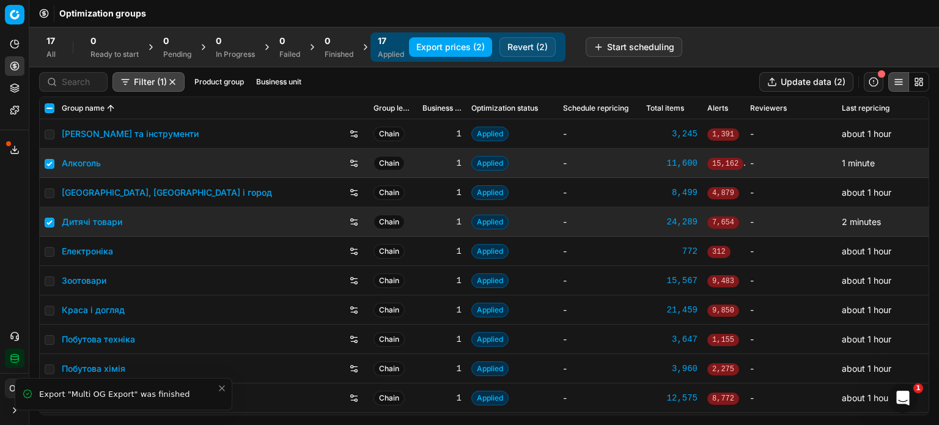
click at [8, 141] on span at bounding box center [8, 143] width 5 height 5
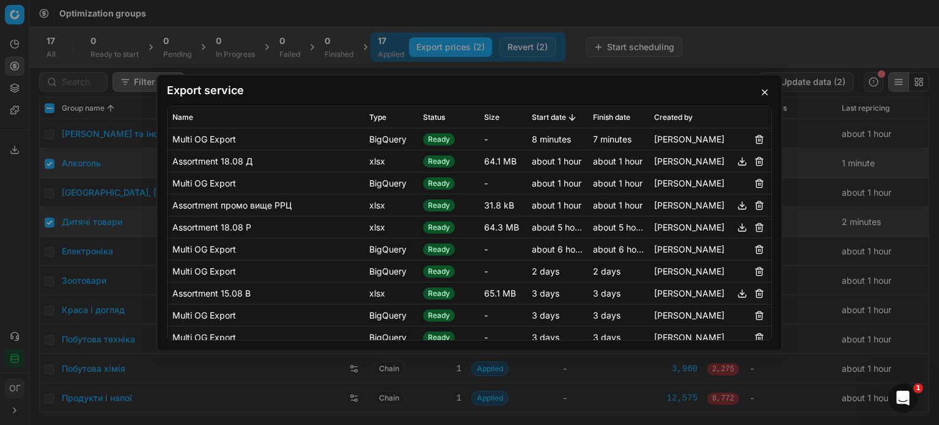
click at [763, 93] on button "button" at bounding box center [765, 92] width 15 height 15
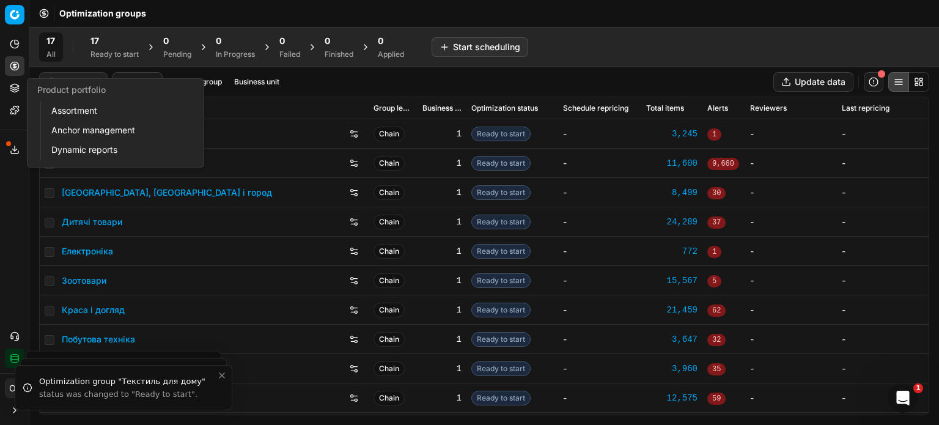
click at [11, 91] on icon at bounding box center [15, 88] width 10 height 10
click at [88, 108] on link "Assortment" at bounding box center [117, 110] width 142 height 17
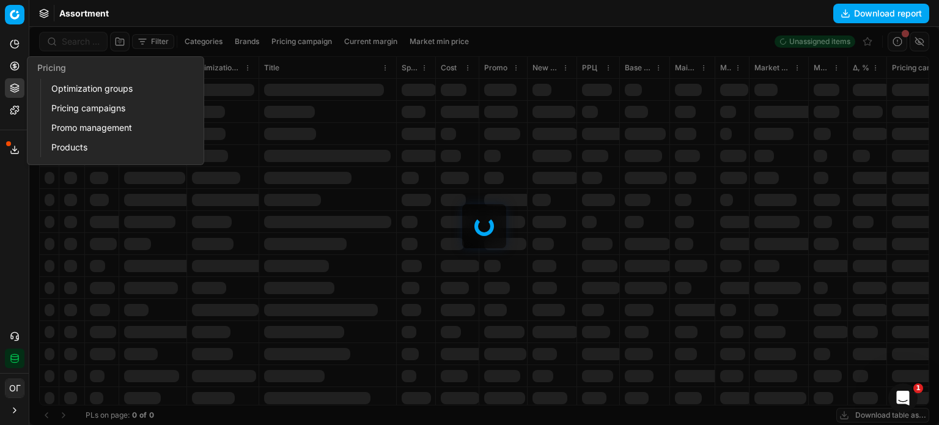
drag, startPoint x: 13, startPoint y: 61, endPoint x: 31, endPoint y: 90, distance: 33.8
click at [13, 62] on icon at bounding box center [15, 66] width 10 height 10
click at [62, 114] on link "Pricing campaigns" at bounding box center [117, 108] width 142 height 17
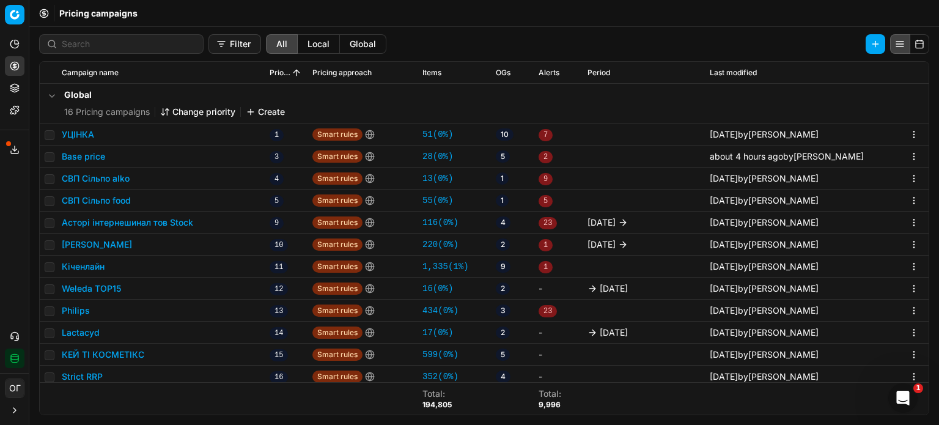
click at [84, 155] on button "Base price" at bounding box center [83, 156] width 43 height 12
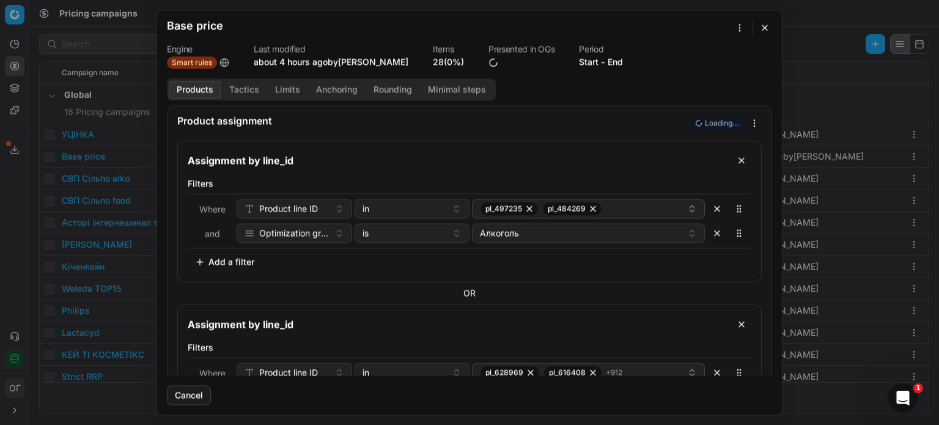
click at [451, 65] on link "28 (0%)" at bounding box center [448, 62] width 31 height 12
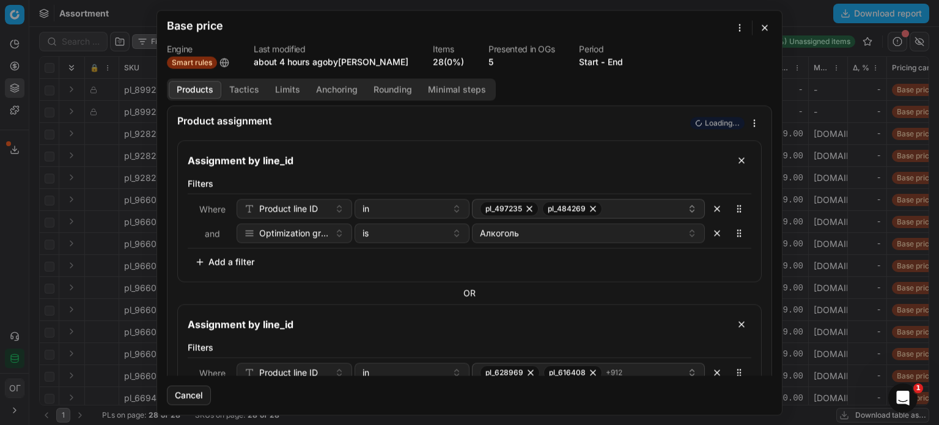
click at [766, 23] on button "button" at bounding box center [765, 27] width 15 height 15
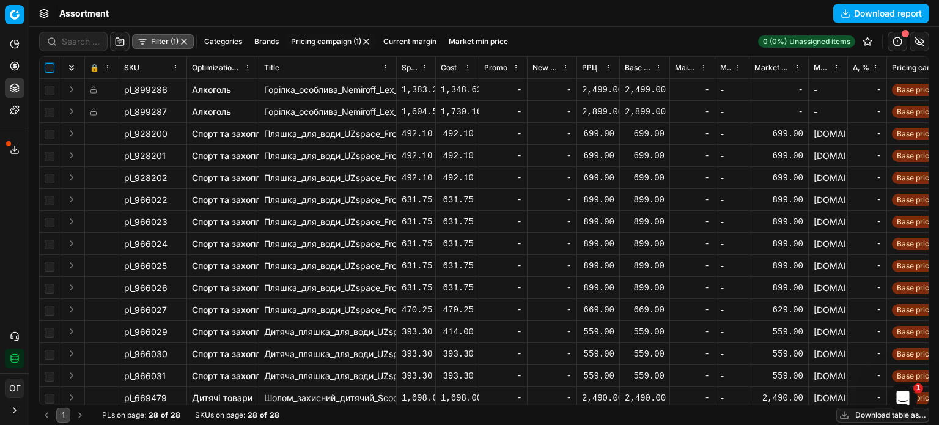
click at [49, 65] on input "checkbox" at bounding box center [50, 68] width 10 height 10
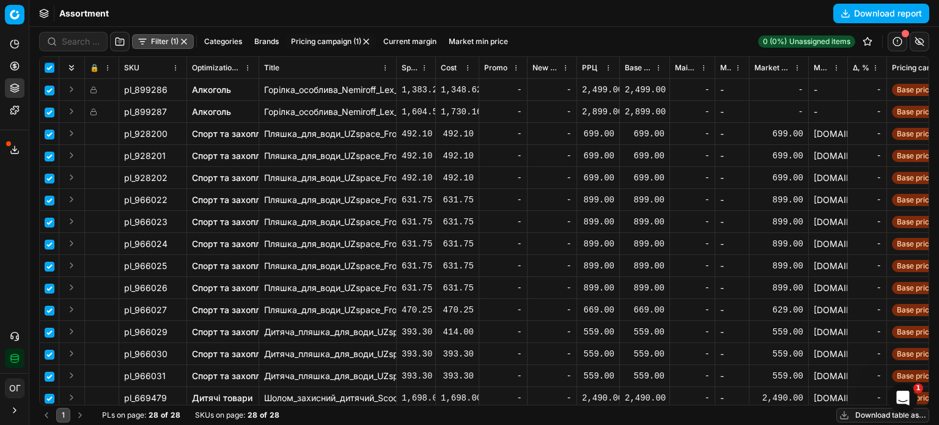
checkbox input "true"
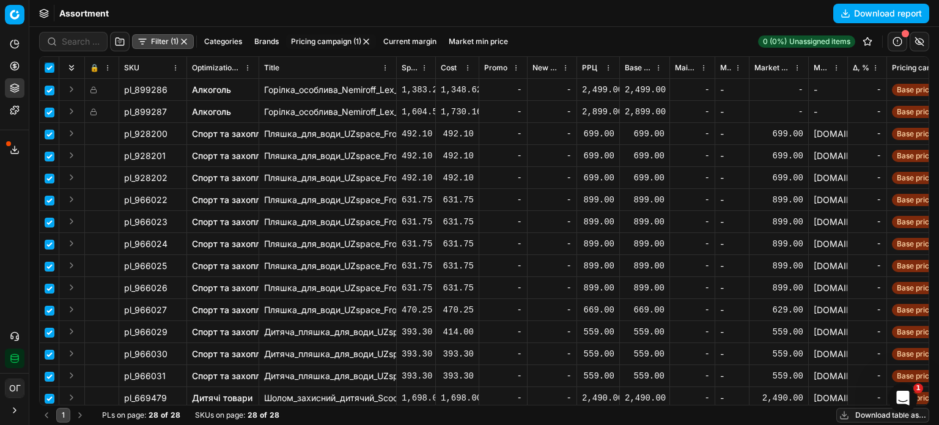
checkbox input "true"
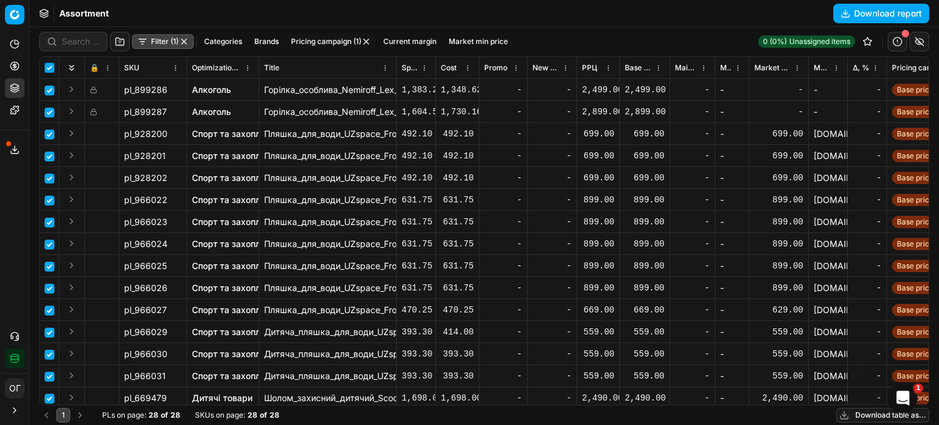
checkbox input "true"
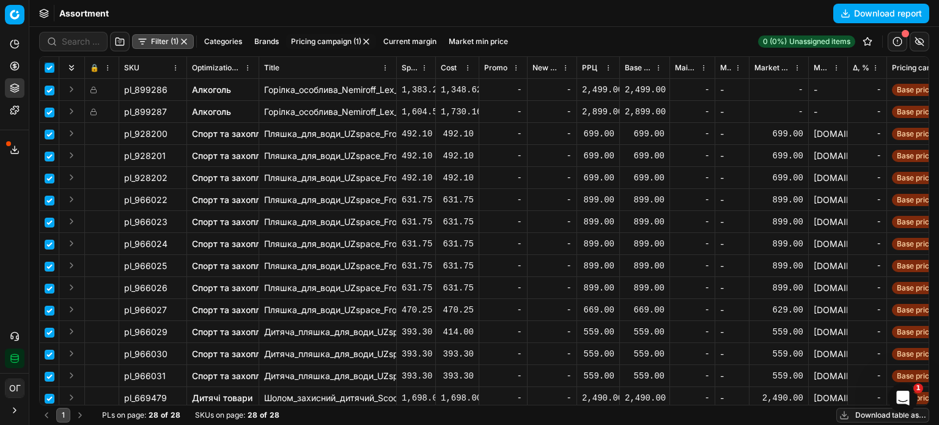
checkbox input "true"
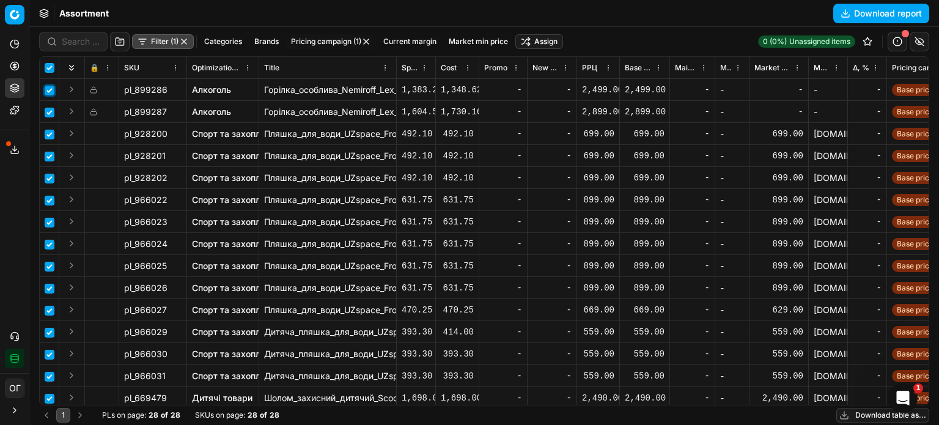
click at [52, 88] on input "checkbox" at bounding box center [50, 91] width 10 height 10
checkbox input "false"
click at [49, 109] on input "checkbox" at bounding box center [50, 113] width 10 height 10
checkbox input "false"
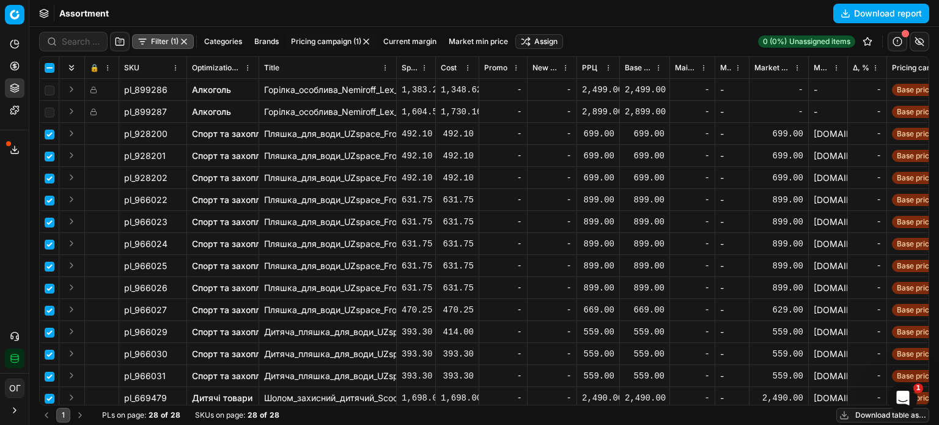
click at [551, 39] on html "Pricing platform Analytics Pricing Product portfolio Templates Export service 1…" at bounding box center [469, 212] width 939 height 425
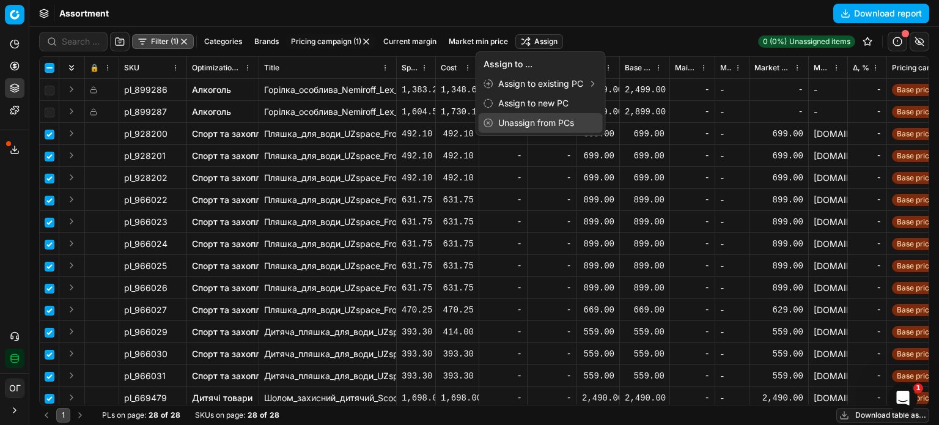
click at [563, 119] on div "Unassign from PCs" at bounding box center [541, 123] width 124 height 20
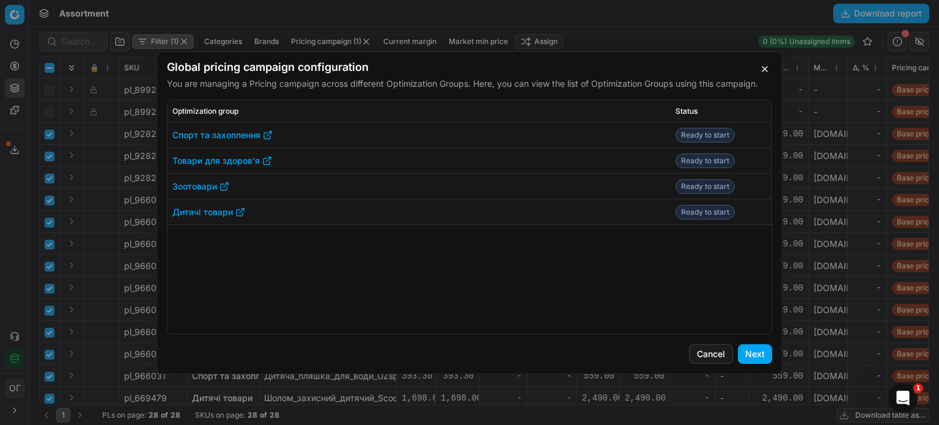
click at [753, 353] on button "Next" at bounding box center [755, 354] width 34 height 20
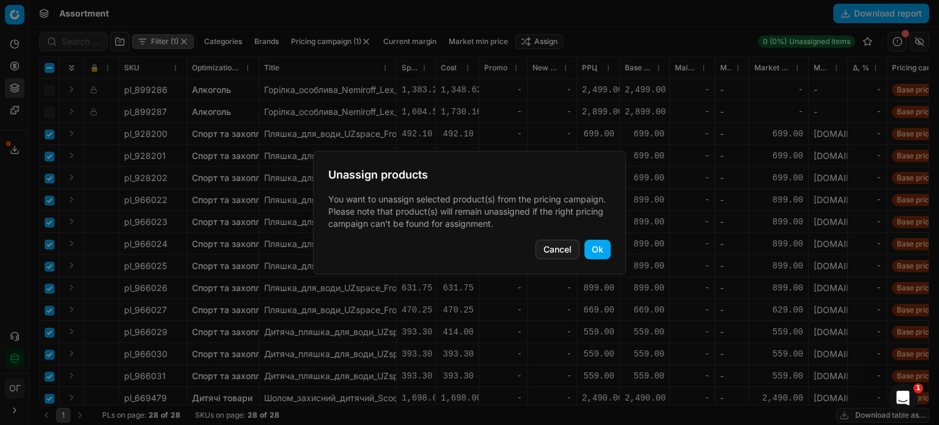
click at [602, 249] on button "Ok" at bounding box center [598, 250] width 26 height 20
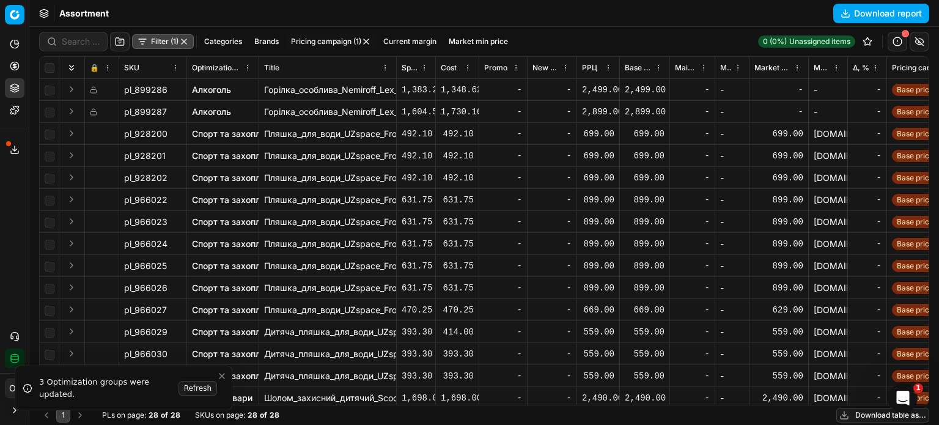
click at [10, 66] on button "Pricing" at bounding box center [15, 66] width 20 height 20
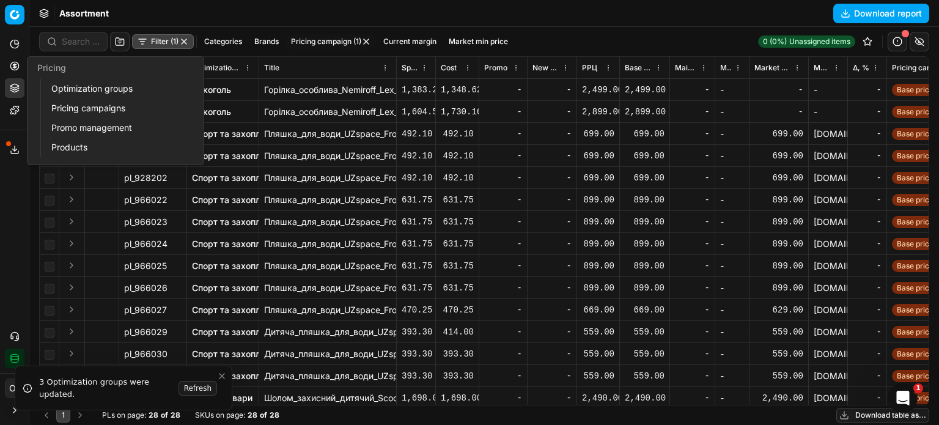
click at [78, 88] on link "Optimization groups" at bounding box center [117, 88] width 142 height 17
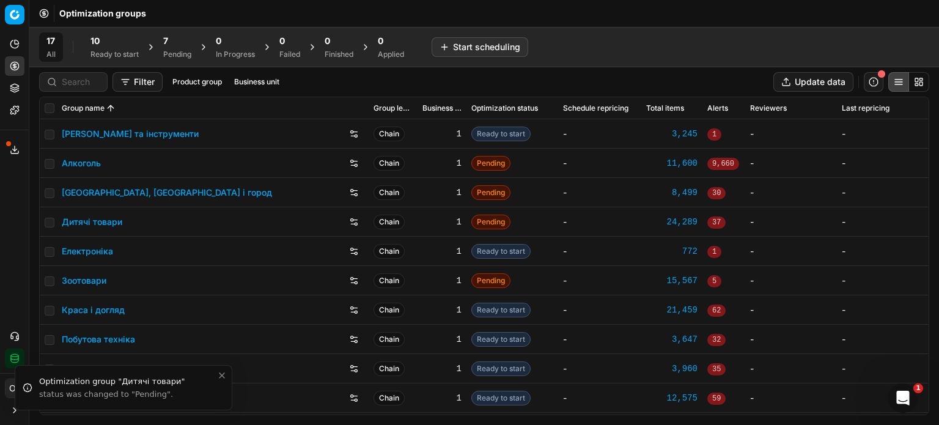
click at [110, 43] on div "10" at bounding box center [115, 41] width 48 height 12
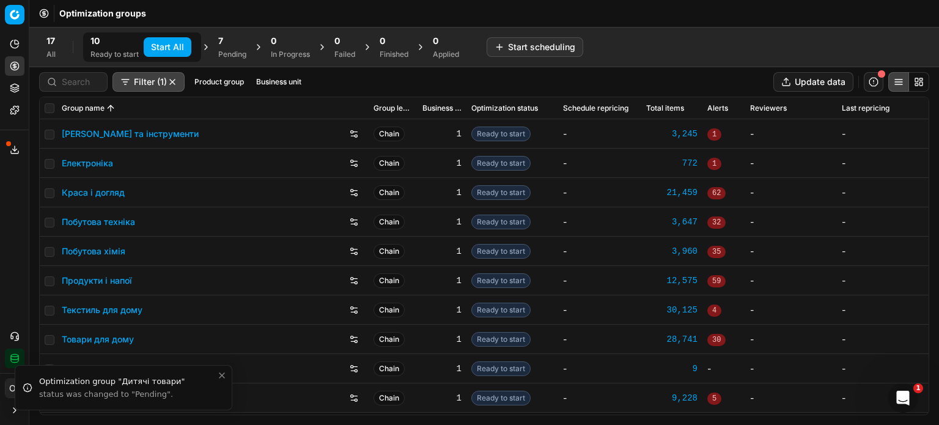
click at [157, 45] on button "Start All" at bounding box center [168, 47] width 48 height 20
click at [243, 42] on div "7" at bounding box center [238, 41] width 28 height 12
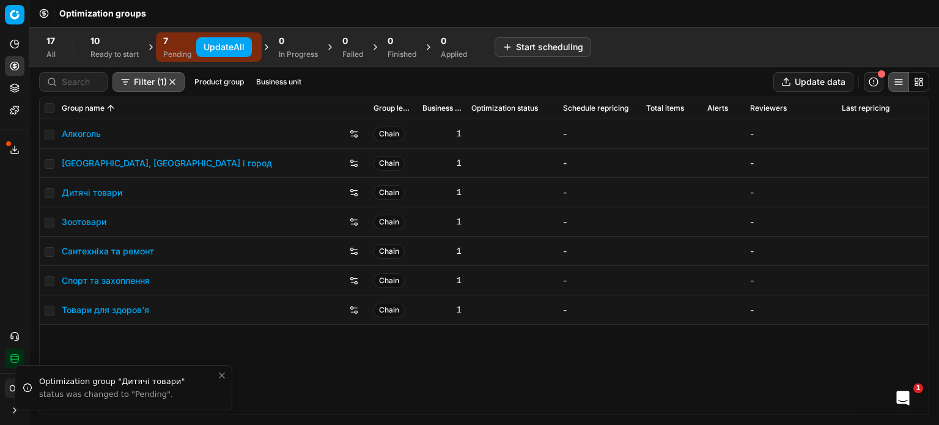
click at [231, 49] on button "Update All" at bounding box center [224, 47] width 56 height 20
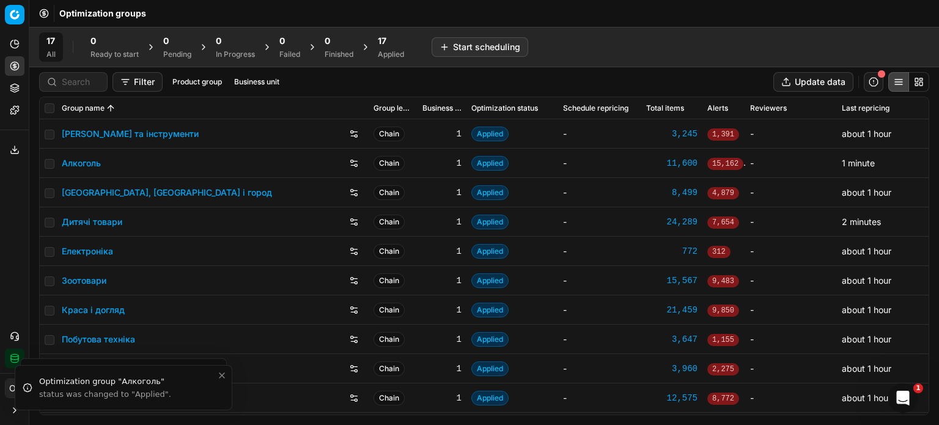
click at [103, 224] on link "Дитячі товари" at bounding box center [92, 222] width 61 height 12
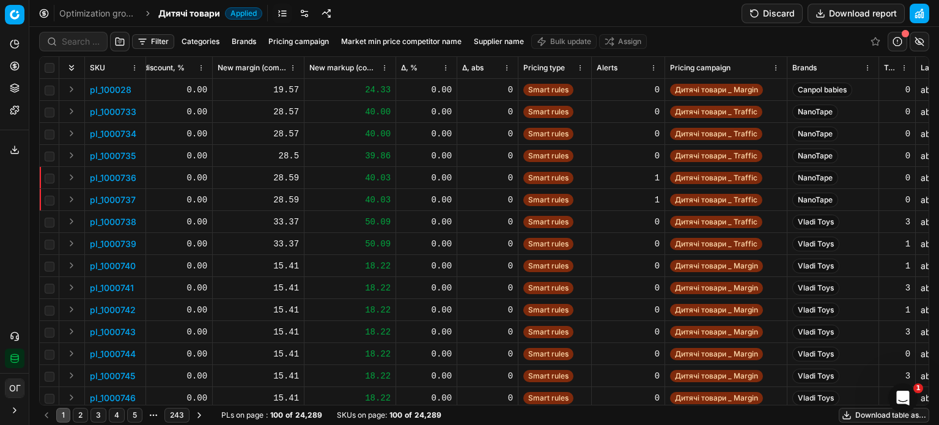
scroll to position [0, 1296]
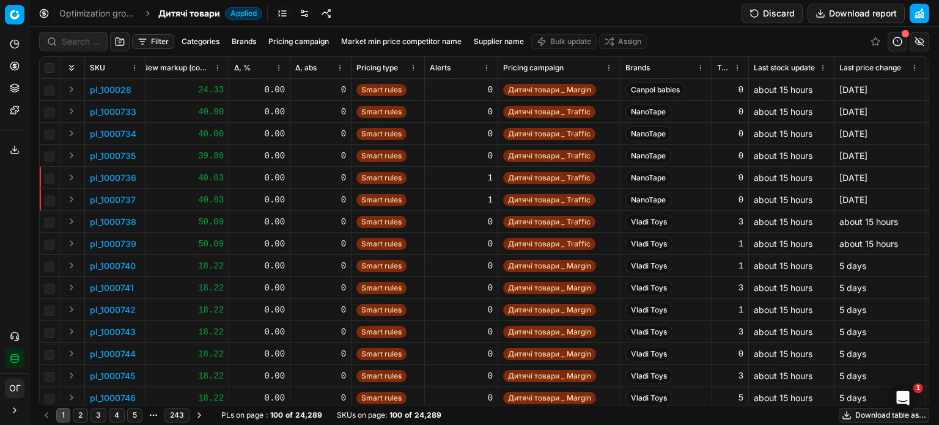
click at [364, 63] on span "Pricing type" at bounding box center [378, 68] width 42 height 10
